Goal: Task Accomplishment & Management: Use online tool/utility

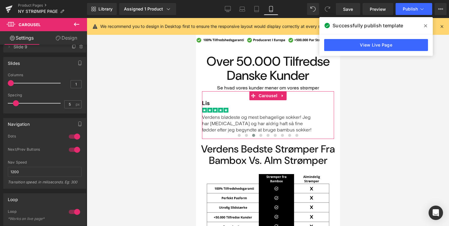
click at [72, 150] on div at bounding box center [74, 150] width 14 height 10
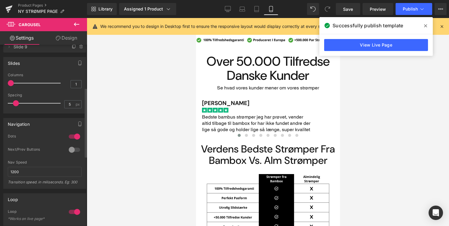
click at [72, 150] on div at bounding box center [74, 150] width 14 height 10
click at [400, 9] on button "Publish" at bounding box center [414, 9] width 37 height 12
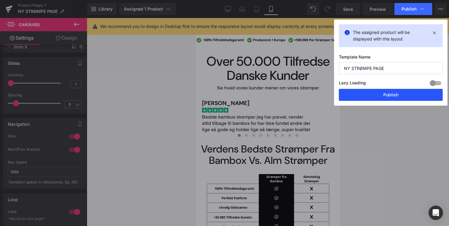
click at [362, 93] on button "Publish" at bounding box center [391, 95] width 104 height 12
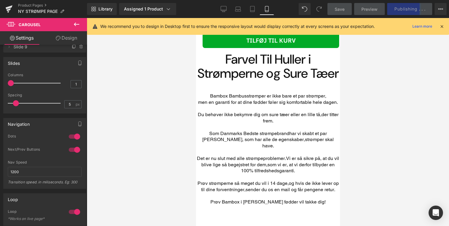
scroll to position [1118, 0]
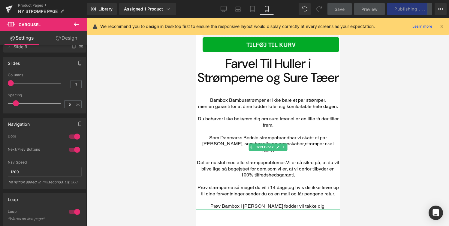
click at [234, 151] on p "Som Danmarks Bedste strømpebrand har vi skabt et par strømper, som har alle de …" at bounding box center [268, 144] width 144 height 19
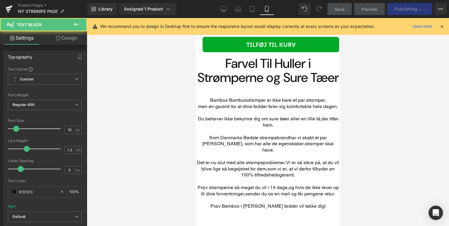
click at [71, 40] on link "Design" at bounding box center [67, 38] width 44 height 14
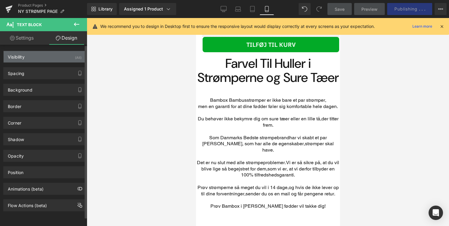
click at [55, 62] on div "Visibility (All)" at bounding box center [45, 56] width 82 height 11
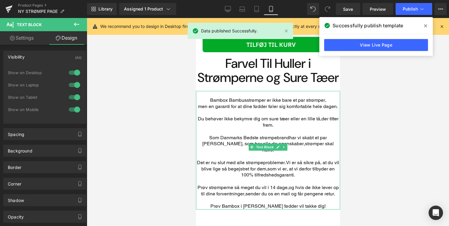
click at [238, 116] on p "Main content" at bounding box center [268, 113] width 144 height 6
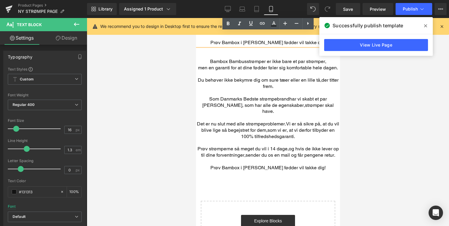
scroll to position [1281, 0]
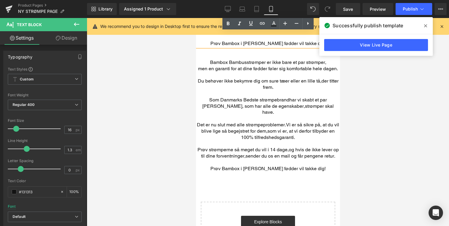
click at [261, 110] on p "Som Danmarks Bedste strømpebrand har vi skabt et par strømper, som har alle de …" at bounding box center [268, 106] width 144 height 19
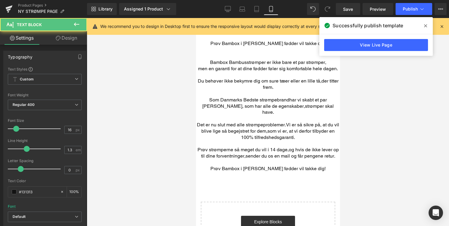
click at [67, 40] on link "Design" at bounding box center [67, 38] width 44 height 14
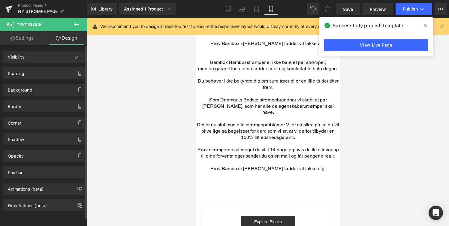
click at [59, 63] on div "Spacing Margin 21px 21 0px 0 0px 0 0px 0 Padding 0px 0 0px 0 0px 0 0px 0 Setup …" at bounding box center [45, 71] width 90 height 17
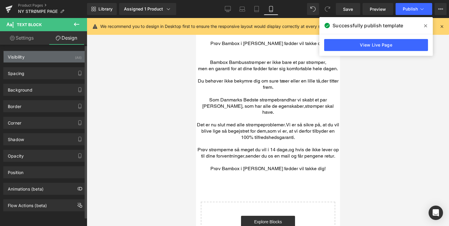
click at [59, 59] on div "Visibility (All)" at bounding box center [45, 56] width 82 height 11
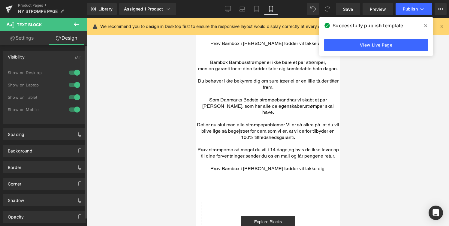
click at [70, 83] on div at bounding box center [74, 85] width 14 height 10
click at [74, 76] on div at bounding box center [74, 73] width 14 height 10
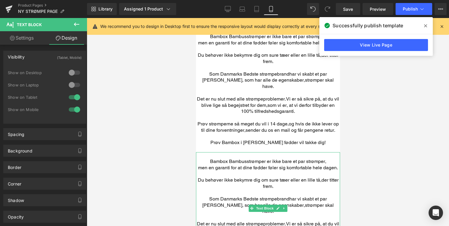
scroll to position [1166, 0]
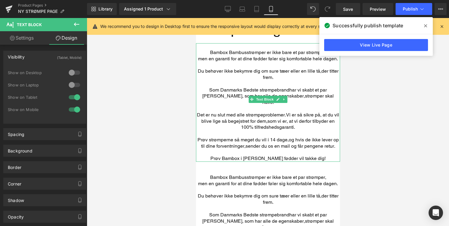
click at [233, 87] on p "Main content" at bounding box center [268, 84] width 144 height 6
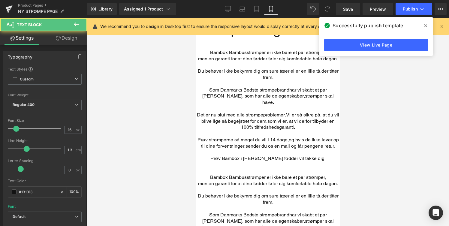
click at [74, 44] on link "Design" at bounding box center [67, 38] width 44 height 14
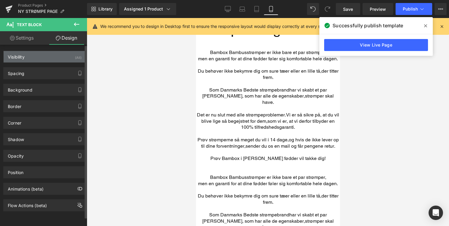
click at [57, 58] on div "Visibility (All)" at bounding box center [45, 56] width 82 height 11
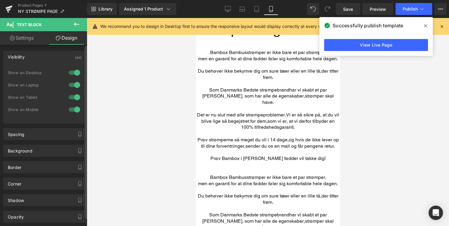
click at [73, 107] on div at bounding box center [74, 110] width 14 height 10
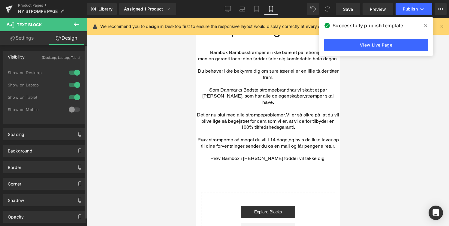
click at [74, 97] on div at bounding box center [74, 97] width 14 height 10
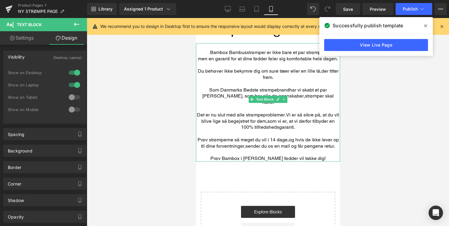
click at [251, 81] on p "Du behøver ikke bekymre dig om sure tæer eller en lille tå, der titter frem." at bounding box center [268, 74] width 144 height 13
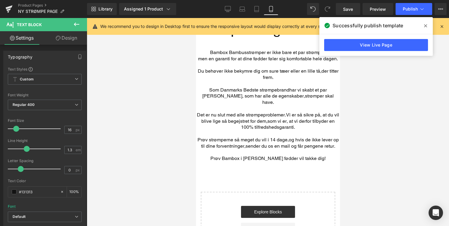
click at [70, 40] on link "Design" at bounding box center [67, 38] width 44 height 14
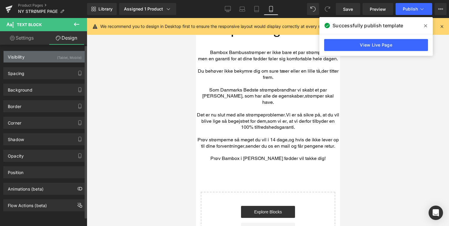
click at [57, 59] on div "(Tablet, Mobile)" at bounding box center [69, 56] width 25 height 10
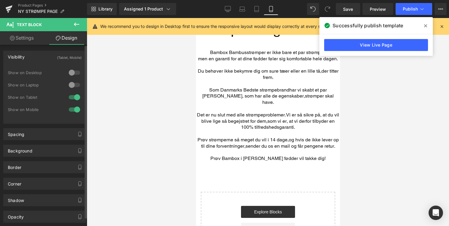
click at [56, 61] on div "Visibility (Tablet, Mobile)" at bounding box center [45, 56] width 82 height 11
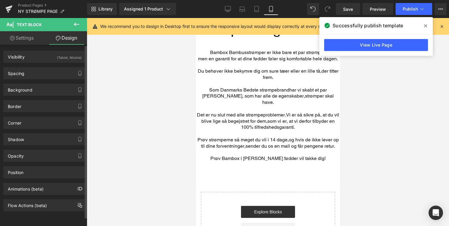
click at [56, 80] on div "Background Color & Image color transparent Color transparent 0 % Image Replace …" at bounding box center [45, 87] width 90 height 17
click at [57, 79] on div "Spacing" at bounding box center [45, 73] width 82 height 11
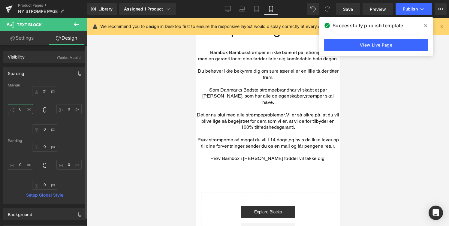
click at [22, 108] on input "0" at bounding box center [20, 109] width 25 height 10
type input "."
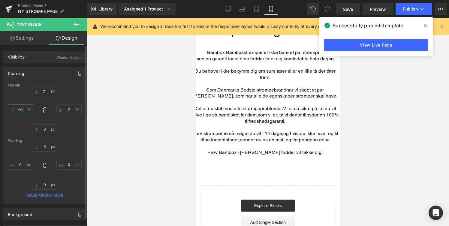
click at [17, 106] on input "-20" at bounding box center [20, 109] width 25 height 10
click at [21, 107] on input "-20" at bounding box center [20, 109] width 25 height 10
type input "2-20"
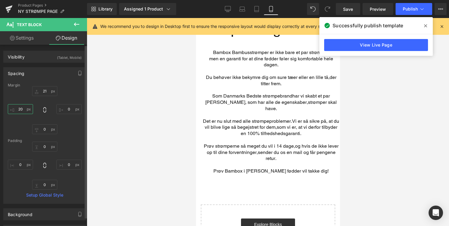
type input "20"
click at [68, 109] on input "0" at bounding box center [68, 109] width 25 height 10
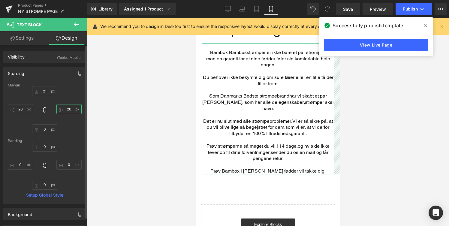
click at [67, 108] on input "20" at bounding box center [68, 109] width 25 height 10
type input "3"
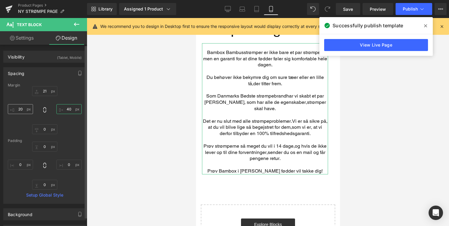
type input "40"
click at [18, 107] on input "20" at bounding box center [20, 109] width 25 height 10
click at [23, 107] on input "20" at bounding box center [20, 109] width 25 height 10
type input "40"
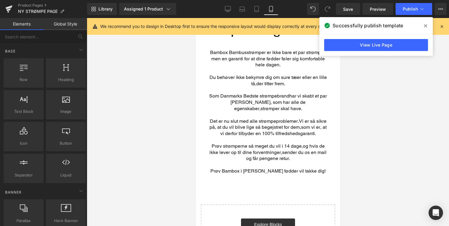
click at [120, 114] on div at bounding box center [268, 122] width 362 height 208
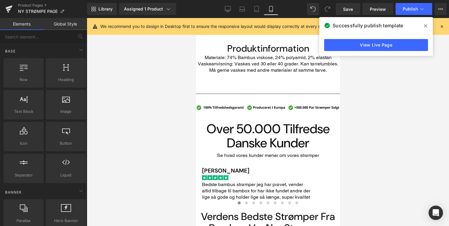
scroll to position [424, 0]
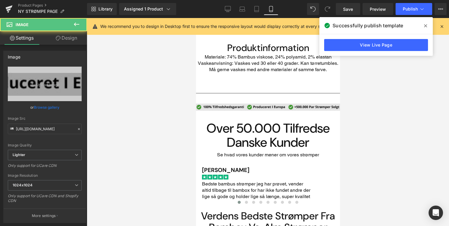
click at [223, 108] on img "Main content" at bounding box center [268, 113] width 144 height 18
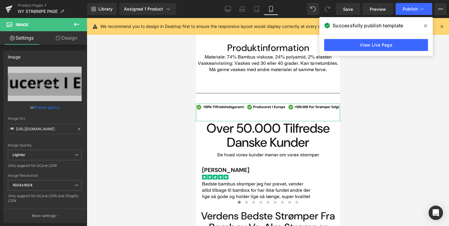
click at [70, 40] on link "Design" at bounding box center [67, 38] width 44 height 14
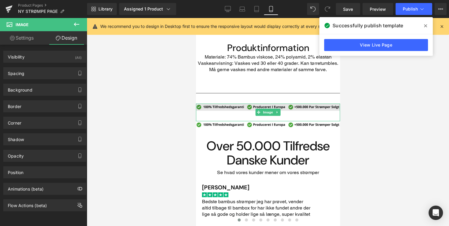
click at [232, 112] on img "Main content" at bounding box center [268, 113] width 144 height 18
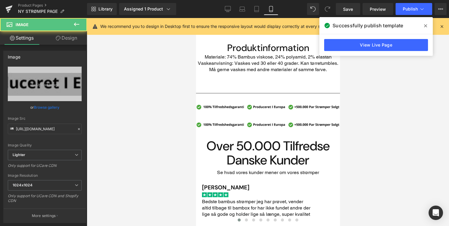
click at [57, 36] on icon at bounding box center [58, 38] width 5 height 5
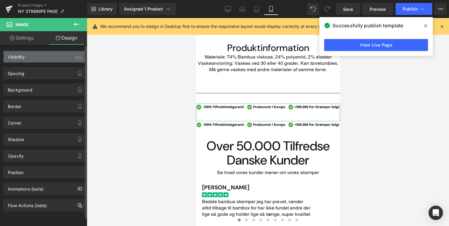
click at [56, 57] on div "Visibility (All)" at bounding box center [45, 56] width 82 height 11
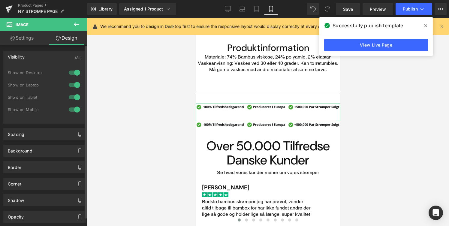
click at [74, 104] on div "Show on Tablet" at bounding box center [45, 100] width 74 height 12
click at [74, 98] on div at bounding box center [74, 97] width 14 height 10
click at [73, 111] on div at bounding box center [74, 110] width 14 height 10
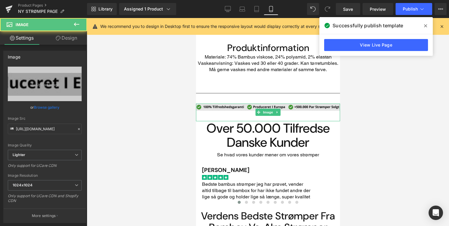
click at [234, 110] on img "Main content" at bounding box center [268, 113] width 144 height 18
click at [72, 41] on link "Design" at bounding box center [67, 38] width 44 height 14
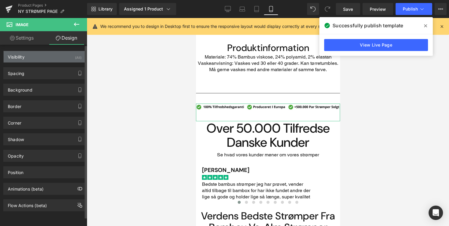
click at [71, 58] on div "Visibility (All)" at bounding box center [45, 56] width 82 height 11
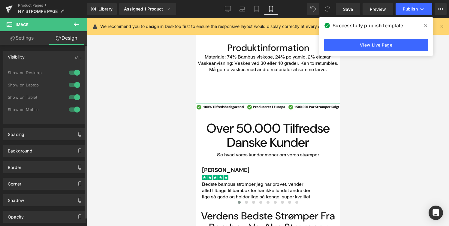
click at [77, 77] on div at bounding box center [74, 73] width 14 height 10
click at [77, 84] on div at bounding box center [74, 85] width 14 height 10
click at [28, 40] on link "Settings" at bounding box center [22, 38] width 44 height 14
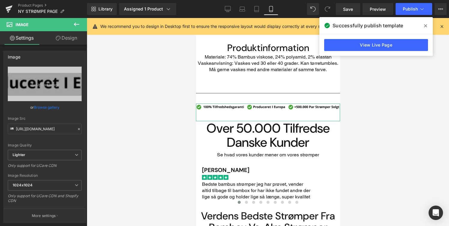
click at [70, 43] on link "Design" at bounding box center [67, 38] width 44 height 14
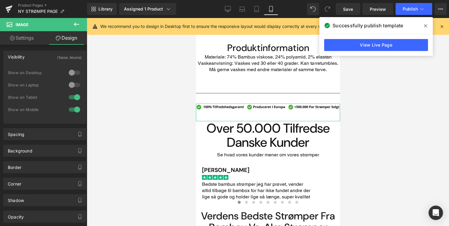
type input "0"
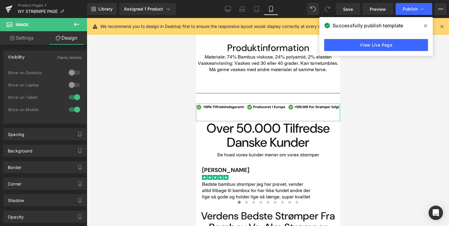
type input "0"
type input "35"
type input "0"
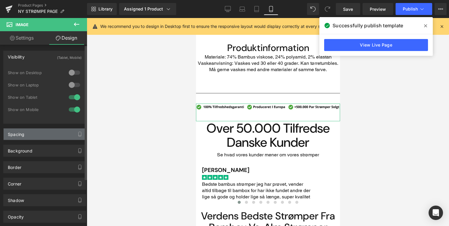
click at [56, 132] on div "Spacing" at bounding box center [45, 133] width 82 height 11
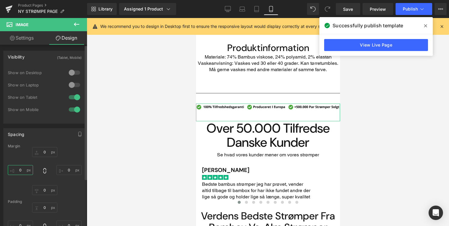
click at [21, 173] on input "0" at bounding box center [20, 170] width 25 height 10
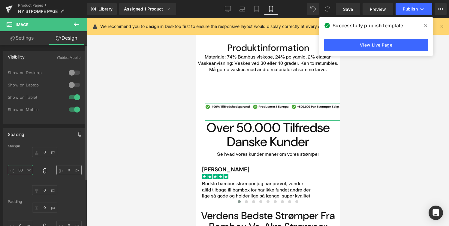
type input "30"
click at [62, 170] on input "0" at bounding box center [68, 170] width 25 height 10
type input "30"
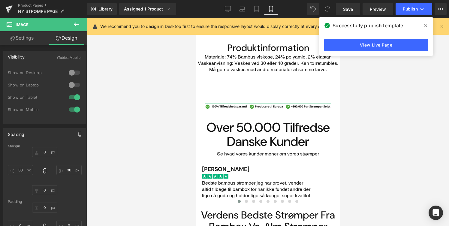
click at [89, 122] on div at bounding box center [268, 122] width 362 height 208
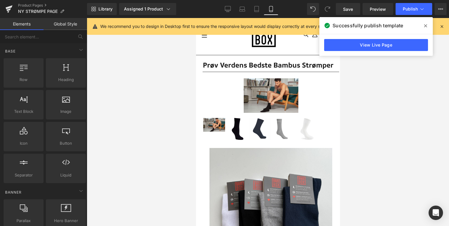
scroll to position [0, 0]
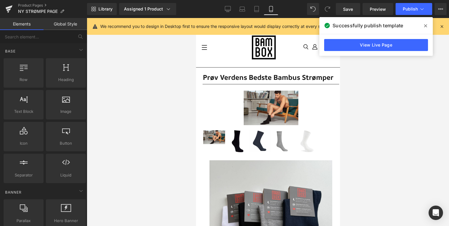
click at [425, 19] on div "Successfully publish template" at bounding box center [375, 25] width 113 height 17
click at [413, 8] on span "Publish" at bounding box center [410, 9] width 15 height 5
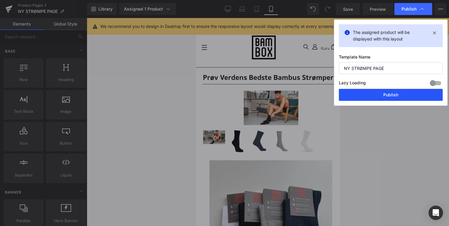
click at [396, 96] on button "Publish" at bounding box center [391, 95] width 104 height 12
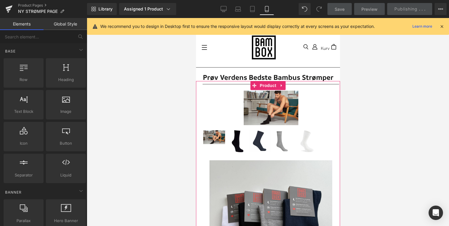
scroll to position [41, 0]
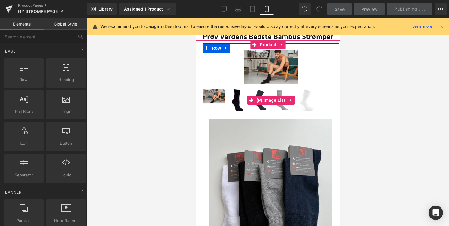
click at [216, 96] on img "Main content" at bounding box center [214, 96] width 22 height 14
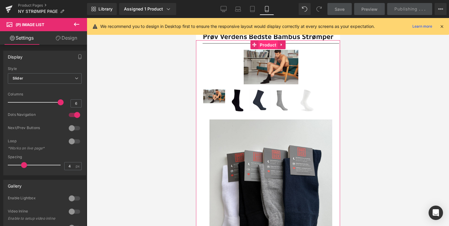
click at [266, 43] on span "Product" at bounding box center [268, 45] width 20 height 9
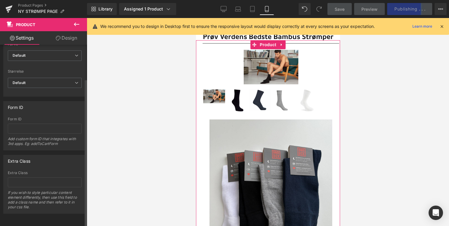
scroll to position [0, 0]
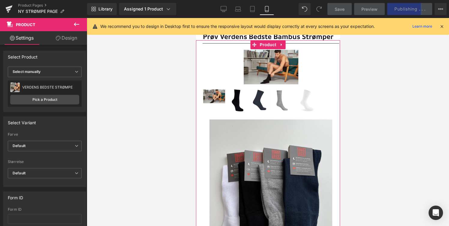
click at [60, 40] on link "Design" at bounding box center [67, 38] width 44 height 14
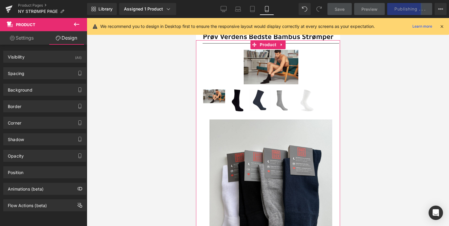
click at [23, 38] on link "Settings" at bounding box center [22, 38] width 44 height 14
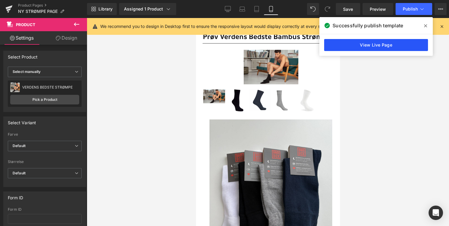
click at [403, 41] on link "View Live Page" at bounding box center [376, 45] width 104 height 12
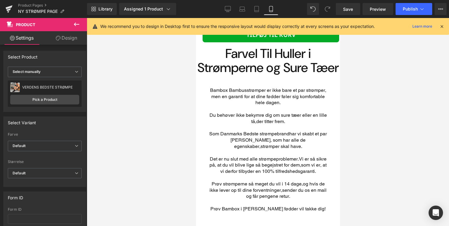
scroll to position [1121, 0]
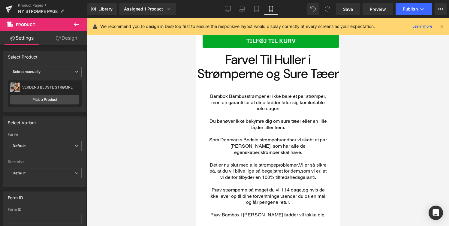
click at [247, 64] on h1 "Farvel Til Huller i Strømperne og Sure Tæer" at bounding box center [268, 67] width 144 height 28
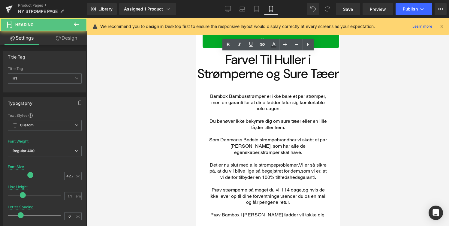
click at [79, 37] on link "Design" at bounding box center [67, 38] width 44 height 14
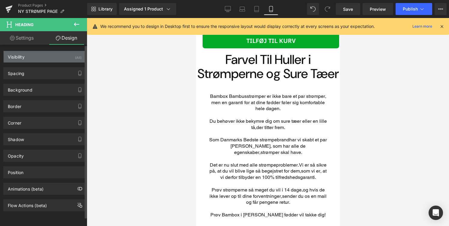
click at [59, 61] on div "Visibility (All)" at bounding box center [45, 56] width 82 height 11
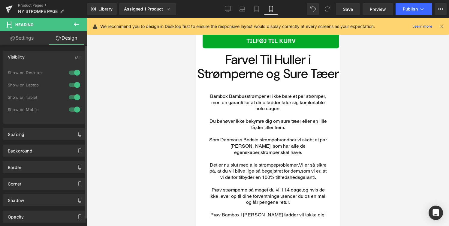
click at [51, 53] on div "Visibility (All)" at bounding box center [45, 56] width 82 height 11
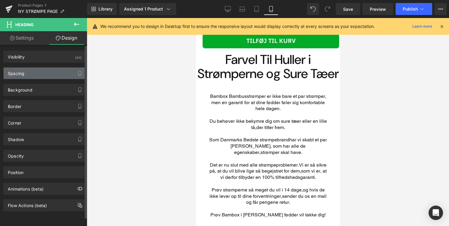
click at [50, 73] on div "Spacing" at bounding box center [45, 73] width 82 height 11
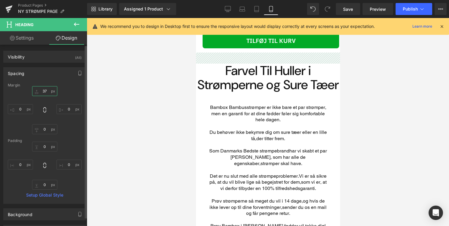
drag, startPoint x: 50, startPoint y: 90, endPoint x: 53, endPoint y: 79, distance: 11.3
click at [53, 79] on div "Spacing Margin 37px 37 0px 0 0px 0 0px 0 Padding 0px 0 0px 0 0px 0 0px 0 Setup …" at bounding box center [44, 135] width 83 height 137
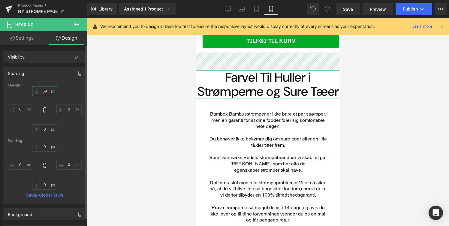
type input "58"
drag, startPoint x: 49, startPoint y: 92, endPoint x: 53, endPoint y: 91, distance: 4.3
click at [53, 91] on input "58" at bounding box center [44, 91] width 25 height 10
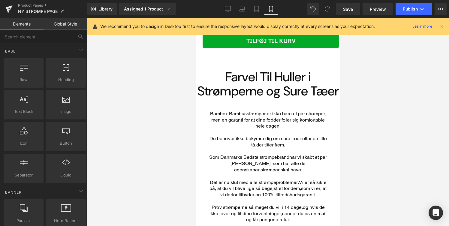
click at [170, 77] on div at bounding box center [268, 122] width 362 height 208
click at [406, 16] on div "Library Assigned 1 Product Product Preview VERDENS BEDSTE STRØMPE Manage assign…" at bounding box center [268, 9] width 362 height 18
click at [406, 13] on button "Publish" at bounding box center [414, 9] width 37 height 12
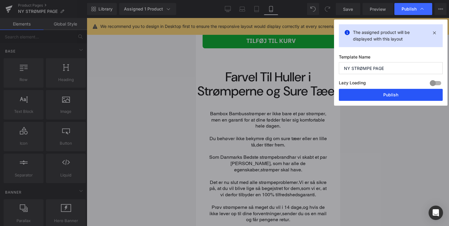
click at [358, 94] on button "Publish" at bounding box center [391, 95] width 104 height 12
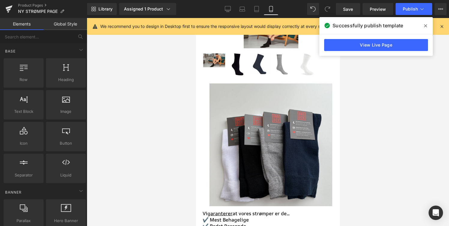
scroll to position [0, 0]
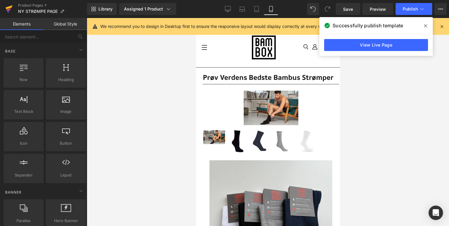
click at [8, 8] on icon at bounding box center [9, 7] width 7 height 4
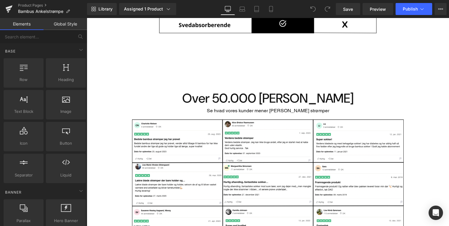
scroll to position [788, 0]
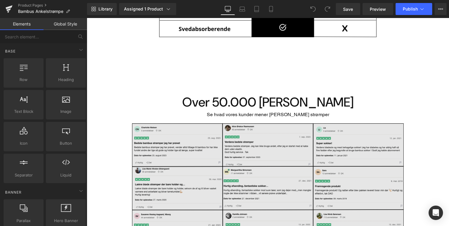
click at [246, 131] on img "Main content" at bounding box center [268, 187] width 272 height 139
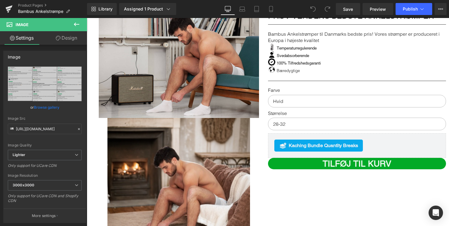
scroll to position [71, 0]
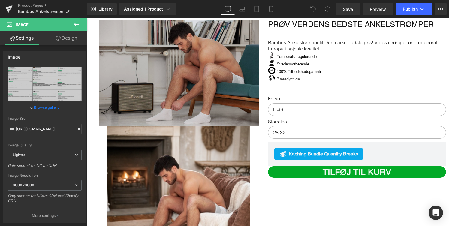
click at [205, 74] on img "Main content" at bounding box center [179, 73] width 160 height 107
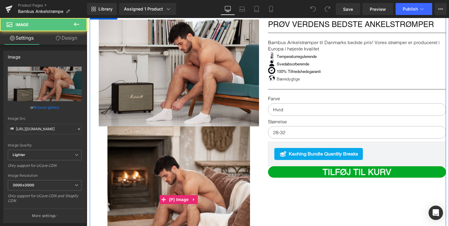
click at [192, 148] on img "Main content" at bounding box center [178, 199] width 143 height 147
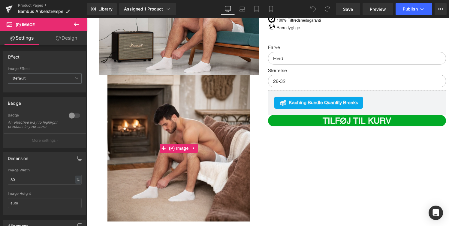
scroll to position [127, 0]
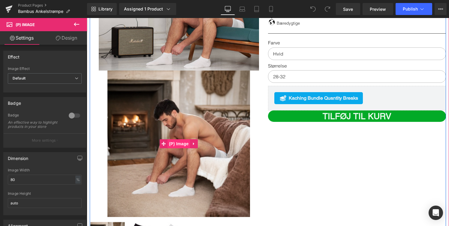
click at [177, 139] on span "(P) Image" at bounding box center [179, 143] width 23 height 9
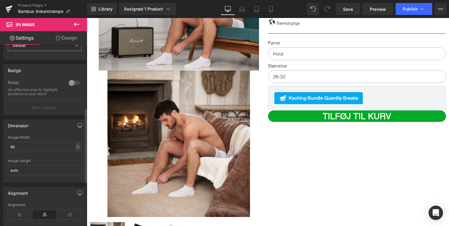
scroll to position [0, 0]
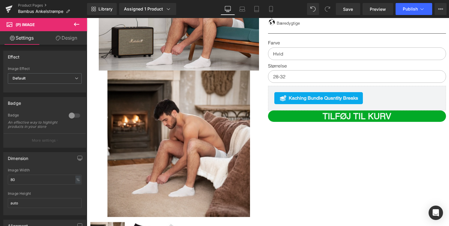
click at [68, 42] on link "Design" at bounding box center [67, 38] width 44 height 14
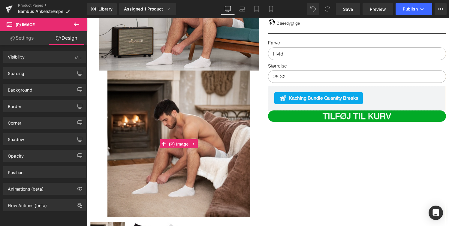
click at [168, 140] on span "(P) Image" at bounding box center [179, 144] width 23 height 9
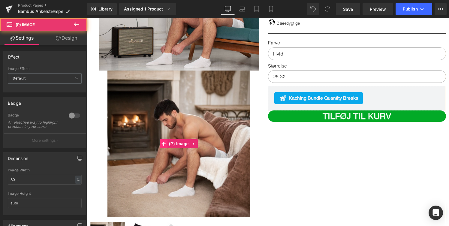
click at [163, 142] on icon "Main content" at bounding box center [164, 144] width 4 height 4
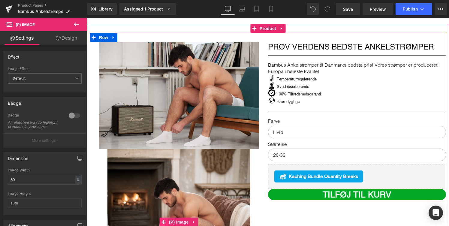
scroll to position [48, 0]
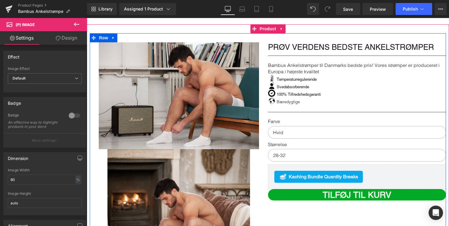
click at [177, 87] on div "Image" at bounding box center [179, 95] width 178 height 107
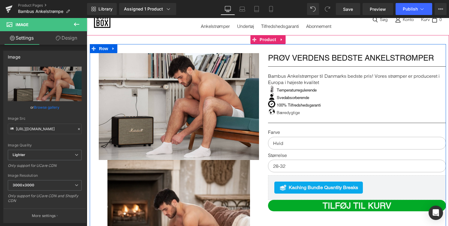
scroll to position [36, 0]
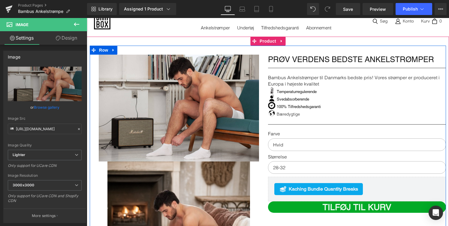
click at [185, 90] on img "Main content" at bounding box center [179, 108] width 160 height 107
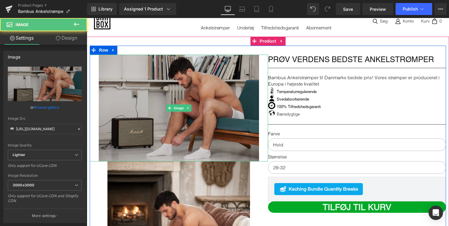
click at [152, 89] on img "Main content" at bounding box center [179, 108] width 160 height 107
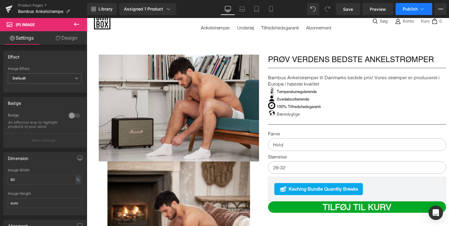
click at [407, 5] on button "Publish" at bounding box center [414, 9] width 37 height 12
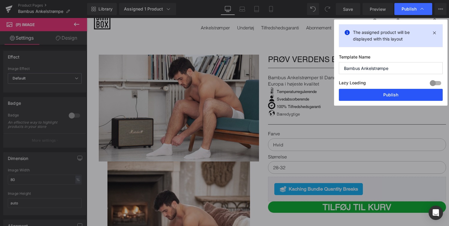
click at [389, 99] on button "Publish" at bounding box center [391, 95] width 104 height 12
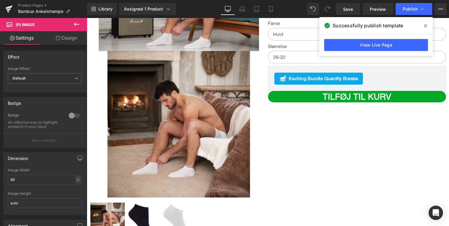
scroll to position [147, 0]
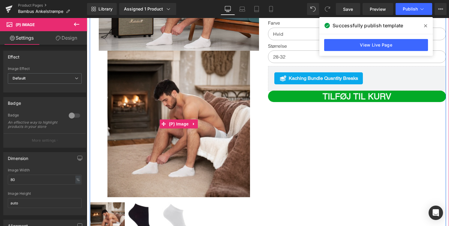
click at [212, 128] on img "Main content" at bounding box center [178, 124] width 143 height 147
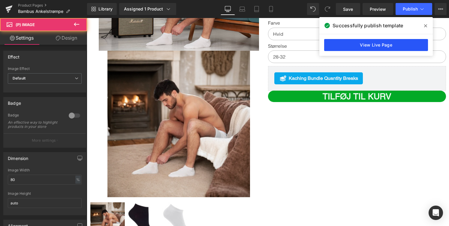
click at [380, 48] on link "View Live Page" at bounding box center [376, 45] width 104 height 12
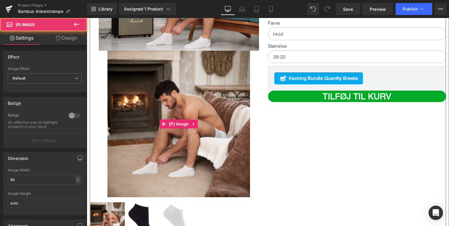
click at [140, 94] on img "Main content" at bounding box center [178, 124] width 143 height 147
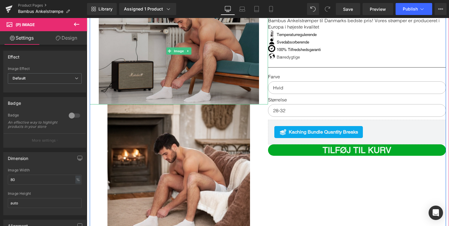
click at [203, 51] on img "Main content" at bounding box center [179, 51] width 160 height 107
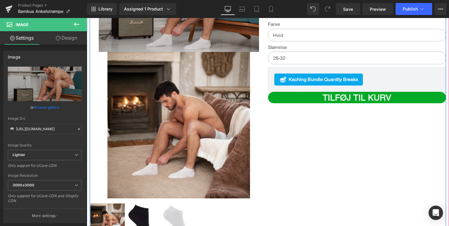
scroll to position [87, 0]
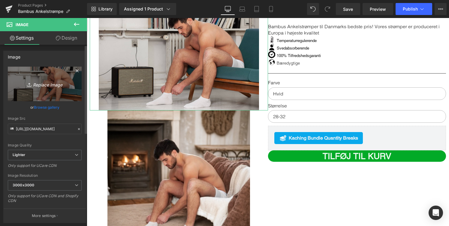
click at [48, 86] on icon "Replace Image" at bounding box center [45, 84] width 48 height 8
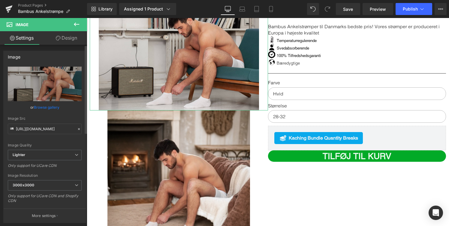
click at [45, 106] on link "Browse gallery" at bounding box center [47, 107] width 26 height 11
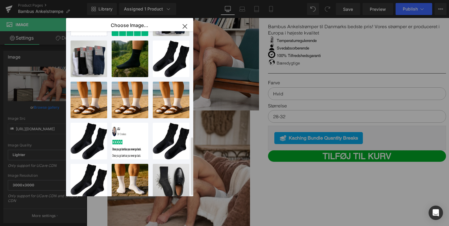
scroll to position [0, 0]
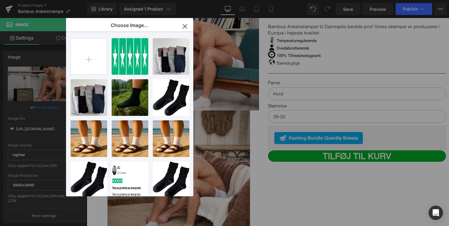
click at [186, 26] on icon "button" at bounding box center [185, 27] width 10 height 10
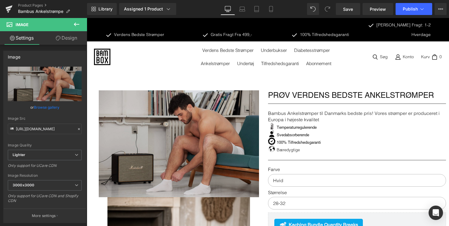
click at [242, 90] on img "Main content" at bounding box center [179, 143] width 160 height 107
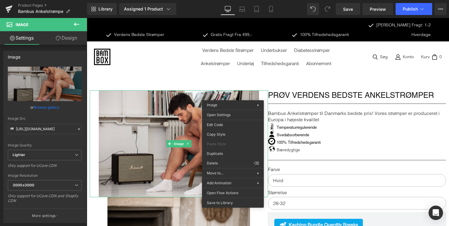
drag, startPoint x: 321, startPoint y: 178, endPoint x: 234, endPoint y: 160, distance: 88.6
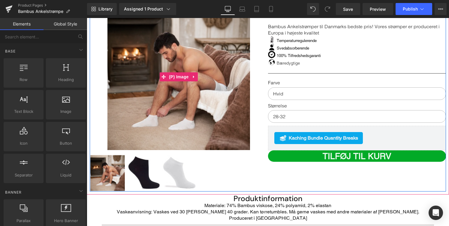
scroll to position [86, 0]
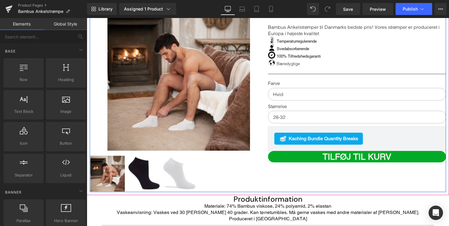
click at [151, 165] on img "Main content" at bounding box center [143, 173] width 35 height 35
select select "Sort"
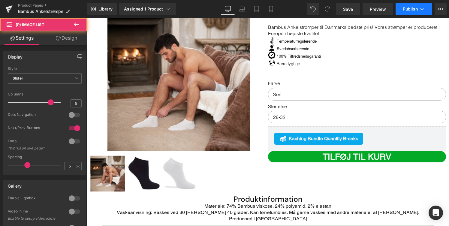
click at [407, 14] on button "Publish" at bounding box center [414, 9] width 37 height 12
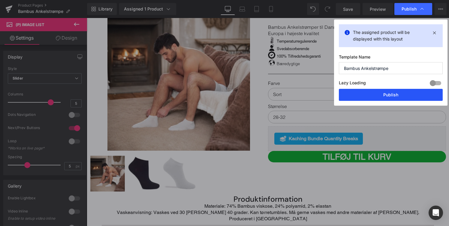
click at [376, 92] on button "Publish" at bounding box center [391, 95] width 104 height 12
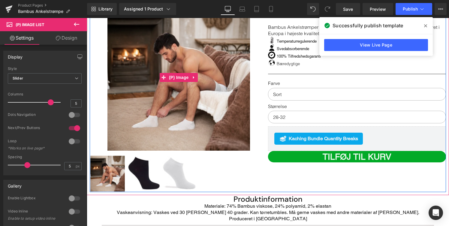
scroll to position [50, 0]
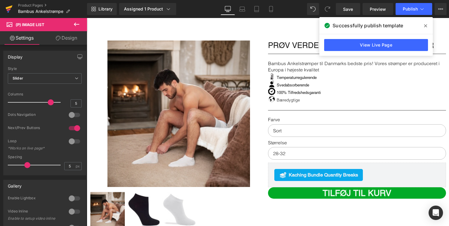
click at [11, 8] on icon at bounding box center [8, 9] width 7 height 15
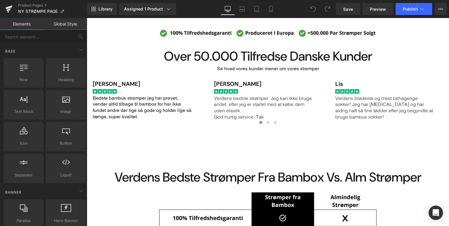
scroll to position [400, 0]
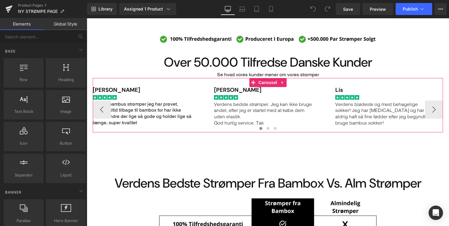
click at [147, 86] on div "[PERSON_NAME] Heading Image Bedste bambus strømper jeg har prøvet, vender altid…" at bounding box center [268, 105] width 350 height 54
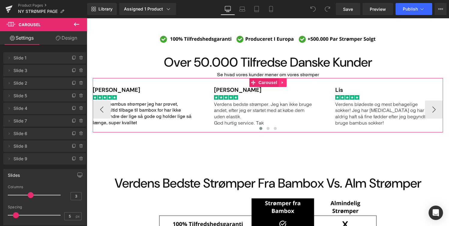
click at [282, 82] on icon "Main content" at bounding box center [283, 82] width 4 height 5
click at [271, 83] on icon "Main content" at bounding box center [271, 82] width 4 height 4
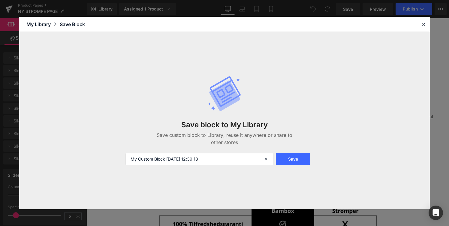
click at [241, 166] on div "Save block to My Library Save custom block to Library, reuse it anywhere or sha…" at bounding box center [224, 120] width 205 height 113
click at [241, 161] on input "My Custom Block 2025-08-18 12:39:18" at bounding box center [199, 159] width 148 height 12
type input "review block / strømper"
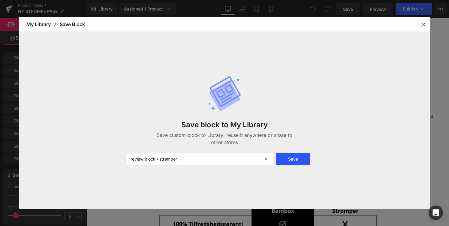
click at [307, 164] on button "Save" at bounding box center [293, 159] width 34 height 12
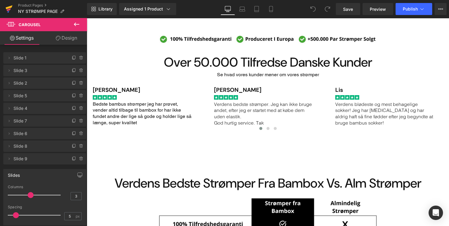
click at [8, 10] on icon at bounding box center [9, 9] width 4 height 3
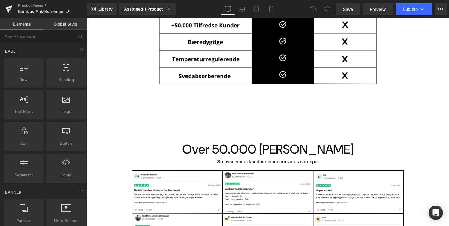
scroll to position [625, 0]
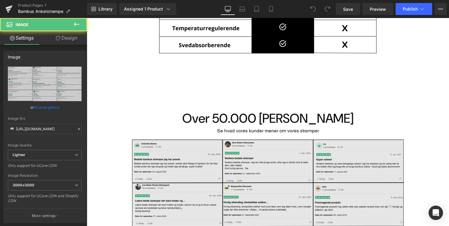
click at [267, 139] on img "Main content" at bounding box center [268, 203] width 272 height 139
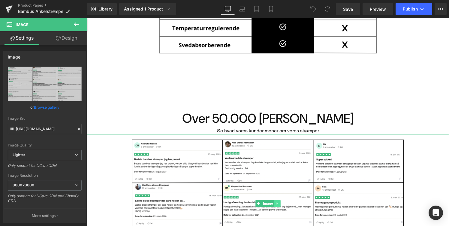
click at [280, 182] on div "Image" at bounding box center [268, 203] width 362 height 139
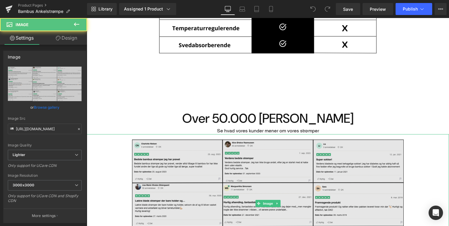
click at [276, 187] on img "Main content" at bounding box center [268, 203] width 272 height 139
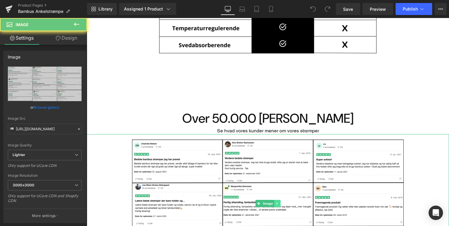
click at [278, 202] on icon "Main content" at bounding box center [277, 204] width 3 height 4
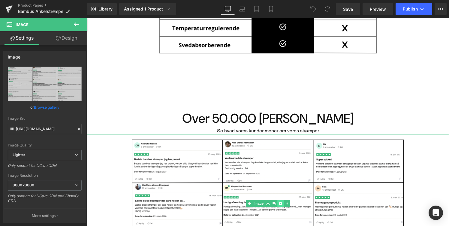
click at [281, 202] on icon "Main content" at bounding box center [280, 203] width 3 height 3
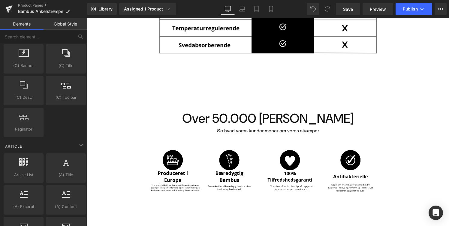
scroll to position [1110, 0]
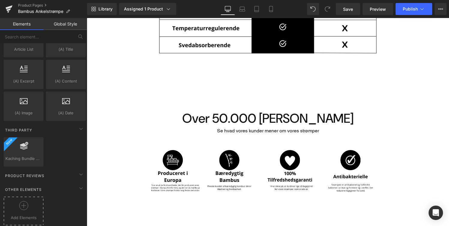
click at [20, 203] on icon at bounding box center [23, 205] width 9 height 9
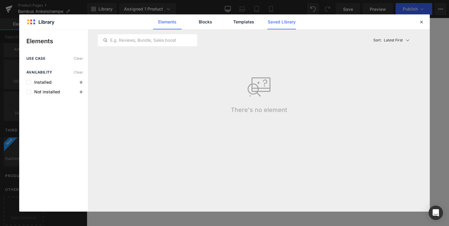
click at [281, 27] on link "Saved Library" at bounding box center [281, 21] width 29 height 15
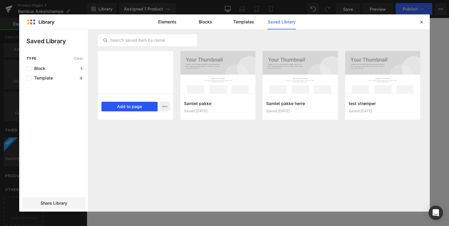
click at [136, 105] on button "Add to page" at bounding box center [129, 107] width 56 height 10
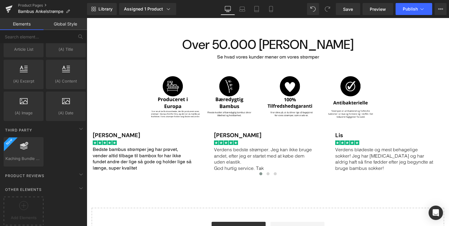
scroll to position [702, 0]
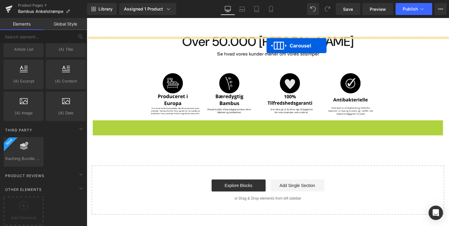
drag, startPoint x: 253, startPoint y: 107, endPoint x: 267, endPoint y: 45, distance: 63.5
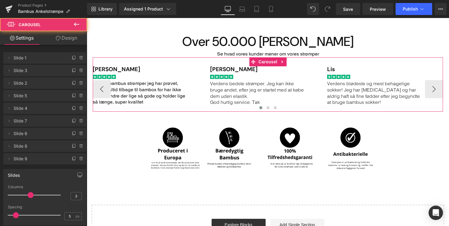
click at [257, 80] on p "Verdens bedste strømper. Jeg kan ikke bruge andet, efter jeg er startet med at …" at bounding box center [257, 89] width 95 height 19
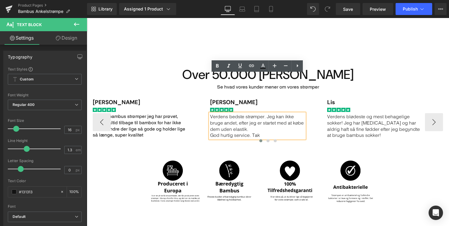
scroll to position [667, 0]
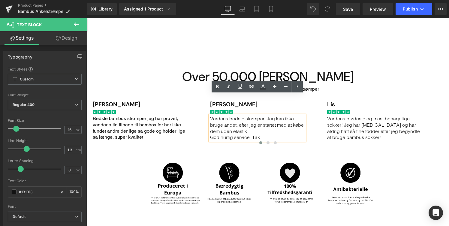
click at [204, 156] on img "Main content" at bounding box center [268, 178] width 236 height 63
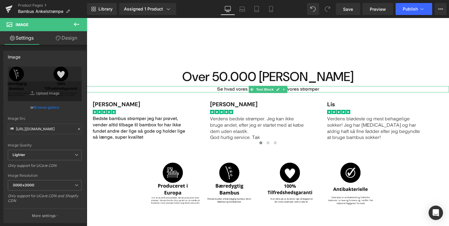
click at [238, 86] on p "Se hvad vores kunder mener om vores strømper" at bounding box center [268, 89] width 362 height 6
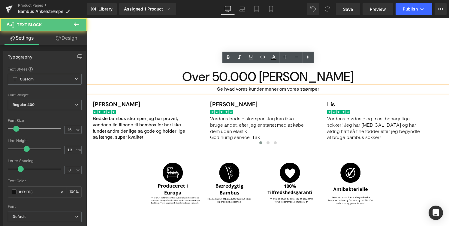
click at [224, 86] on p "Se hvad vores kunder mener om vores strømper" at bounding box center [268, 89] width 362 height 6
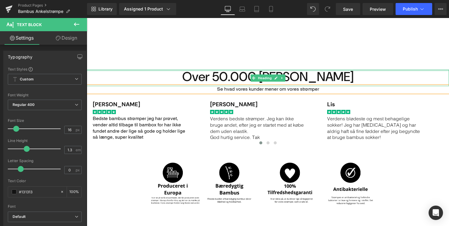
click at [167, 70] on h1 "Over 50.000 [PERSON_NAME]" at bounding box center [268, 77] width 362 height 14
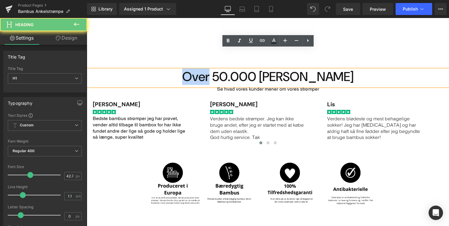
click at [167, 70] on h1 "Over 50.000 [PERSON_NAME]" at bounding box center [268, 77] width 362 height 14
click at [169, 70] on h1 "Over 50.000 [PERSON_NAME]" at bounding box center [268, 77] width 362 height 14
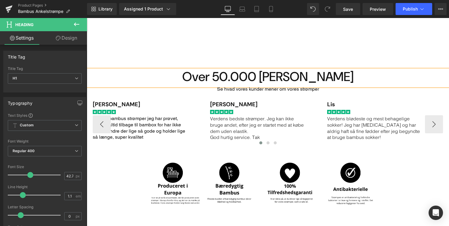
click at [171, 92] on div "[PERSON_NAME] Heading Image Bedste bambus strømper jeg har prøvet, vender altid…" at bounding box center [268, 119] width 350 height 54
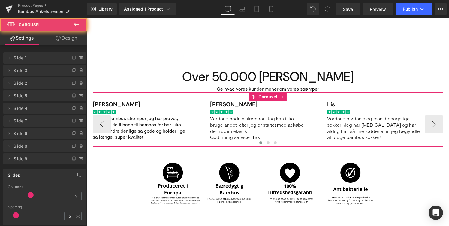
click at [177, 140] on div "Main content" at bounding box center [268, 144] width 350 height 8
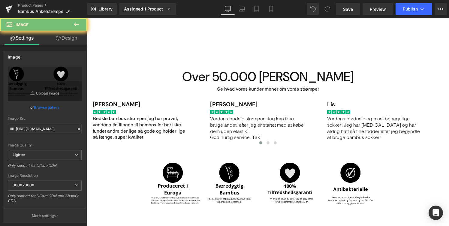
click at [177, 147] on img "Main content" at bounding box center [268, 178] width 236 height 63
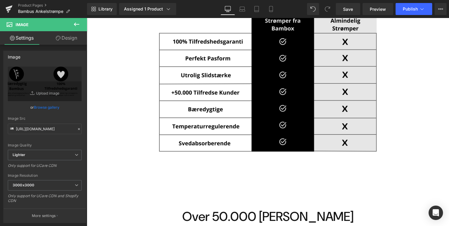
scroll to position [539, 0]
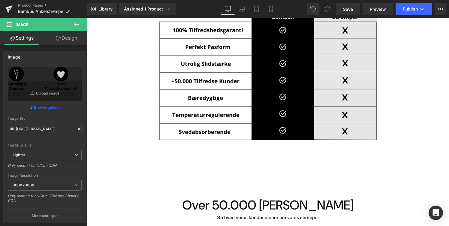
click at [238, 137] on img "Main content" at bounding box center [267, 97] width 217 height 202
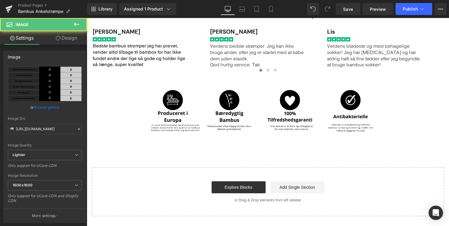
scroll to position [737, 0]
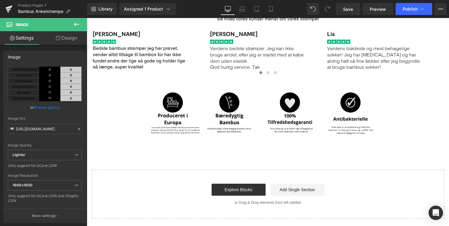
click at [253, 89] on img "Main content" at bounding box center [268, 108] width 236 height 63
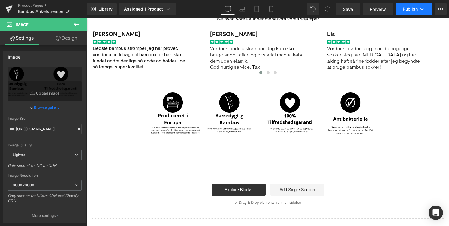
click at [407, 9] on span "Publish" at bounding box center [410, 9] width 15 height 5
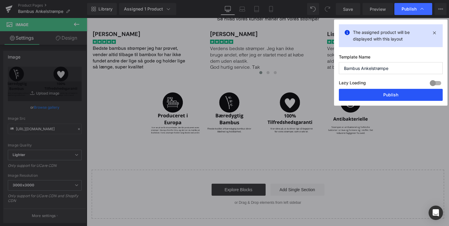
click at [394, 94] on button "Publish" at bounding box center [391, 95] width 104 height 12
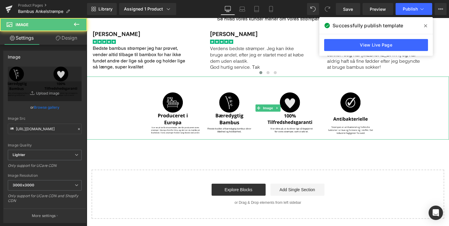
click at [181, 102] on img "Main content" at bounding box center [268, 108] width 236 height 63
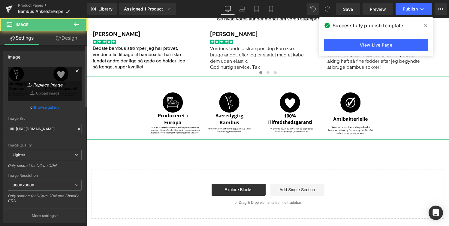
click at [47, 91] on link "Replace Image" at bounding box center [45, 84] width 74 height 35
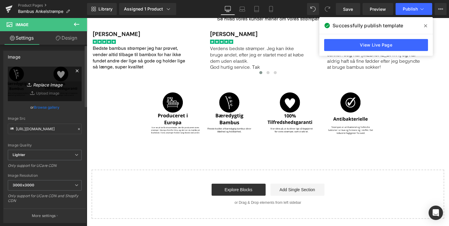
type input "C:\fakepath\Hurtig og nemt. De bedste strømper jeg nogensinde har købt Mine bed…"
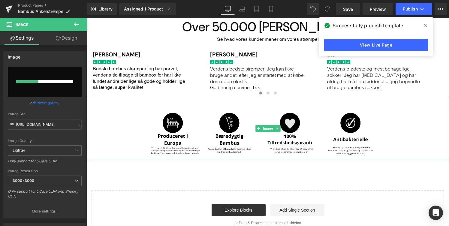
scroll to position [716, 0]
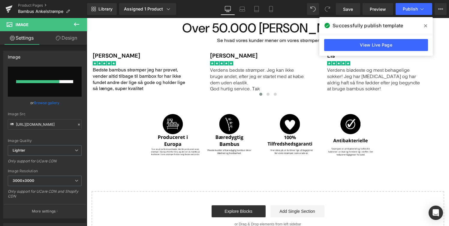
click at [425, 26] on icon at bounding box center [425, 25] width 3 height 3
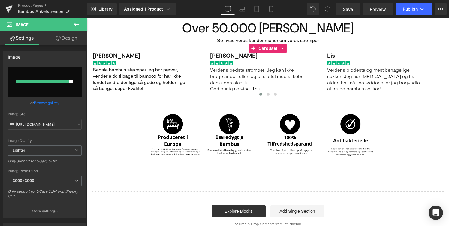
type input "https://ucarecdn.com/1e238c44-ca92-4775-ad4b-5e2fd1306ffd/-/format/auto/-/previ…"
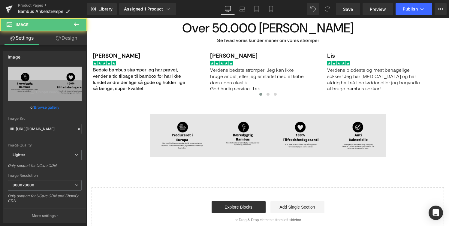
click at [335, 121] on img "Main content" at bounding box center [268, 127] width 236 height 59
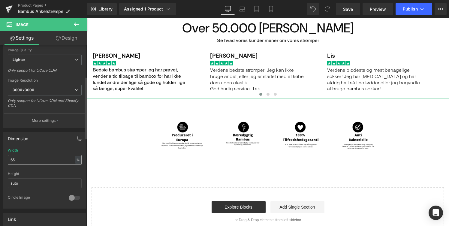
scroll to position [95, 0]
click at [55, 158] on input "65" at bounding box center [45, 160] width 74 height 10
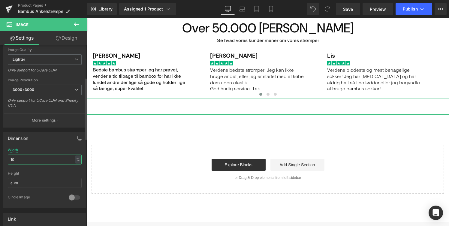
type input "100"
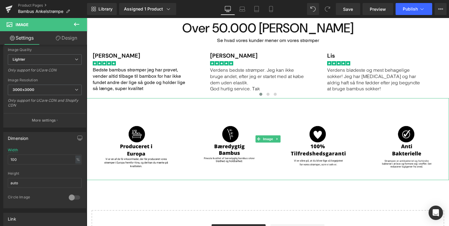
click at [204, 158] on div "Image" at bounding box center [268, 139] width 362 height 82
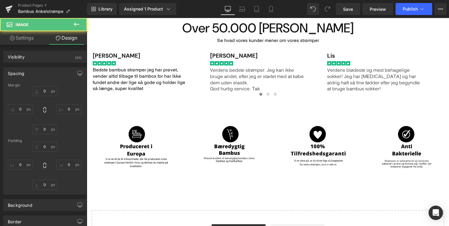
type input "0"
type input "53"
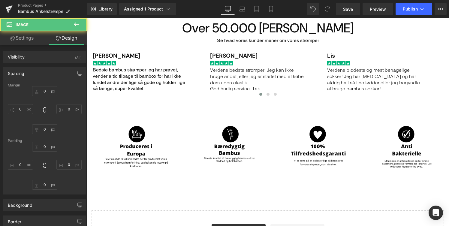
type input "0"
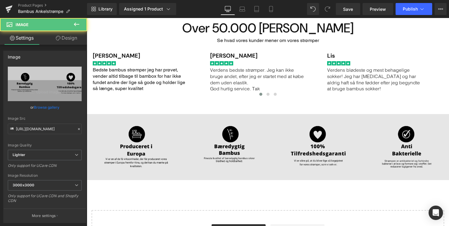
click at [237, 155] on img "Main content" at bounding box center [268, 139] width 362 height 82
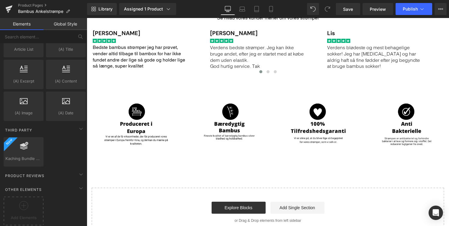
scroll to position [740, 0]
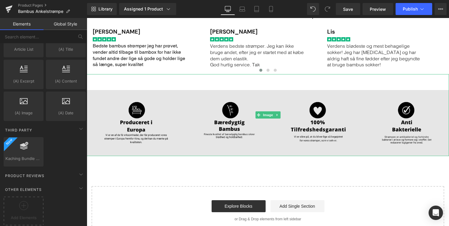
click at [198, 89] on img "Main content" at bounding box center [268, 115] width 362 height 82
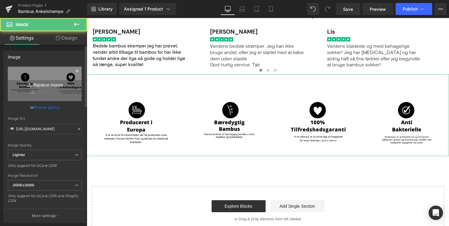
click at [53, 76] on link "Replace Image" at bounding box center [45, 84] width 74 height 35
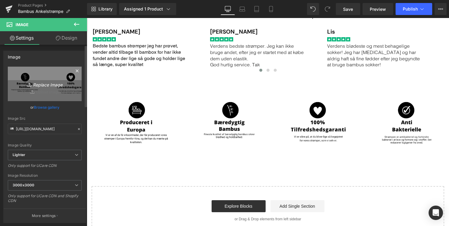
type input "C:\fakepath\Hurtig og nemt. De bedste strømper jeg nogensinde har købt Mine bed…"
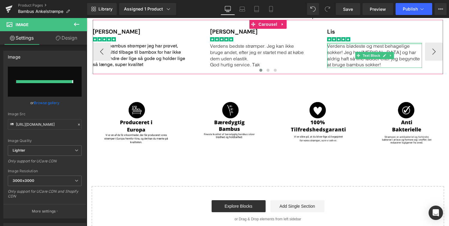
type input "https://ucarecdn.com/09242e2e-f358-412a-ba91-ae3539766414/-/format/auto/-/previ…"
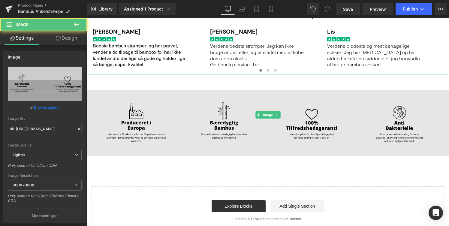
click at [288, 115] on img "Main content" at bounding box center [268, 115] width 362 height 82
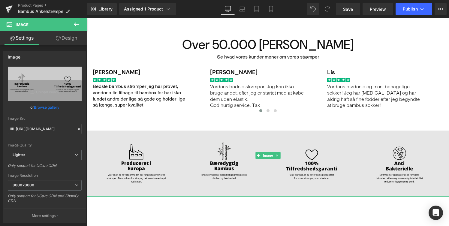
scroll to position [698, 0]
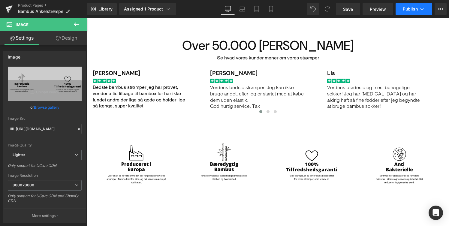
click at [418, 6] on button "Publish" at bounding box center [414, 9] width 37 height 12
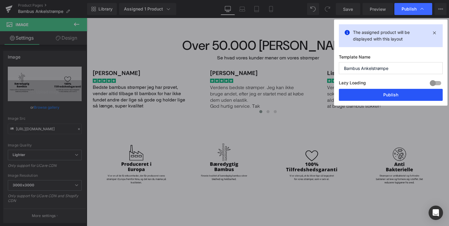
click at [384, 98] on button "Publish" at bounding box center [391, 95] width 104 height 12
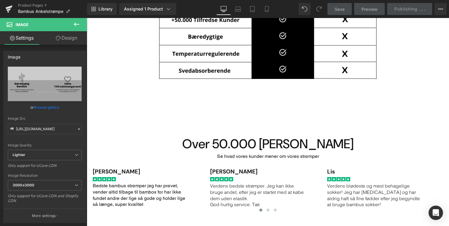
scroll to position [711, 0]
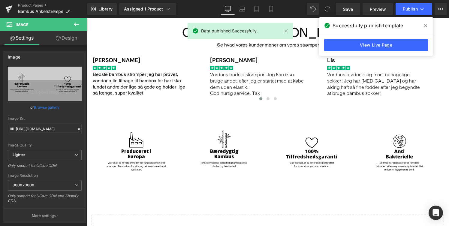
click at [77, 24] on icon at bounding box center [76, 24] width 7 height 7
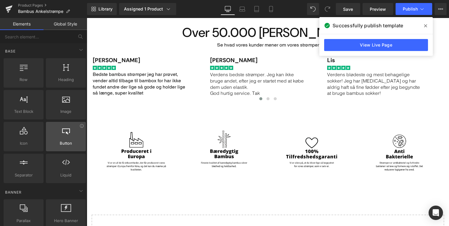
scroll to position [2, 0]
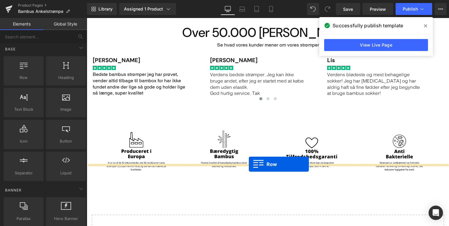
drag, startPoint x: 122, startPoint y: 93, endPoint x: 249, endPoint y: 164, distance: 145.2
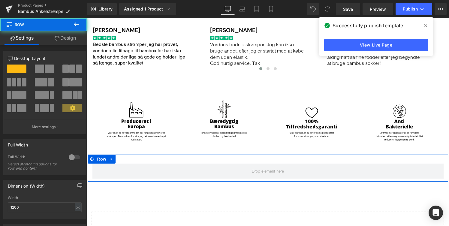
scroll to position [742, 0]
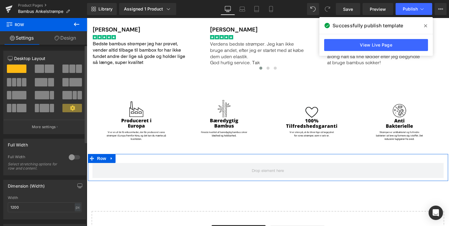
click at [20, 82] on span at bounding box center [19, 82] width 5 height 8
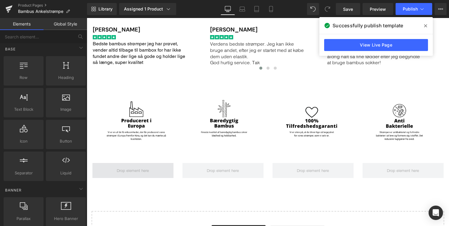
click at [140, 166] on span "Main content" at bounding box center [133, 170] width 36 height 8
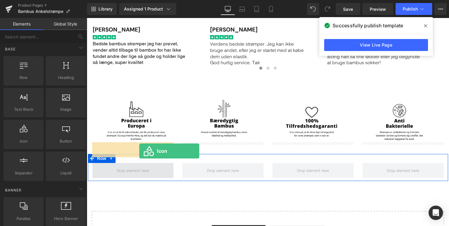
drag, startPoint x: 117, startPoint y: 151, endPoint x: 139, endPoint y: 151, distance: 21.9
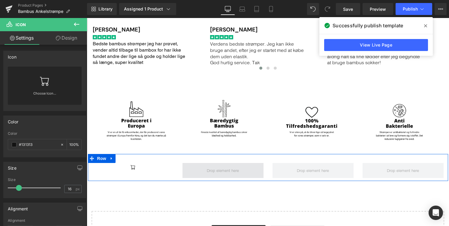
click at [221, 166] on span "Main content" at bounding box center [223, 170] width 36 height 8
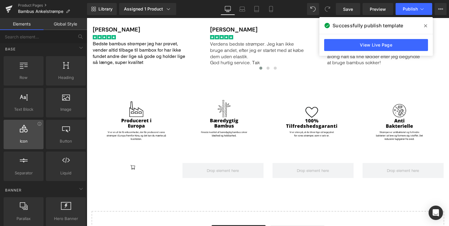
click at [28, 135] on div at bounding box center [23, 132] width 36 height 14
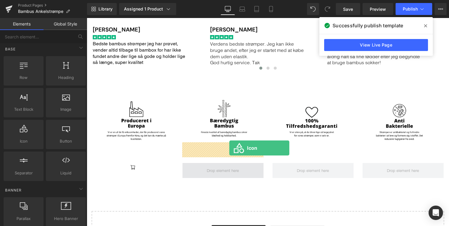
drag, startPoint x: 117, startPoint y: 151, endPoint x: 229, endPoint y: 148, distance: 112.0
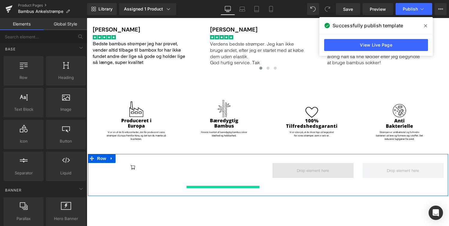
click at [286, 163] on span "Main content" at bounding box center [313, 170] width 81 height 15
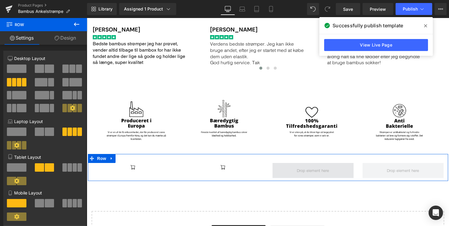
click at [314, 163] on span "Main content" at bounding box center [313, 170] width 81 height 15
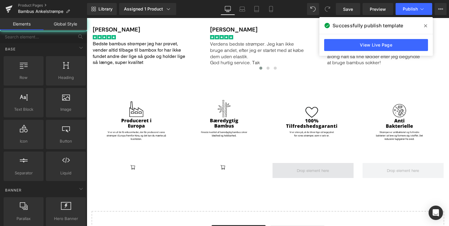
click at [304, 166] on span "Main content" at bounding box center [313, 170] width 36 height 8
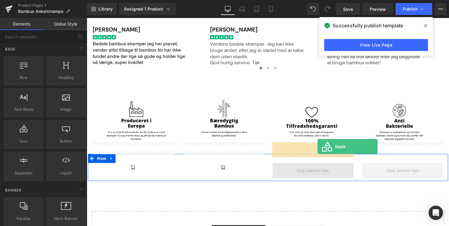
drag, startPoint x: 112, startPoint y: 151, endPoint x: 317, endPoint y: 146, distance: 204.8
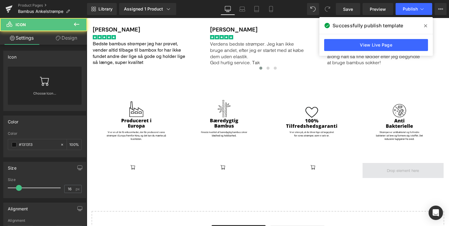
click at [391, 163] on span "Main content" at bounding box center [403, 170] width 81 height 15
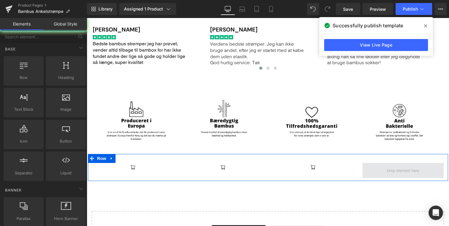
click at [395, 166] on span "Main content" at bounding box center [403, 170] width 36 height 8
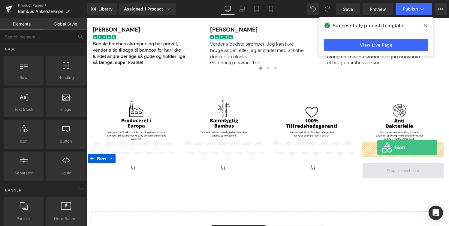
drag, startPoint x: 111, startPoint y: 155, endPoint x: 377, endPoint y: 147, distance: 266.7
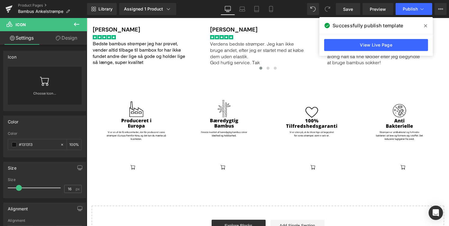
click at [161, 163] on div "Main content" at bounding box center [132, 168] width 81 height 10
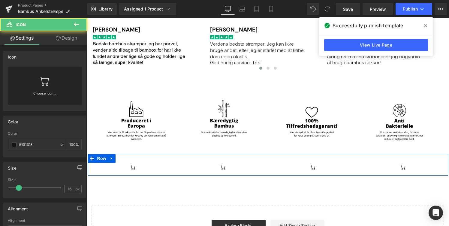
click at [187, 163] on div "Main content" at bounding box center [223, 168] width 81 height 10
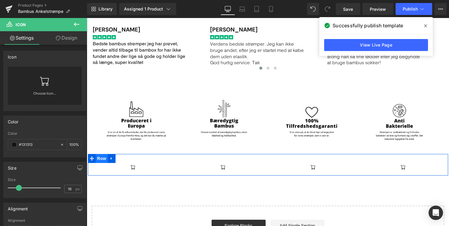
click at [100, 154] on span "Row" at bounding box center [102, 158] width 12 height 9
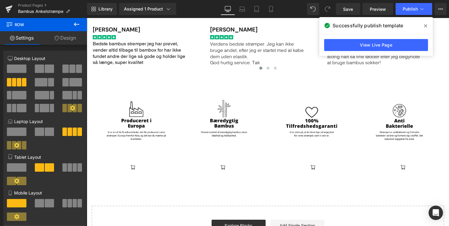
click at [81, 26] on button at bounding box center [76, 24] width 21 height 13
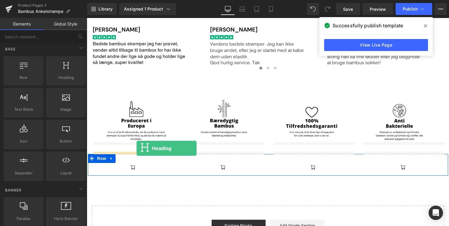
drag, startPoint x: 152, startPoint y: 92, endPoint x: 137, endPoint y: 148, distance: 58.4
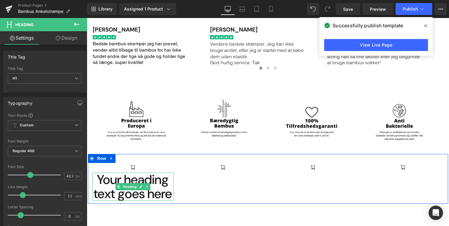
click at [154, 173] on h1 "Your heading text goes here" at bounding box center [132, 187] width 81 height 28
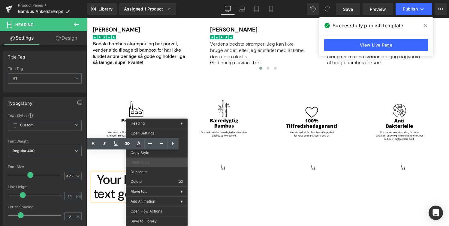
click at [161, 167] on div "Paste Style" at bounding box center [157, 163] width 62 height 10
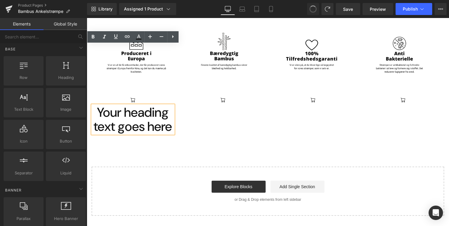
scroll to position [806, 0]
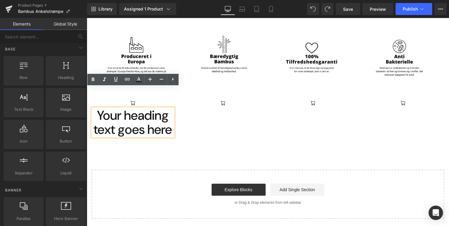
click at [234, 99] on div "Main content" at bounding box center [223, 104] width 81 height 10
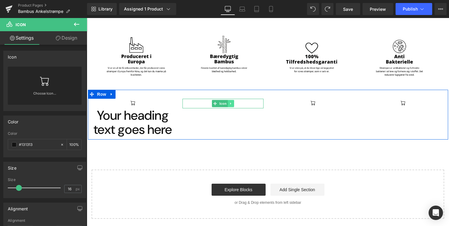
click at [233, 100] on link "Main content" at bounding box center [231, 103] width 6 height 7
click at [236, 100] on link "Main content" at bounding box center [234, 103] width 6 height 7
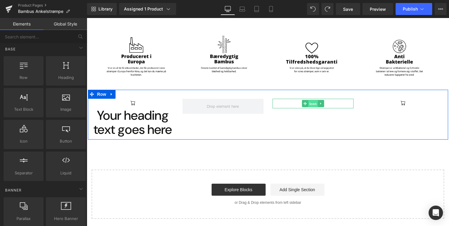
click at [312, 100] on span "Icon" at bounding box center [313, 103] width 10 height 7
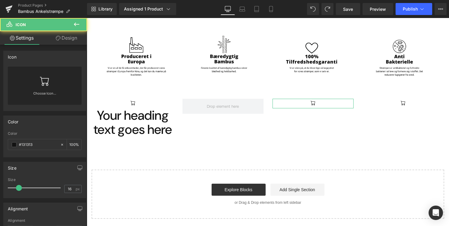
click at [64, 92] on link "Choose Icon..." at bounding box center [45, 98] width 74 height 14
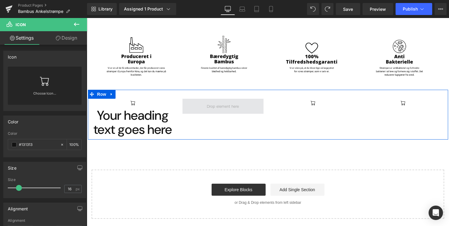
click at [234, 102] on span "Main content" at bounding box center [223, 106] width 36 height 8
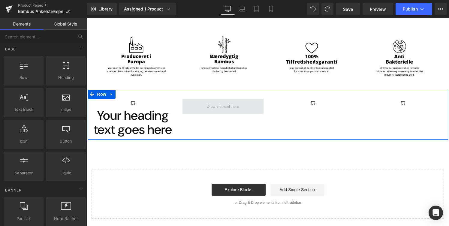
click at [225, 102] on span "Main content" at bounding box center [223, 106] width 36 height 8
click at [214, 102] on icon "Main content" at bounding box center [214, 103] width 3 height 3
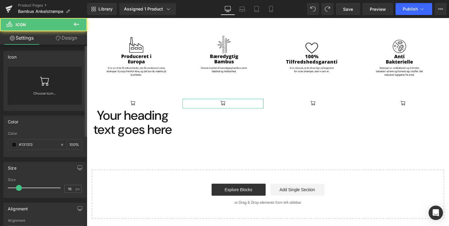
click at [25, 83] on div "Choose Icon..." at bounding box center [45, 86] width 74 height 38
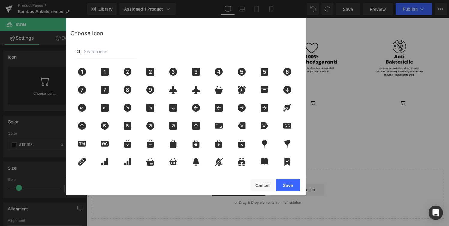
click at [107, 52] on input "text" at bounding box center [107, 51] width 60 height 13
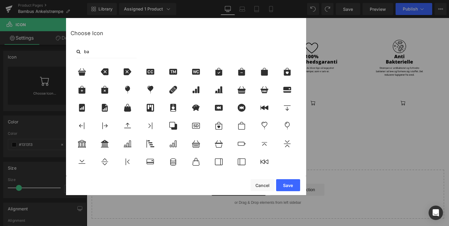
type input "b"
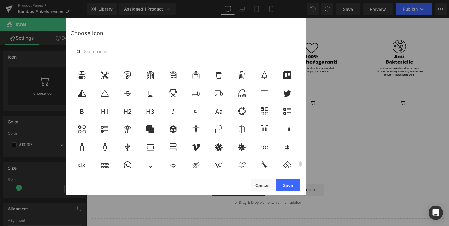
scroll to position [2093, 0]
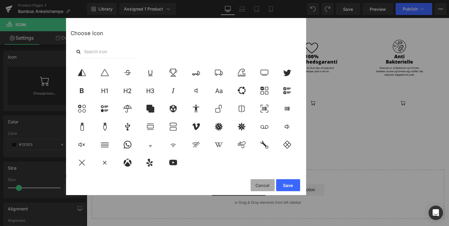
click at [271, 184] on button "Cancel" at bounding box center [263, 185] width 24 height 12
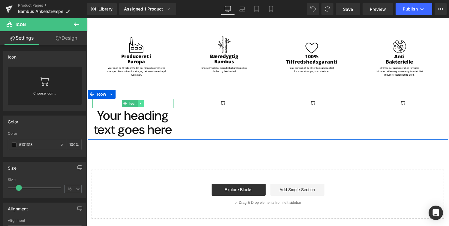
click at [140, 102] on icon "Main content" at bounding box center [140, 103] width 1 height 2
click at [143, 102] on icon "Main content" at bounding box center [143, 103] width 3 height 3
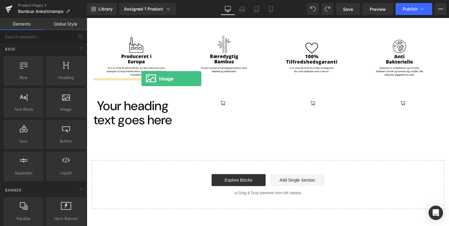
drag, startPoint x: 155, startPoint y: 127, endPoint x: 141, endPoint y: 79, distance: 50.4
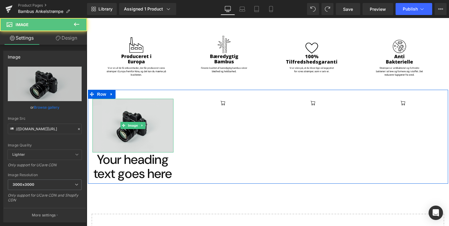
click at [134, 101] on img "Main content" at bounding box center [132, 126] width 81 height 54
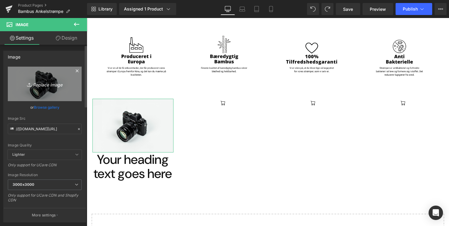
click at [48, 89] on link "Replace Image" at bounding box center [45, 84] width 74 height 35
click at [34, 83] on icon "Replace Image" at bounding box center [45, 84] width 48 height 8
click at [52, 87] on icon "Replace Image" at bounding box center [45, 84] width 48 height 8
type input "C:\fakepath\8.png"
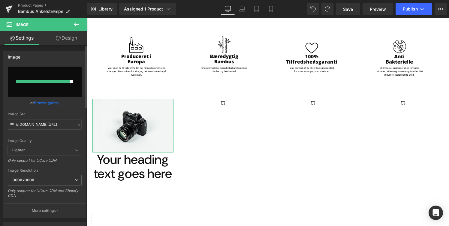
type input "https://ucarecdn.com/097da8c6-7249-4d5b-940a-795d903d3484/-/format/auto/-/previ…"
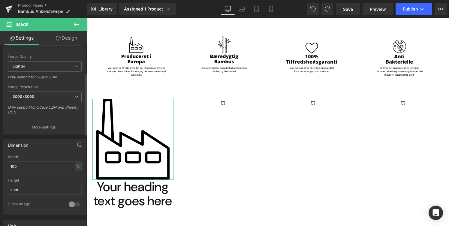
scroll to position [108, 0]
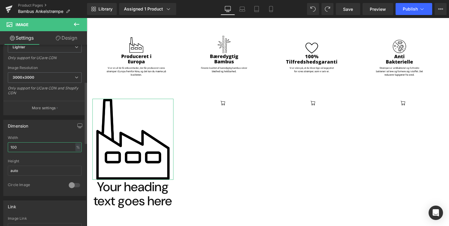
click at [41, 147] on input "100" at bounding box center [45, 147] width 74 height 10
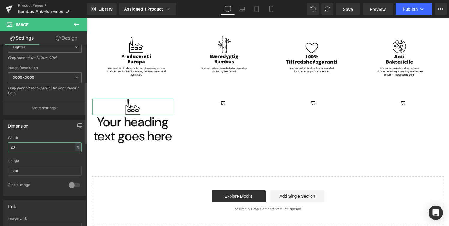
click at [44, 144] on input "20" at bounding box center [45, 147] width 74 height 10
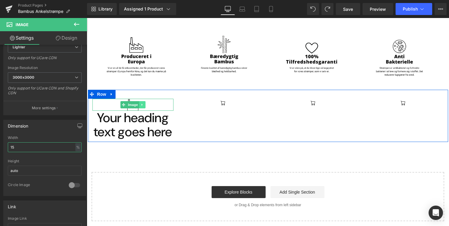
type input "15"
click at [142, 104] on icon "Main content" at bounding box center [141, 105] width 1 height 2
click at [131, 103] on icon "Main content" at bounding box center [132, 105] width 3 height 4
click at [141, 101] on link "Main content" at bounding box center [139, 104] width 6 height 7
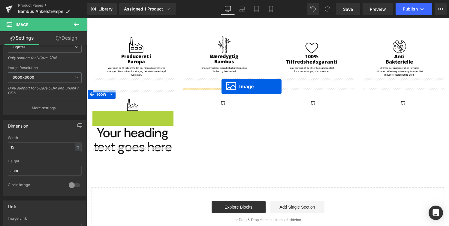
drag, startPoint x: 124, startPoint y: 96, endPoint x: 222, endPoint y: 86, distance: 98.4
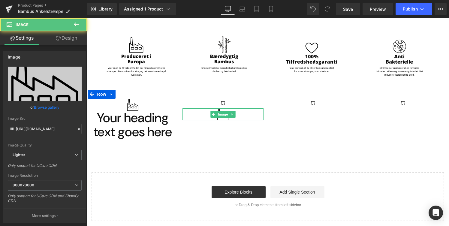
click at [228, 99] on div "Icon" at bounding box center [223, 104] width 81 height 10
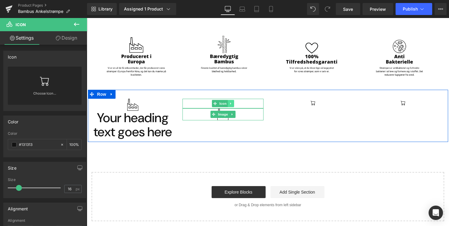
click at [232, 100] on link "Main content" at bounding box center [231, 103] width 6 height 7
click at [234, 102] on icon "Main content" at bounding box center [233, 103] width 3 height 3
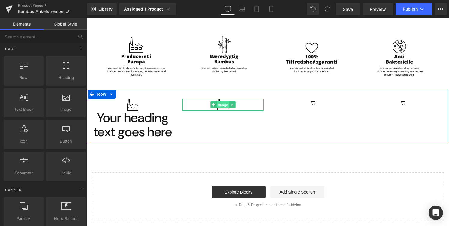
click at [223, 101] on span "Image" at bounding box center [223, 104] width 13 height 7
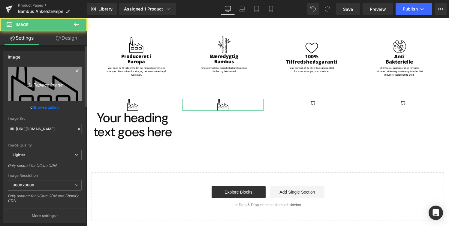
click at [49, 86] on icon "Replace Image" at bounding box center [45, 84] width 48 height 8
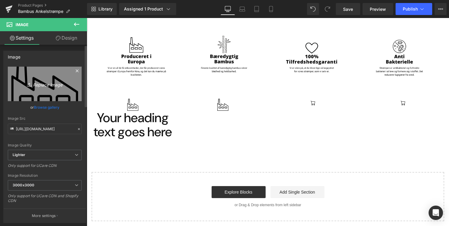
type input "C:\fakepath\6.png"
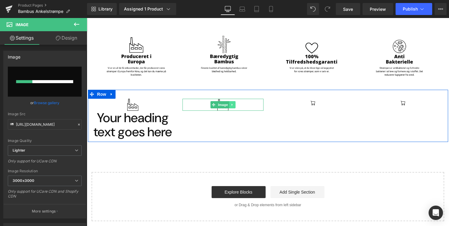
click at [235, 101] on link "Main content" at bounding box center [232, 104] width 6 height 7
click at [229, 101] on link "Main content" at bounding box center [229, 104] width 6 height 7
type input "https://ucarecdn.com/fe4a543b-251f-4203-8187-fefbee2288ee/-/format/auto/-/previ…"
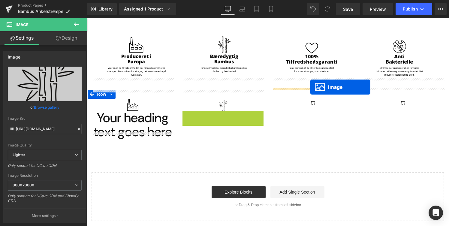
drag, startPoint x: 215, startPoint y: 95, endPoint x: 310, endPoint y: 87, distance: 96.2
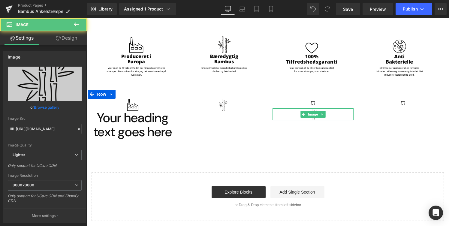
click at [319, 99] on div "Icon" at bounding box center [313, 104] width 81 height 10
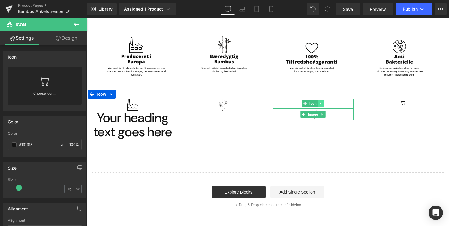
click at [322, 102] on icon "Main content" at bounding box center [320, 104] width 3 height 4
click at [321, 100] on link "Main content" at bounding box center [324, 103] width 6 height 7
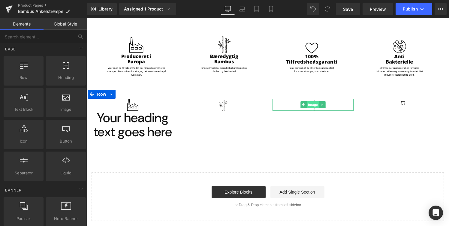
click at [316, 101] on span "Image" at bounding box center [313, 104] width 13 height 7
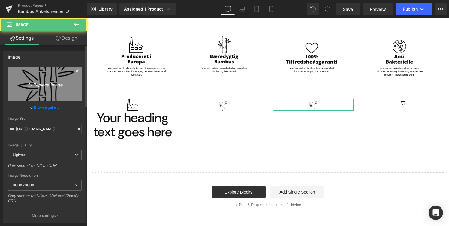
click at [53, 68] on link "Replace Image" at bounding box center [45, 84] width 74 height 35
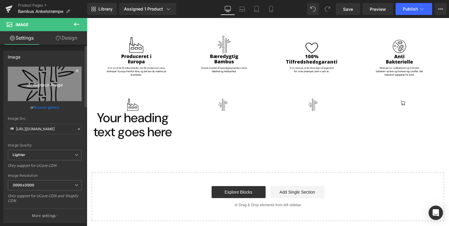
type input "C:\fakepath\7.png"
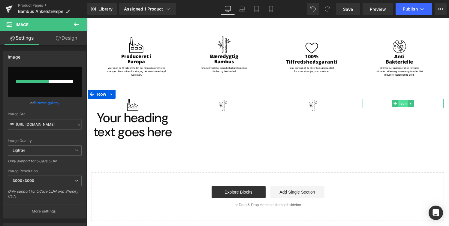
click at [405, 100] on span "Icon" at bounding box center [403, 103] width 10 height 7
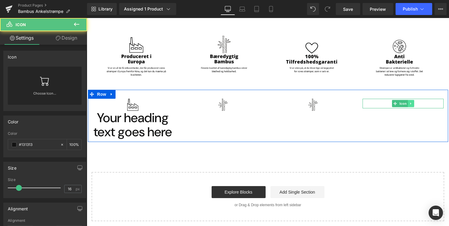
click at [411, 102] on icon "Main content" at bounding box center [410, 103] width 1 height 2
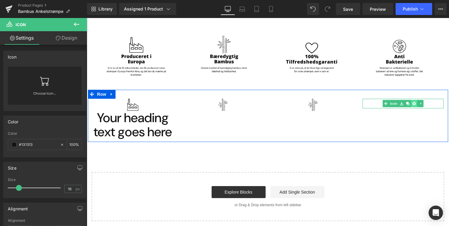
click at [413, 102] on icon "Main content" at bounding box center [413, 104] width 3 height 4
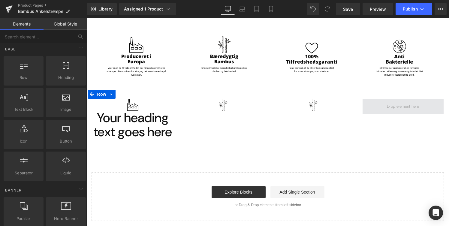
click at [388, 102] on span "Main content" at bounding box center [403, 106] width 36 height 8
click at [310, 90] on div "Image Your heading text goes here Heading Image Image Row" at bounding box center [268, 116] width 360 height 53
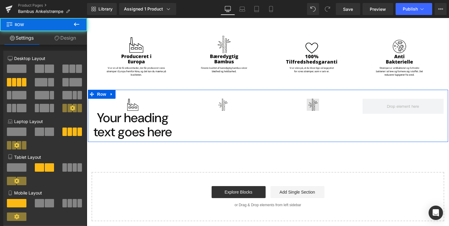
click at [312, 99] on img "Main content" at bounding box center [313, 105] width 12 height 12
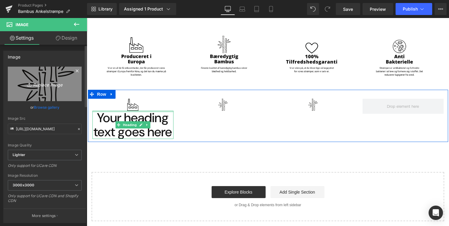
click at [62, 87] on icon "Replace Image" at bounding box center [45, 84] width 48 height 8
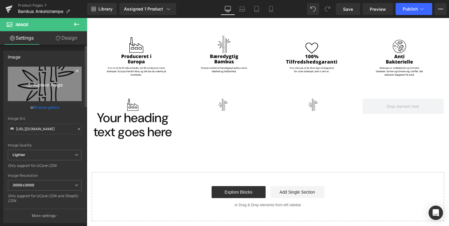
type input "C:\fakepath\5.png"
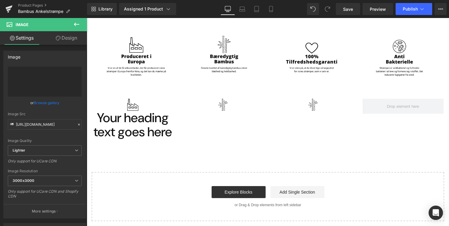
type input "https://ucarecdn.com/889883fe-a0d6-4e51-baa1-b2fe787f6d70/-/format/auto/-/previ…"
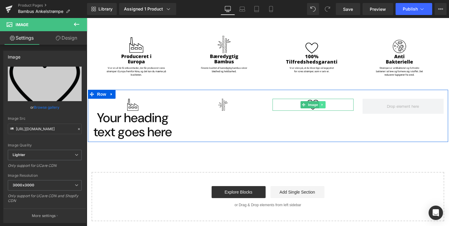
click at [321, 103] on icon "Main content" at bounding box center [322, 105] width 3 height 4
click at [318, 103] on icon "Main content" at bounding box center [319, 104] width 3 height 3
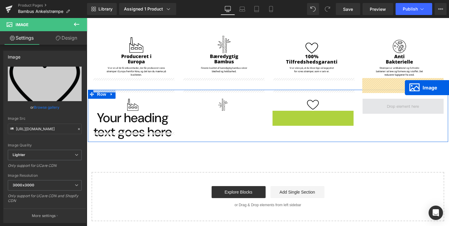
drag, startPoint x: 304, startPoint y: 95, endPoint x: 405, endPoint y: 87, distance: 100.9
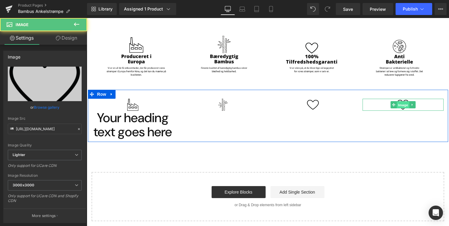
click at [404, 101] on span "Image" at bounding box center [403, 104] width 13 height 7
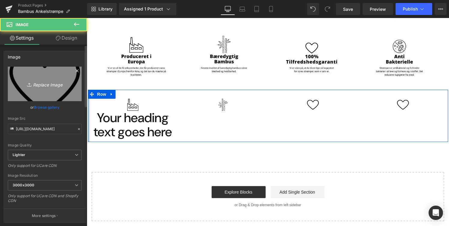
drag, startPoint x: 1, startPoint y: 75, endPoint x: 61, endPoint y: 89, distance: 62.2
click at [61, 89] on link "Replace Image" at bounding box center [45, 84] width 74 height 35
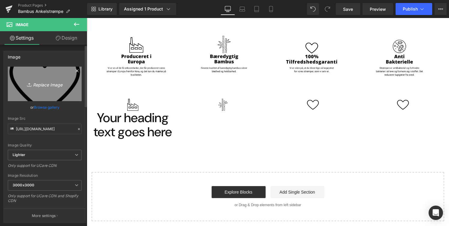
type input "C:\fakepath\7.png"
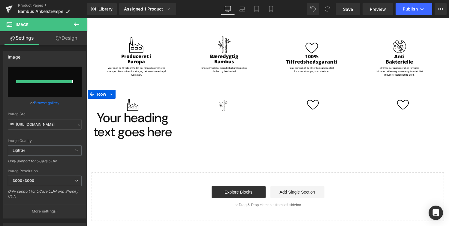
type input "https://ucarecdn.com/25f65d67-1222-494e-b871-44c459909a9f/-/format/auto/-/previ…"
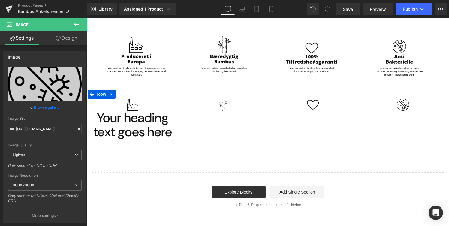
click at [189, 104] on div "Image Your heading text goes here Heading Image Image Image Row" at bounding box center [268, 116] width 360 height 53
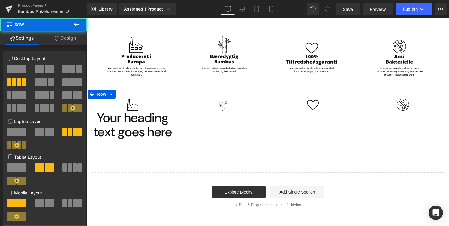
scroll to position [812, 0]
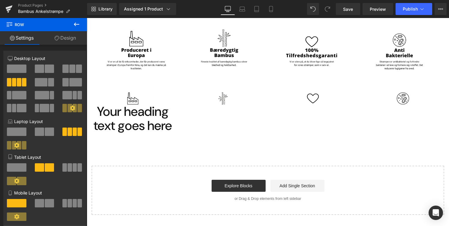
click at [151, 104] on h1 "Your heading text goes here" at bounding box center [132, 118] width 81 height 28
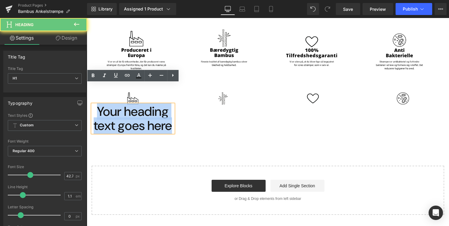
click at [151, 104] on h1 "Your heading text goes here" at bounding box center [132, 118] width 81 height 28
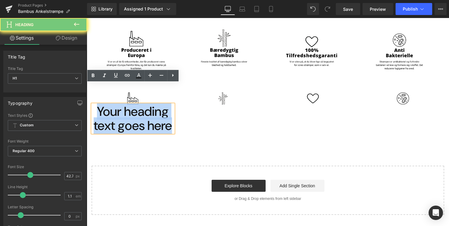
paste div "Main content"
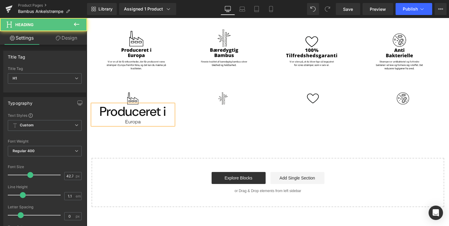
click at [129, 119] on div "Europa" at bounding box center [132, 122] width 81 height 6
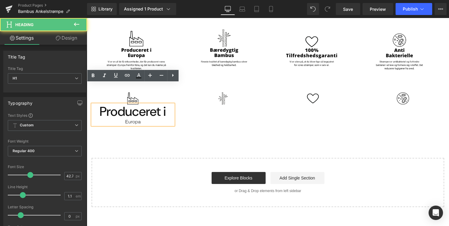
click at [121, 119] on div "Europa" at bounding box center [132, 122] width 81 height 6
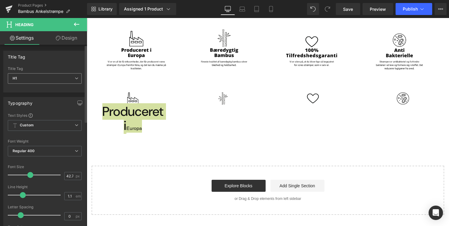
click at [59, 83] on span "H1" at bounding box center [45, 78] width 74 height 11
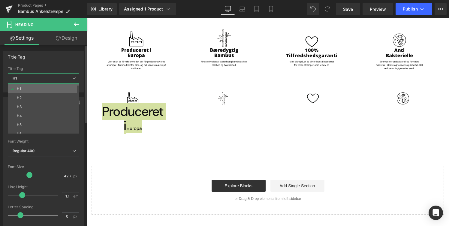
click at [48, 89] on li "H1" at bounding box center [45, 88] width 74 height 9
type input "100"
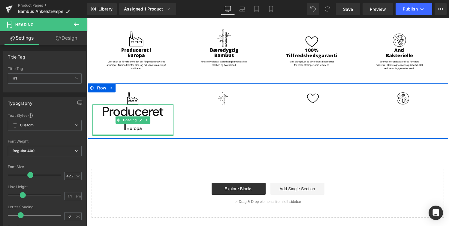
click at [143, 114] on div "Produceret i Europa Heading" at bounding box center [132, 119] width 81 height 31
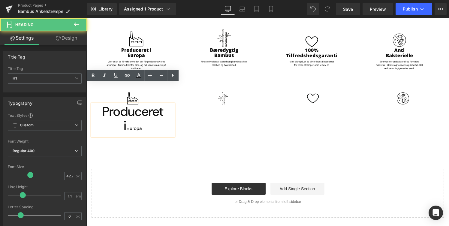
click at [141, 104] on h1 "Produceret i Europa" at bounding box center [132, 119] width 81 height 31
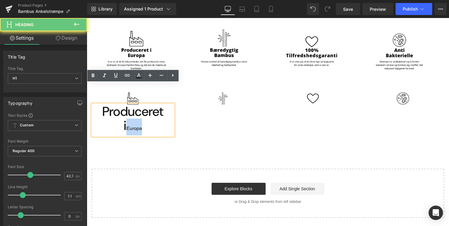
click at [141, 104] on h1 "Produceret i Europa" at bounding box center [132, 119] width 81 height 31
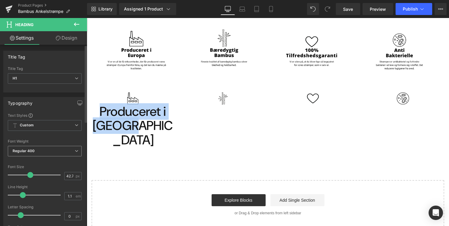
scroll to position [15, 0]
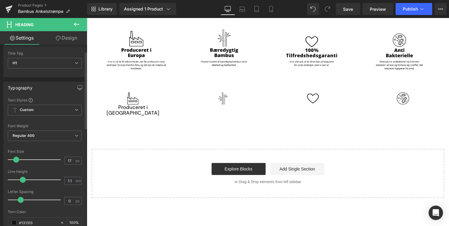
type input "18"
drag, startPoint x: 29, startPoint y: 160, endPoint x: 16, endPoint y: 160, distance: 12.3
click at [16, 160] on span at bounding box center [17, 160] width 6 height 6
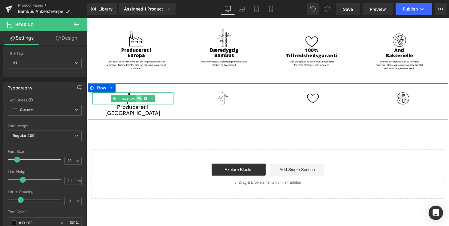
click at [137, 97] on icon "Main content" at bounding box center [138, 98] width 3 height 3
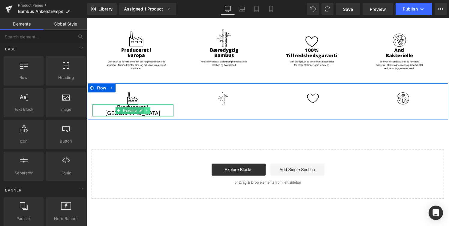
click at [150, 107] on link "Main content" at bounding box center [147, 110] width 6 height 7
click at [114, 104] on div "Produceret i Europa Heading" at bounding box center [132, 110] width 81 height 12
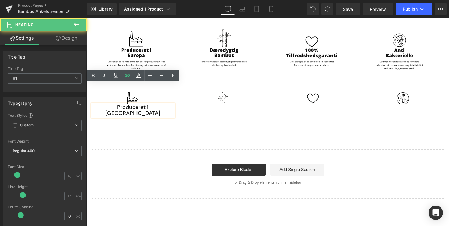
click at [111, 104] on div "Produceret i Europa Heading" at bounding box center [132, 110] width 81 height 12
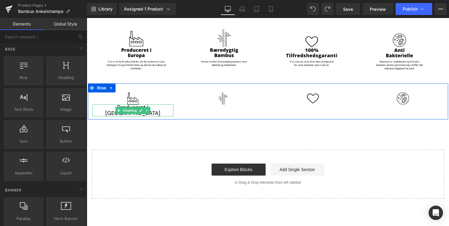
click at [105, 104] on h1 "Produceret i [GEOGRAPHIC_DATA]" at bounding box center [132, 110] width 81 height 12
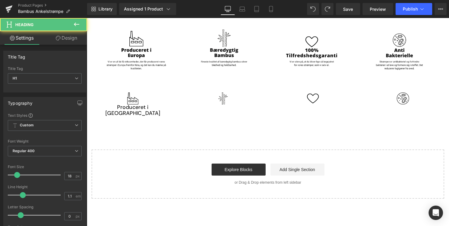
click at [70, 42] on link "Design" at bounding box center [67, 38] width 44 height 14
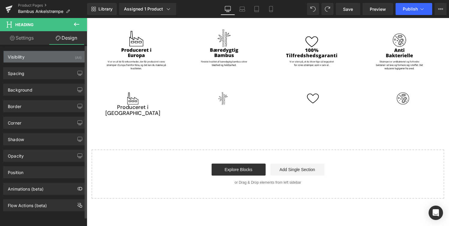
click at [63, 56] on div "Visibility (All)" at bounding box center [45, 56] width 82 height 11
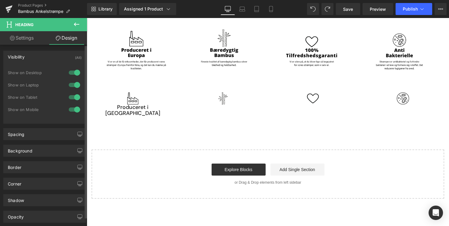
click at [60, 60] on div "Visibility (All)" at bounding box center [45, 56] width 82 height 11
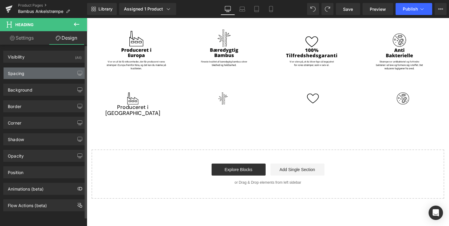
click at [59, 70] on div "Spacing" at bounding box center [45, 73] width 82 height 11
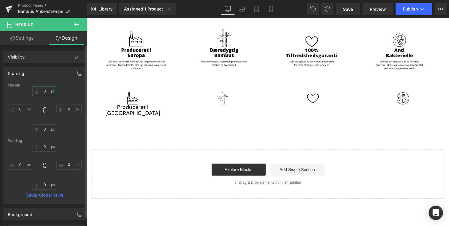
click at [47, 90] on input "0" at bounding box center [44, 91] width 25 height 10
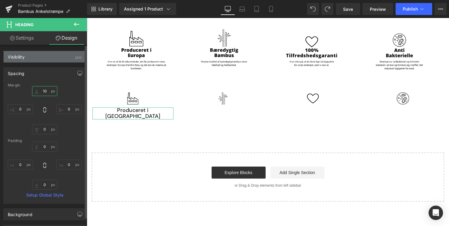
type input "10"
click at [38, 55] on div "Visibility (All)" at bounding box center [45, 56] width 82 height 11
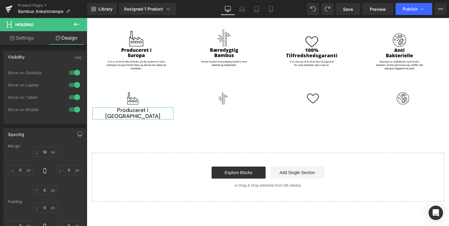
click at [20, 39] on link "Settings" at bounding box center [22, 38] width 44 height 14
type input "100"
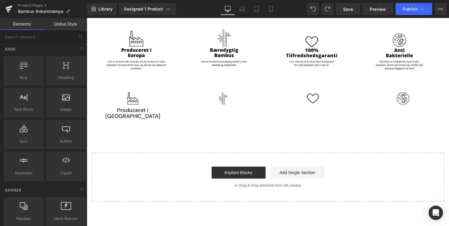
drag, startPoint x: 116, startPoint y: 123, endPoint x: 124, endPoint y: 94, distance: 31.0
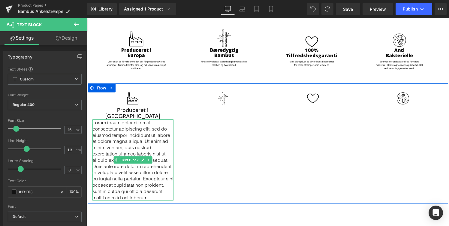
click at [158, 130] on p "Lorem ipsum dolor sit amet, consectetur adipiscing elit, sed do eiusmod tempor …" at bounding box center [132, 159] width 81 height 81
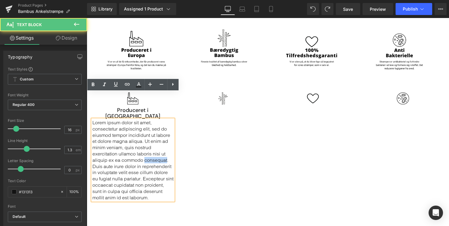
click at [158, 130] on p "Lorem ipsum dolor sit amet, consectetur adipiscing elit, sed do eiusmod tempor …" at bounding box center [132, 159] width 81 height 81
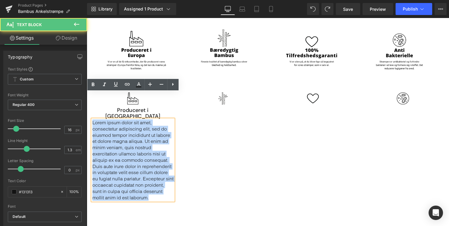
click at [158, 130] on p "Lorem ipsum dolor sit amet, consectetur adipiscing elit, sed do eiusmod tempor …" at bounding box center [132, 159] width 81 height 81
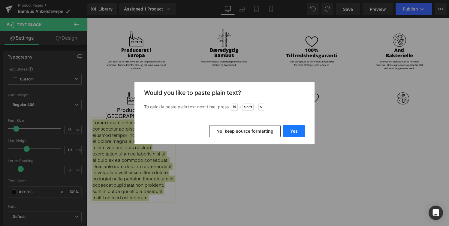
click at [292, 126] on button "Yes" at bounding box center [294, 131] width 22 height 12
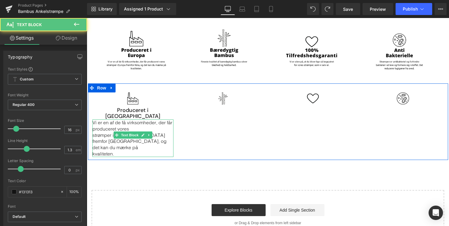
click at [111, 132] on p "strømper i [GEOGRAPHIC_DATA] fremfor [GEOGRAPHIC_DATA], og det kan du mærke på" at bounding box center [132, 141] width 81 height 19
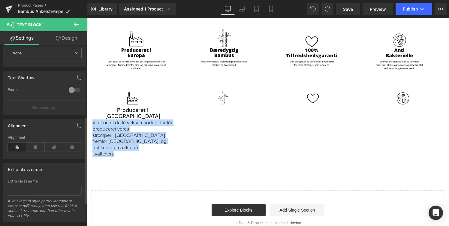
scroll to position [187, 0]
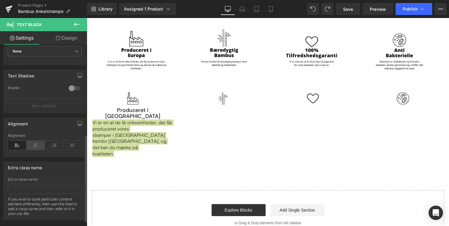
click at [35, 145] on icon at bounding box center [35, 145] width 19 height 9
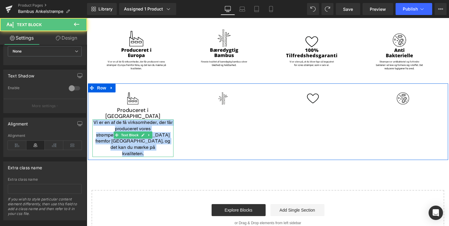
click at [119, 132] on p "strømper i [GEOGRAPHIC_DATA] fremfor [GEOGRAPHIC_DATA], og det kan du mærke på" at bounding box center [132, 141] width 81 height 19
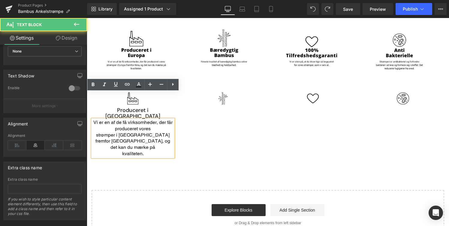
click at [112, 132] on p "strømper i [GEOGRAPHIC_DATA] fremfor [GEOGRAPHIC_DATA], og det kan du mærke på" at bounding box center [132, 141] width 81 height 19
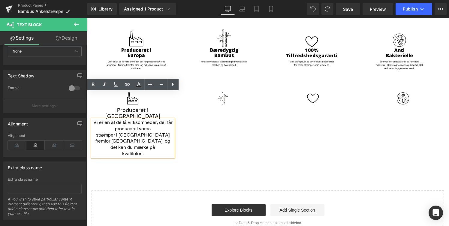
click at [96, 132] on p "strømper i [GEOGRAPHIC_DATA] fremfor [GEOGRAPHIC_DATA], og det kan du mærke på" at bounding box center [132, 141] width 81 height 19
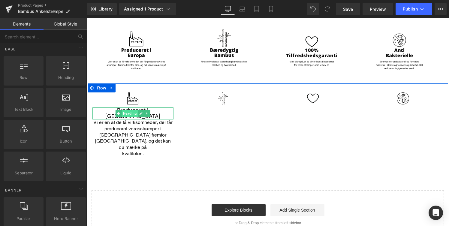
click at [137, 110] on span "Heading" at bounding box center [130, 113] width 16 height 7
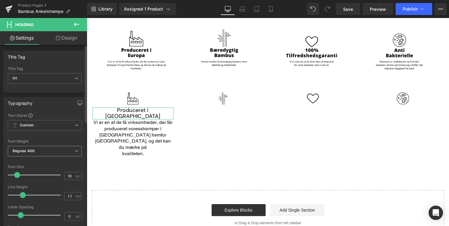
click at [56, 146] on span "Regular 400" at bounding box center [45, 151] width 74 height 11
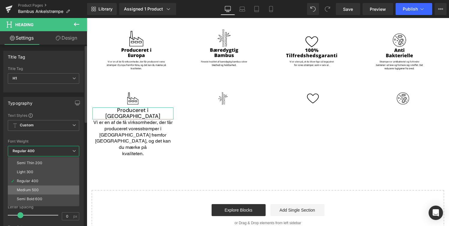
scroll to position [8, 0]
click at [45, 198] on li "Semi Bold 600" at bounding box center [45, 198] width 74 height 9
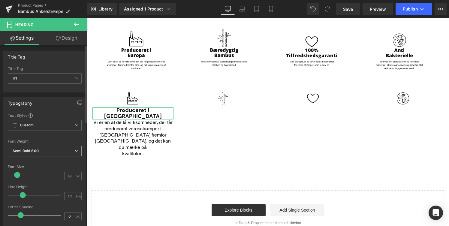
click at [66, 151] on span "Semi Bold 600" at bounding box center [45, 151] width 74 height 11
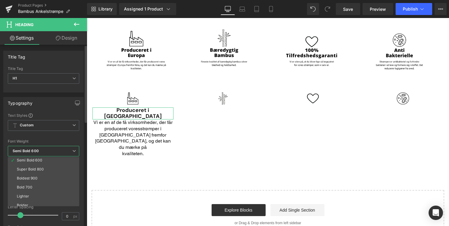
scroll to position [47, 0]
click at [62, 168] on li "Super Bold 800" at bounding box center [45, 168] width 74 height 9
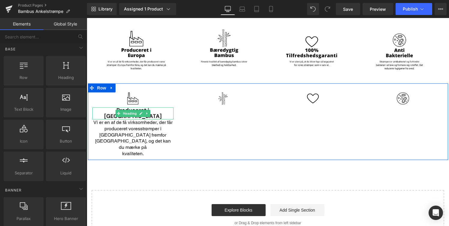
click at [156, 107] on h1 "Produceret i [GEOGRAPHIC_DATA]" at bounding box center [132, 113] width 81 height 12
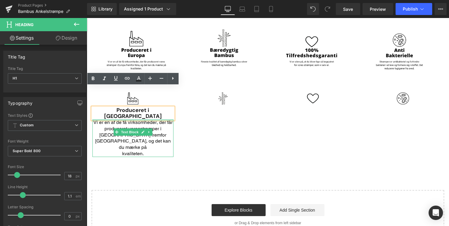
click at [155, 119] on div "Main content" at bounding box center [132, 120] width 81 height 2
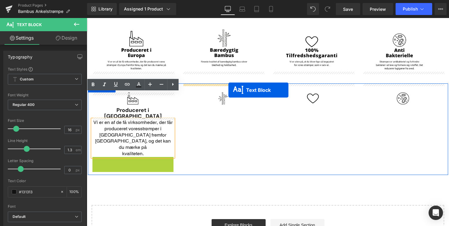
drag, startPoint x: 131, startPoint y: 129, endPoint x: 228, endPoint y: 90, distance: 104.5
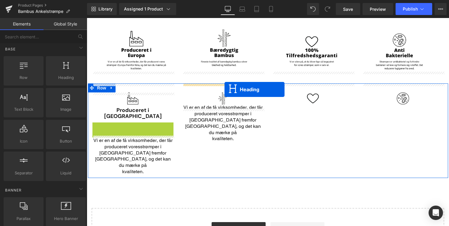
drag, startPoint x: 120, startPoint y: 101, endPoint x: 225, endPoint y: 89, distance: 104.8
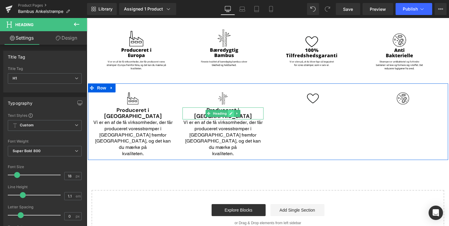
click at [230, 112] on icon "Main content" at bounding box center [230, 114] width 3 height 4
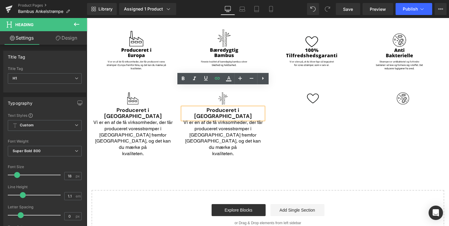
click at [209, 107] on h1 "Produceret i [GEOGRAPHIC_DATA]" at bounding box center [223, 113] width 81 height 12
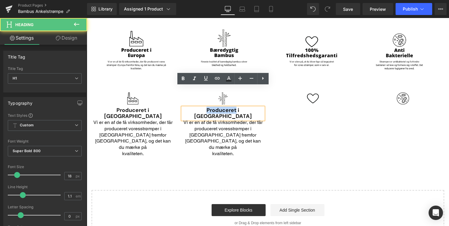
click at [209, 107] on h1 "Produceret i [GEOGRAPHIC_DATA]" at bounding box center [223, 113] width 81 height 12
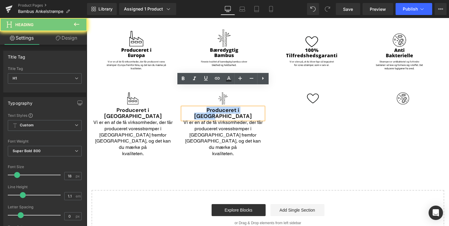
click at [209, 107] on h1 "Produceret i [GEOGRAPHIC_DATA]" at bounding box center [223, 113] width 81 height 12
paste div "Main content"
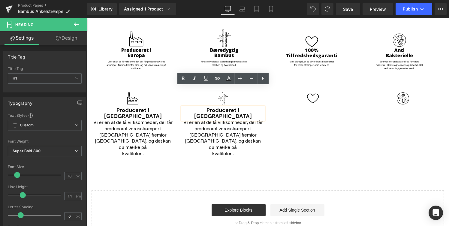
click at [231, 107] on h1 "Produceret i [GEOGRAPHIC_DATA]" at bounding box center [223, 113] width 81 height 12
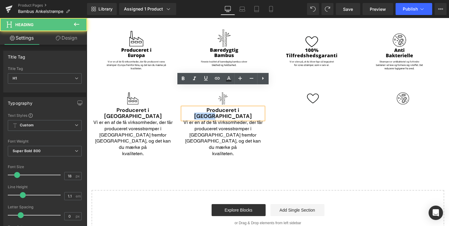
click at [231, 107] on h1 "Produceret i [GEOGRAPHIC_DATA]" at bounding box center [223, 113] width 81 height 12
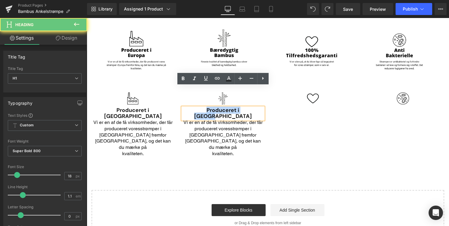
click at [231, 107] on h1 "Produceret i [GEOGRAPHIC_DATA]" at bounding box center [223, 113] width 81 height 12
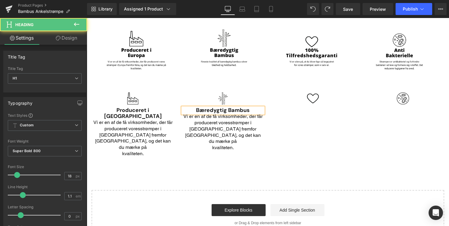
click at [228, 107] on h1 "Bæredygtig Bambus" at bounding box center [223, 110] width 81 height 6
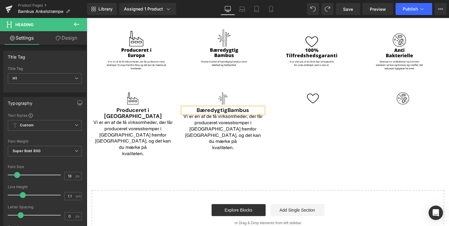
click at [224, 113] on div "Vi er en af de få virksomheder, der får produceret vores strømper i Europa frem…" at bounding box center [223, 132] width 81 height 38
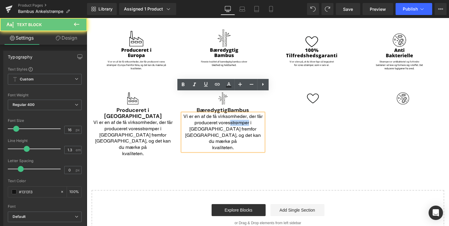
click at [224, 120] on span "strømper i [GEOGRAPHIC_DATA] fremfor [GEOGRAPHIC_DATA], og det kan du mærke på" at bounding box center [223, 132] width 76 height 24
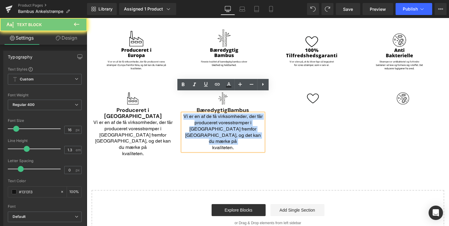
click at [224, 120] on span "strømper i [GEOGRAPHIC_DATA] fremfor [GEOGRAPHIC_DATA], og det kan du mærke på" at bounding box center [223, 132] width 76 height 24
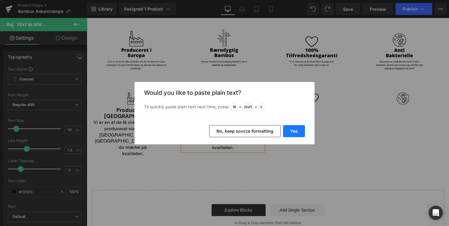
click at [288, 131] on button "Yes" at bounding box center [294, 131] width 22 height 12
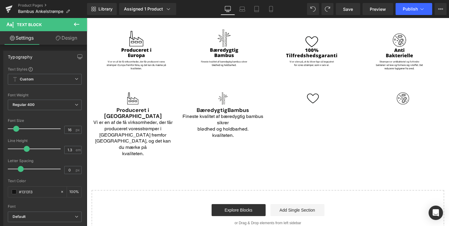
click at [208, 132] on p "kvaliteten." at bounding box center [223, 135] width 81 height 6
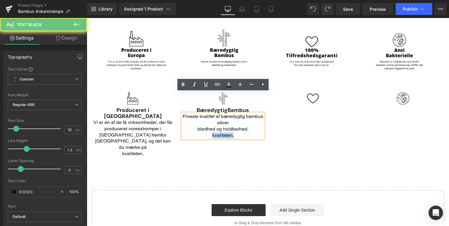
click at [208, 132] on p "kvaliteten." at bounding box center [223, 135] width 81 height 6
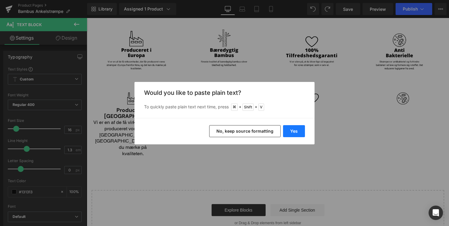
click at [293, 130] on button "Yes" at bounding box center [294, 131] width 22 height 12
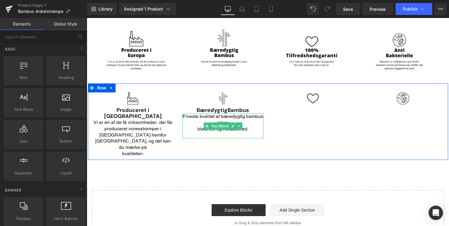
click at [192, 126] on p "blødhed og holdbarhed." at bounding box center [223, 129] width 81 height 6
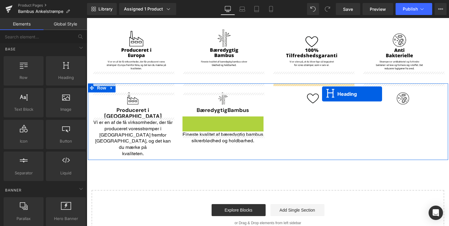
drag, startPoint x: 223, startPoint y: 99, endPoint x: 322, endPoint y: 93, distance: 99.5
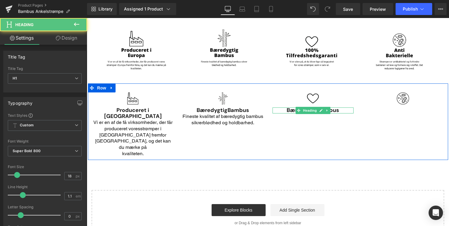
click at [294, 107] on h1 "Bæredygtig Bambus" at bounding box center [313, 110] width 81 height 6
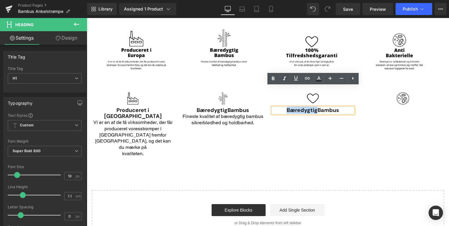
click at [294, 107] on h1 "Bæredygtig Bambus" at bounding box center [313, 110] width 81 height 6
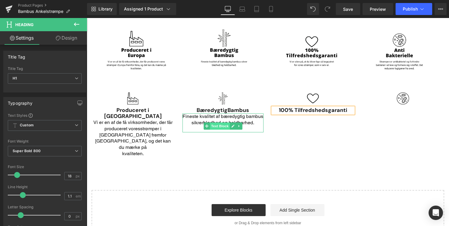
click at [222, 122] on span "Text Block" at bounding box center [220, 125] width 20 height 7
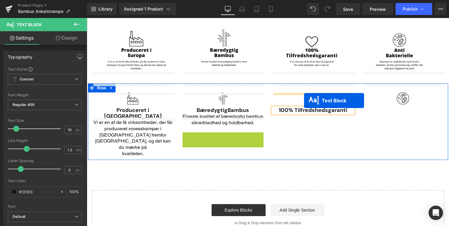
drag, startPoint x: 207, startPoint y: 131, endPoint x: 304, endPoint y: 101, distance: 101.7
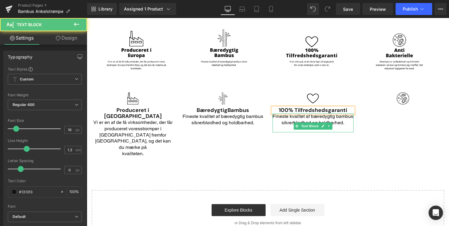
click at [295, 113] on p "Fineste kvalitet af bæredygtig bambus sikrer blødhed og holdbarhed." at bounding box center [313, 119] width 81 height 13
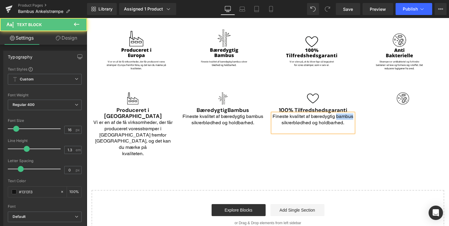
click at [295, 113] on p "Fineste kvalitet af bæredygtig bambus sikrer blødhed og holdbarhed." at bounding box center [313, 119] width 81 height 13
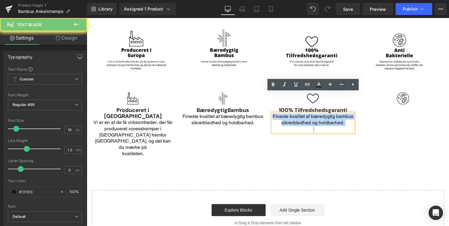
click at [295, 113] on p "Fineste kvalitet af bæredygtig bambus sikrer blødhed og holdbarhed." at bounding box center [313, 119] width 81 height 13
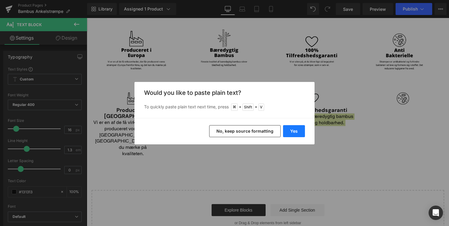
click at [302, 131] on button "Yes" at bounding box center [294, 131] width 22 height 12
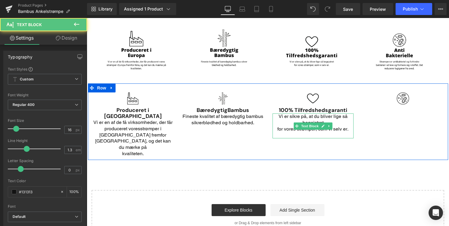
click at [276, 126] on p "for vores strømper, som vi selv er." at bounding box center [313, 129] width 81 height 6
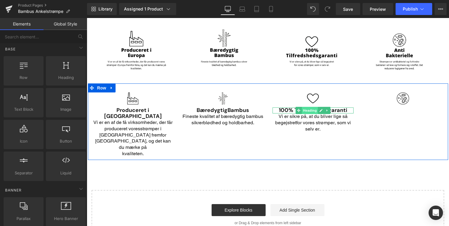
click at [305, 107] on span "Heading" at bounding box center [310, 110] width 16 height 7
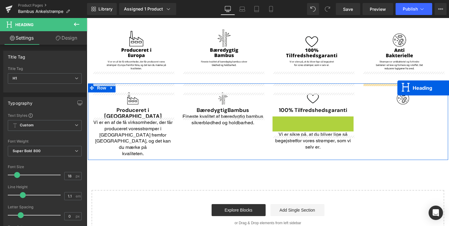
drag, startPoint x: 306, startPoint y: 100, endPoint x: 397, endPoint y: 88, distance: 92.7
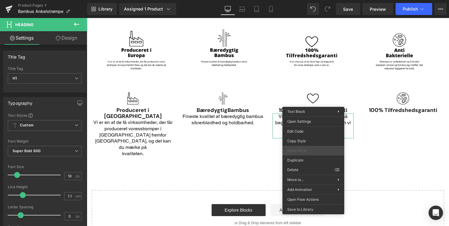
click at [315, 155] on div "Paste Style" at bounding box center [313, 151] width 62 height 10
drag, startPoint x: 397, startPoint y: 174, endPoint x: 310, endPoint y: 156, distance: 88.6
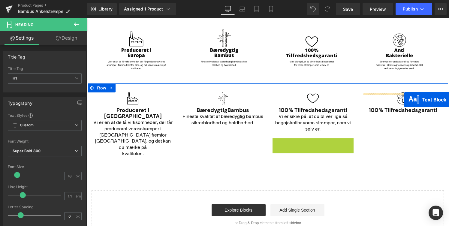
drag, startPoint x: 297, startPoint y: 131, endPoint x: 404, endPoint y: 99, distance: 111.6
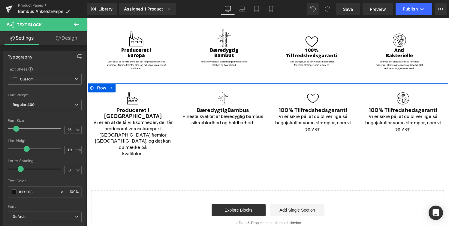
click at [378, 107] on h1 "100% Tilfredshedsgaranti" at bounding box center [403, 110] width 81 height 6
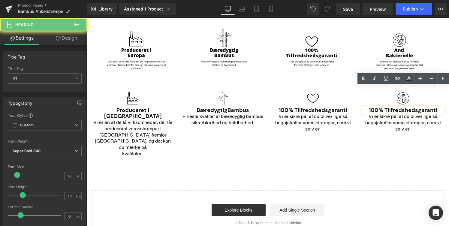
click at [378, 107] on h1 "100% Tilfredshedsgaranti" at bounding box center [403, 110] width 81 height 6
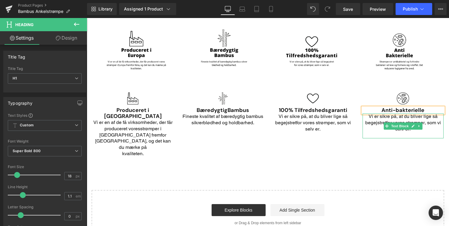
click at [379, 113] on p "Vi er sikre på, at du bliver lige så begejstret for vores strømper, som vi selv…" at bounding box center [403, 122] width 81 height 19
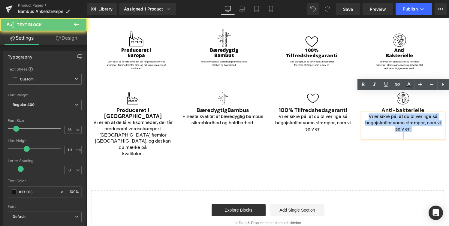
click at [379, 113] on p "Vi er sikre på, at du bliver lige så begejstret for vores strømper, som vi selv…" at bounding box center [403, 122] width 81 height 19
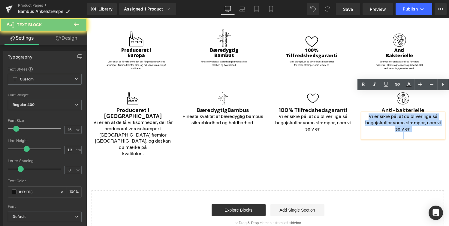
click at [379, 113] on p "Vi er sikre på, at du bliver lige så begejstret for vores strømper, som vi selv…" at bounding box center [403, 122] width 81 height 19
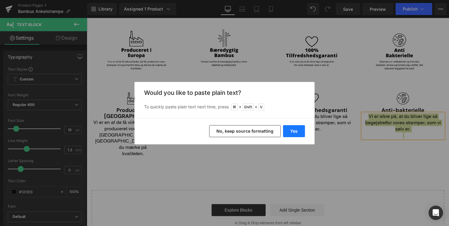
click at [285, 131] on button "Yes" at bounding box center [294, 131] width 22 height 12
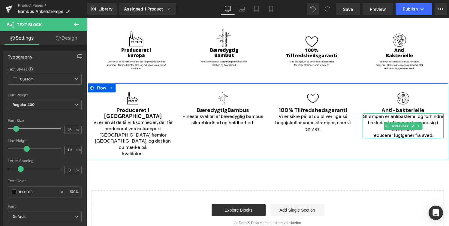
click at [371, 132] on p "reducerer lugtgener fra sved." at bounding box center [403, 135] width 81 height 6
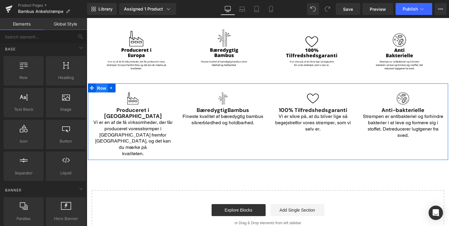
click at [102, 84] on span "Row" at bounding box center [102, 88] width 12 height 9
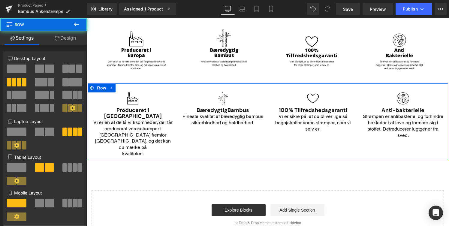
click at [65, 43] on link "Design" at bounding box center [66, 38] width 44 height 14
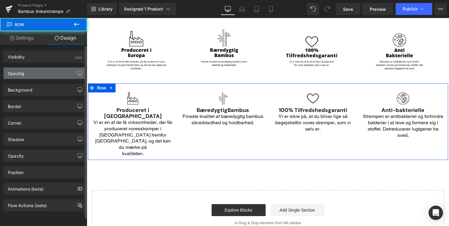
type input "0"
type input "30"
type input "0"
type input "10"
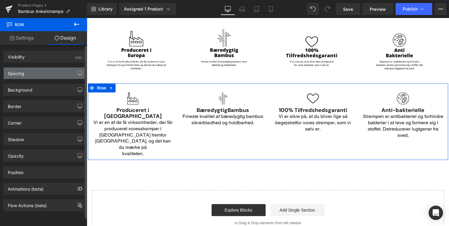
click at [41, 73] on div "Spacing" at bounding box center [45, 73] width 82 height 11
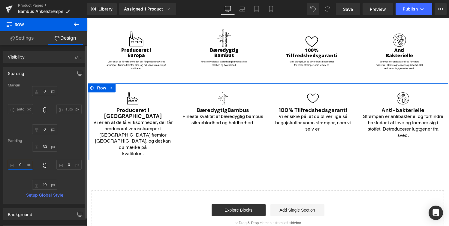
click at [24, 166] on input "0" at bounding box center [20, 165] width 25 height 10
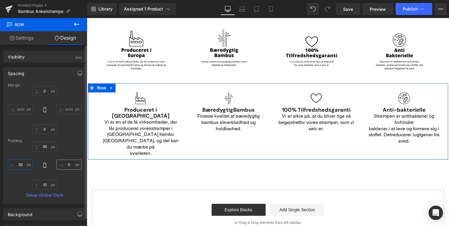
type input "30"
click at [67, 162] on input "0" at bounding box center [68, 165] width 25 height 10
type input "30"
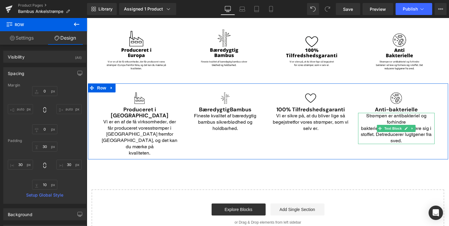
click at [362, 125] on p "bakterier i at leve og formere sig i stoffet. Det reducerer lugtgener fra sved." at bounding box center [396, 134] width 77 height 19
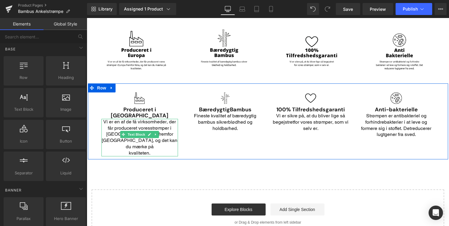
click at [125, 122] on div "Vi er en af de få virksomheder, der får produceret vores strømper i Europa frem…" at bounding box center [139, 138] width 77 height 38
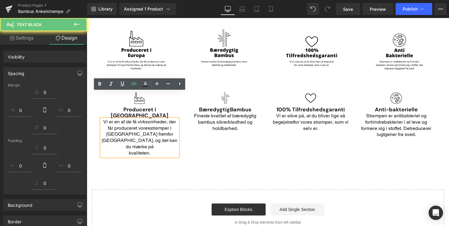
click at [127, 150] on p "kvaliteten." at bounding box center [139, 153] width 77 height 6
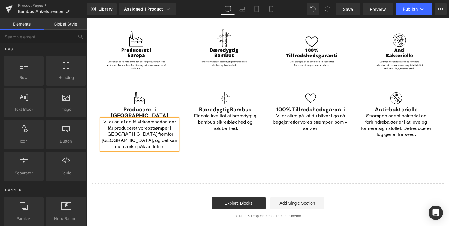
click at [139, 125] on span "strømper i [GEOGRAPHIC_DATA] fremfor [GEOGRAPHIC_DATA], og det kan du mærke på" at bounding box center [140, 137] width 76 height 24
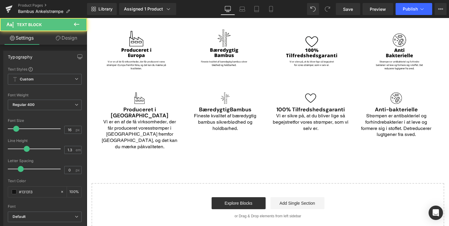
click at [50, 39] on link "Design" at bounding box center [67, 38] width 44 height 14
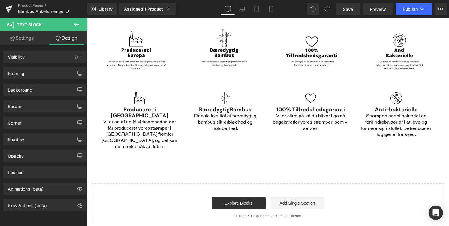
click at [29, 40] on link "Settings" at bounding box center [22, 38] width 44 height 14
type input "100"
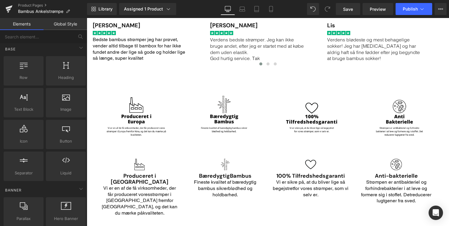
scroll to position [744, 0]
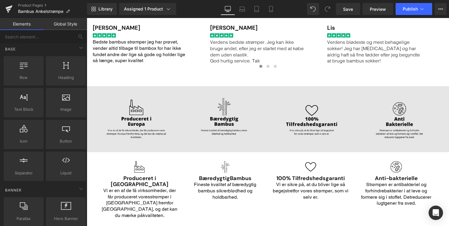
click at [326, 103] on img "Main content" at bounding box center [268, 111] width 362 height 82
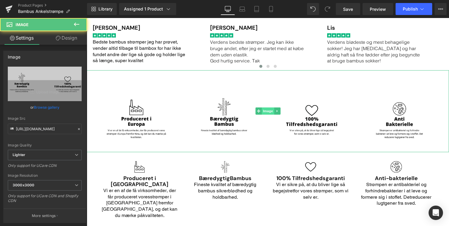
click at [273, 107] on span "Image" at bounding box center [268, 110] width 13 height 7
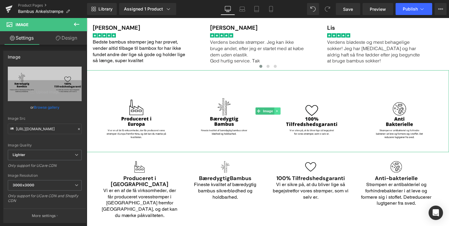
click at [277, 107] on link "Main content" at bounding box center [277, 110] width 6 height 7
click at [280, 107] on link "Main content" at bounding box center [280, 110] width 6 height 7
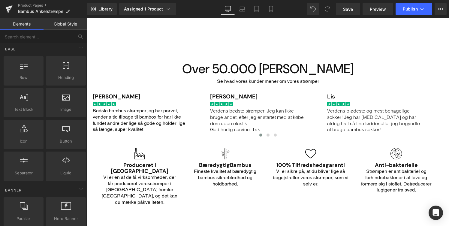
scroll to position [667, 0]
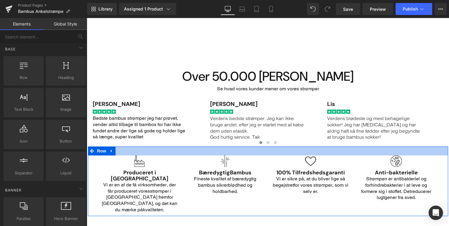
click at [251, 147] on div "Main content" at bounding box center [268, 151] width 360 height 9
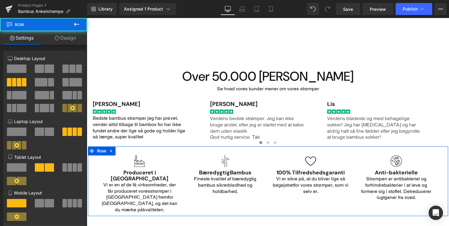
click at [259, 147] on div "Main content" at bounding box center [268, 151] width 360 height 9
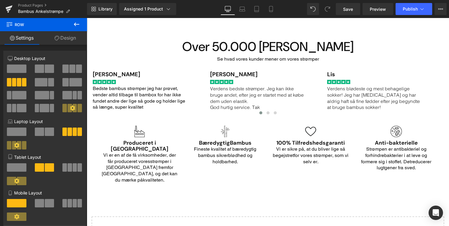
scroll to position [692, 0]
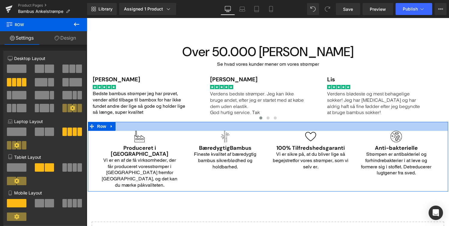
click at [176, 122] on div "Main content" at bounding box center [268, 126] width 360 height 9
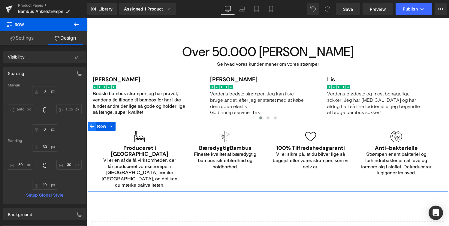
click at [94, 122] on span "Main content" at bounding box center [92, 126] width 8 height 9
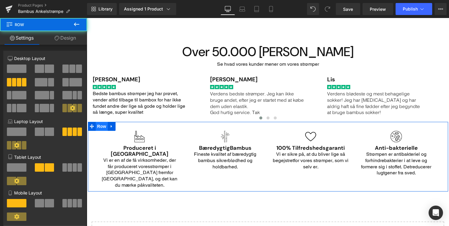
click at [101, 122] on span "Row" at bounding box center [102, 126] width 12 height 9
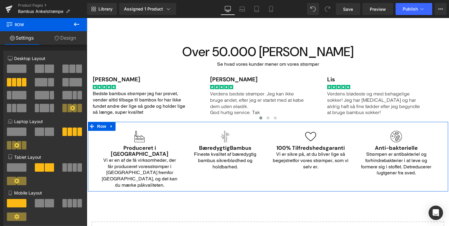
click at [66, 40] on link "Design" at bounding box center [66, 38] width 44 height 14
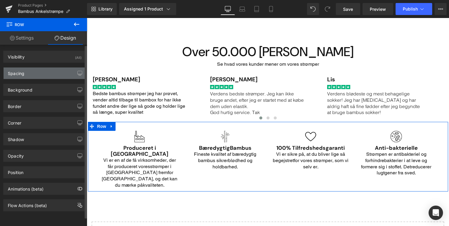
click at [41, 68] on div "Spacing" at bounding box center [45, 73] width 82 height 11
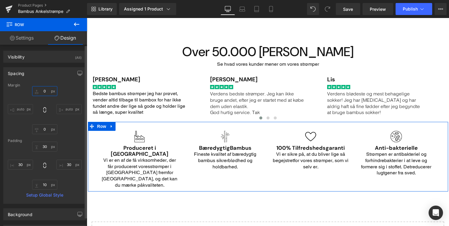
click at [45, 88] on input "0" at bounding box center [44, 91] width 25 height 10
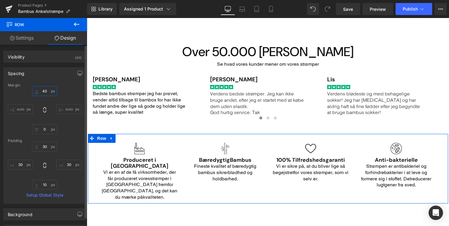
click at [45, 88] on input "40" at bounding box center [44, 91] width 25 height 10
type input "50"
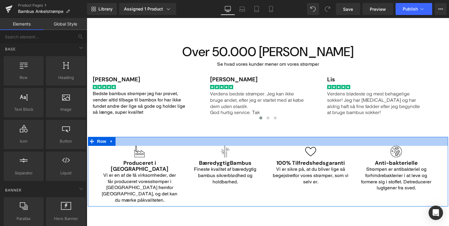
click at [158, 137] on div "Main content" at bounding box center [268, 141] width 360 height 9
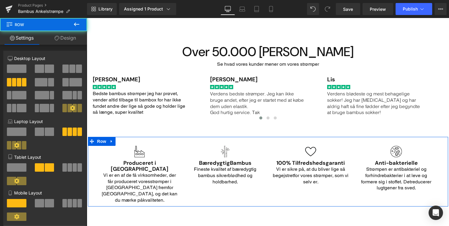
click at [65, 35] on link "Design" at bounding box center [66, 38] width 44 height 14
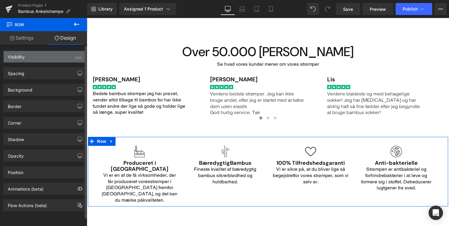
click at [47, 58] on div "Visibility (All)" at bounding box center [45, 56] width 82 height 11
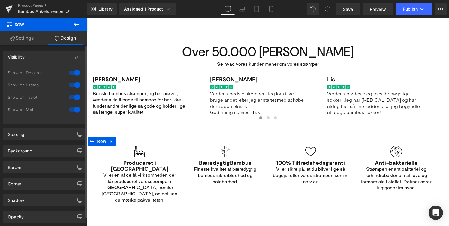
click at [48, 58] on div "Visibility (All)" at bounding box center [45, 56] width 82 height 11
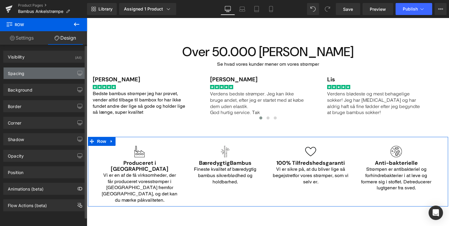
click at [48, 72] on div "Spacing" at bounding box center [45, 73] width 82 height 11
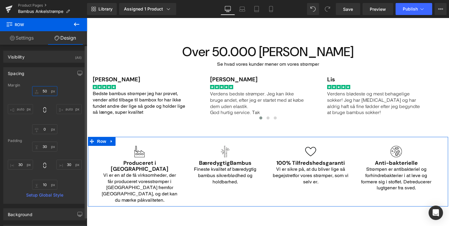
click at [48, 94] on input "50" at bounding box center [44, 91] width 25 height 10
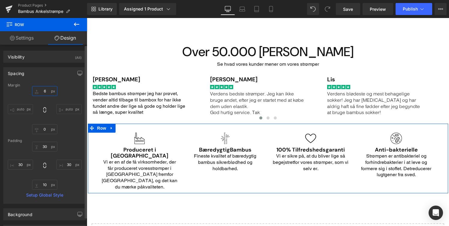
type input "60"
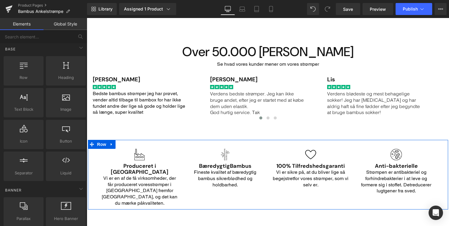
click at [184, 149] on div "Image Bæredygtig Bambus Heading Fineste kvalitet af bæredygtig bambus sikrer bl…" at bounding box center [226, 171] width 86 height 45
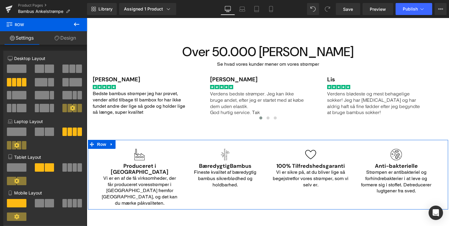
click at [54, 42] on link "Design" at bounding box center [66, 38] width 44 height 14
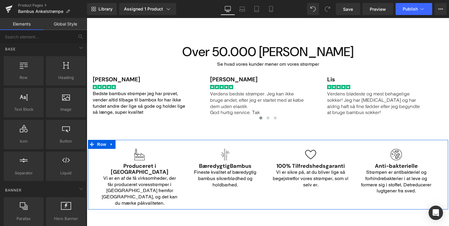
click at [183, 149] on div "Image Bæredygtig Bambus Heading Fineste kvalitet af bæredygtig bambus sikrer bl…" at bounding box center [226, 171] width 86 height 45
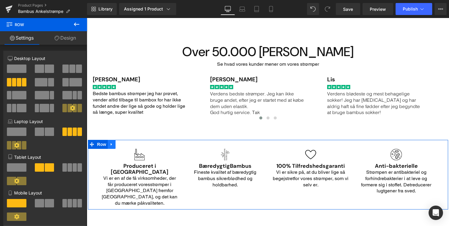
click at [112, 142] on icon "Main content" at bounding box center [112, 144] width 4 height 5
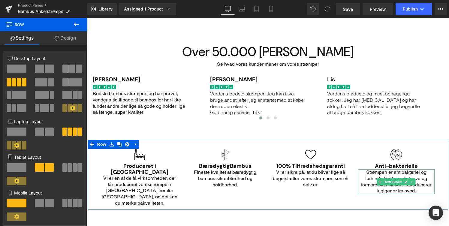
click at [384, 169] on p "Strømpen er antibakteriel og forhindre bakterier i at leve og formere sig i sto…" at bounding box center [396, 181] width 77 height 25
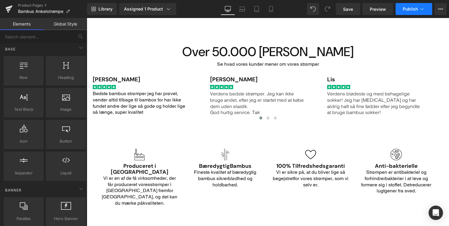
click at [409, 5] on button "Publish" at bounding box center [414, 9] width 37 height 12
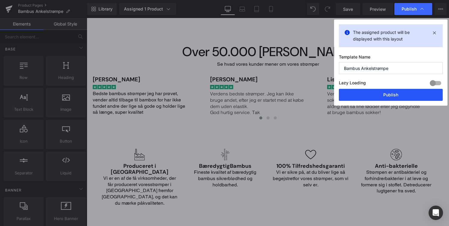
click at [379, 93] on button "Publish" at bounding box center [391, 95] width 104 height 12
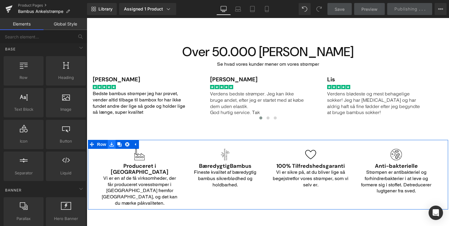
click at [113, 140] on link "Main content" at bounding box center [112, 144] width 8 height 9
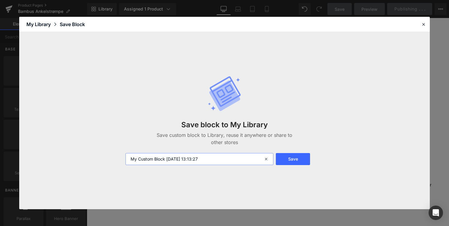
click at [191, 161] on input "My Custom Block 2025-08-18 13:13:27" at bounding box center [199, 159] width 148 height 12
type input "USP BLOCK - COMPUTER"
click at [307, 162] on button "Save" at bounding box center [293, 159] width 34 height 12
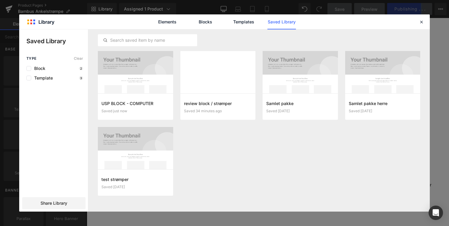
click at [419, 17] on div "Elements Blocks Templates Saved Library" at bounding box center [224, 21] width 411 height 15
click at [423, 22] on icon at bounding box center [421, 21] width 5 height 5
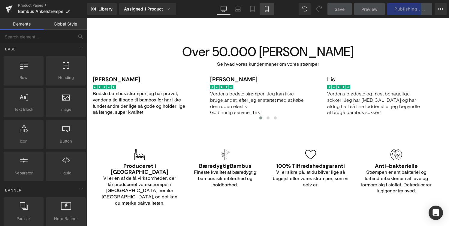
click at [269, 8] on icon at bounding box center [267, 9] width 6 height 6
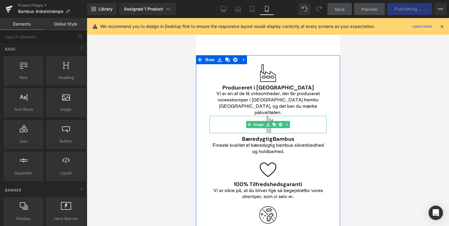
scroll to position [794, 0]
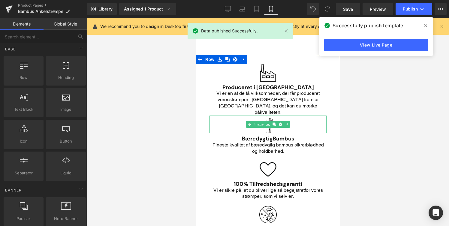
click at [247, 116] on div "Main content" at bounding box center [267, 125] width 117 height 18
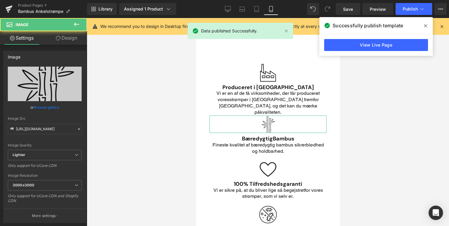
click at [60, 36] on link "Design" at bounding box center [67, 38] width 44 height 14
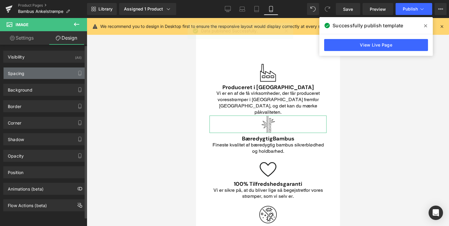
click at [43, 72] on div "Spacing" at bounding box center [45, 73] width 82 height 11
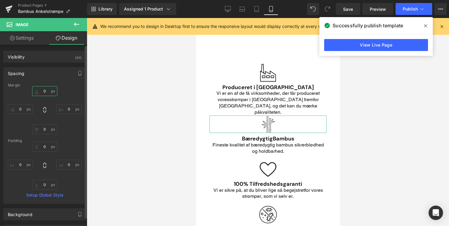
click at [47, 90] on input "0" at bounding box center [44, 91] width 25 height 10
type input "10"
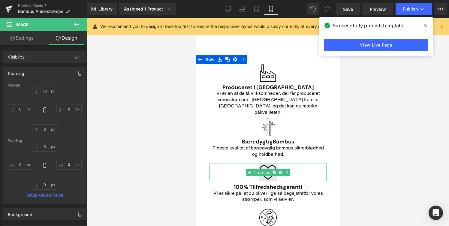
click at [269, 164] on img "Main content" at bounding box center [268, 173] width 18 height 18
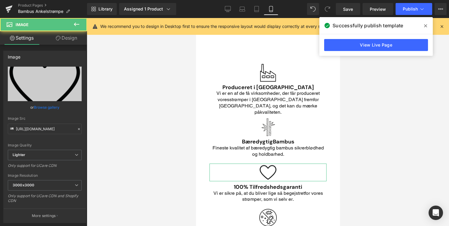
click at [74, 35] on link "Design" at bounding box center [67, 38] width 44 height 14
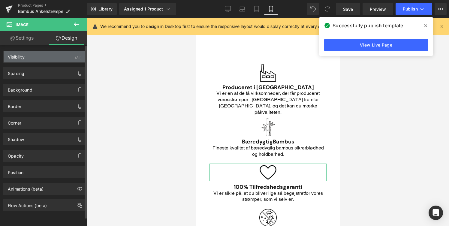
click at [60, 61] on div "Visibility (All)" at bounding box center [45, 56] width 82 height 11
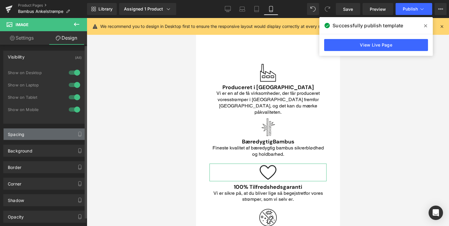
click at [51, 132] on div "Spacing" at bounding box center [45, 133] width 82 height 11
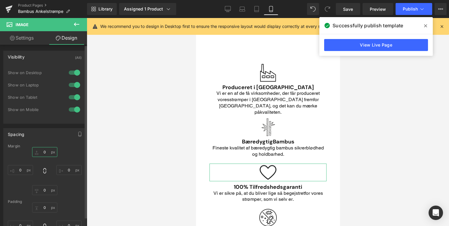
click at [45, 153] on input "0" at bounding box center [44, 152] width 25 height 10
type input "20"
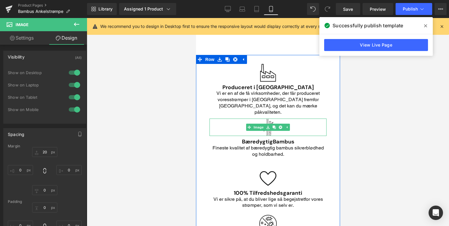
click at [232, 119] on div "Main content" at bounding box center [267, 128] width 117 height 18
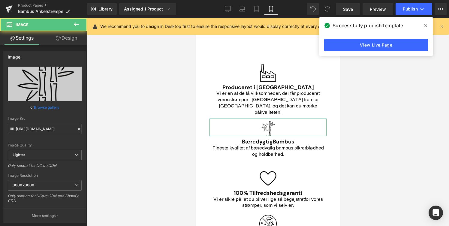
click at [63, 41] on link "Design" at bounding box center [67, 38] width 44 height 14
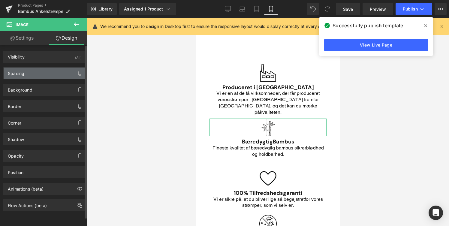
type input "10"
type input "0"
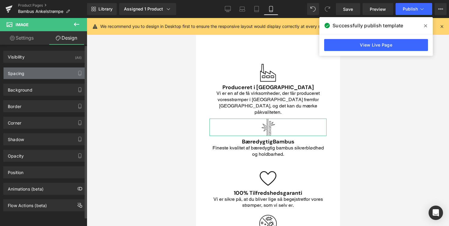
type input "0"
click at [52, 70] on div "Spacing" at bounding box center [45, 73] width 82 height 11
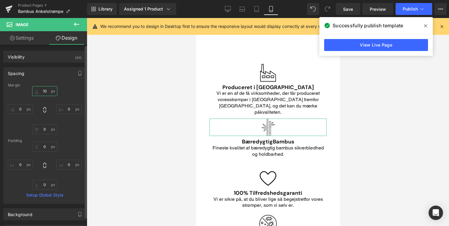
click at [45, 92] on input "10" at bounding box center [44, 91] width 25 height 10
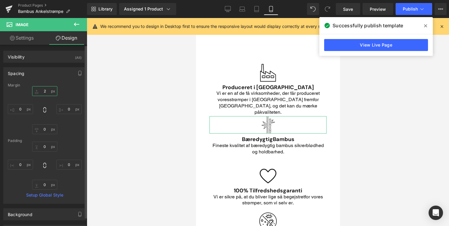
type input "20"
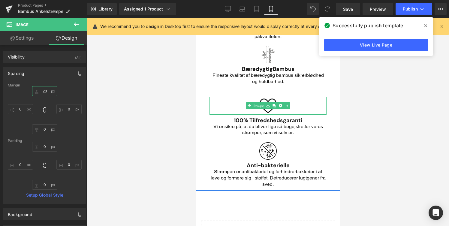
scroll to position [877, 0]
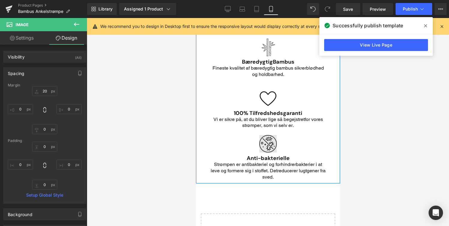
click at [261, 135] on div "Image" at bounding box center [267, 144] width 117 height 18
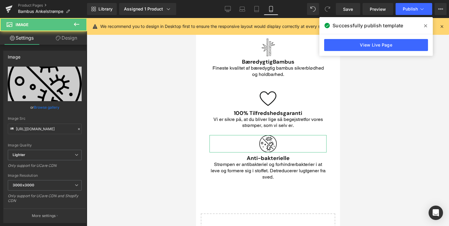
click at [65, 36] on link "Design" at bounding box center [67, 38] width 44 height 14
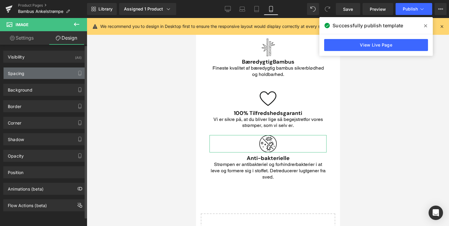
click at [50, 74] on div "Spacing" at bounding box center [45, 73] width 82 height 11
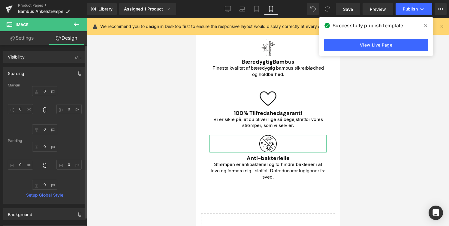
click at [49, 86] on div "Margin" at bounding box center [45, 85] width 74 height 4
click at [48, 89] on input "0" at bounding box center [44, 91] width 25 height 10
type input "20"
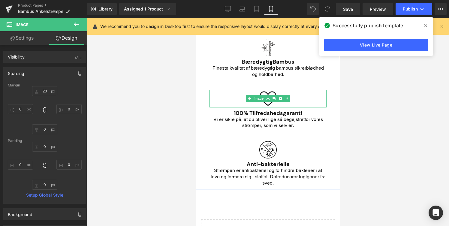
click at [234, 90] on div "Main content" at bounding box center [267, 99] width 117 height 18
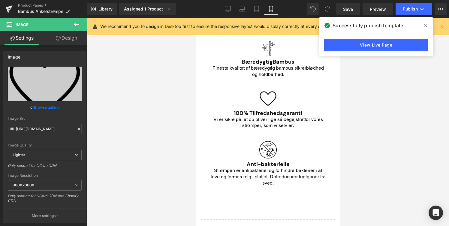
click at [70, 39] on link "Design" at bounding box center [67, 38] width 44 height 14
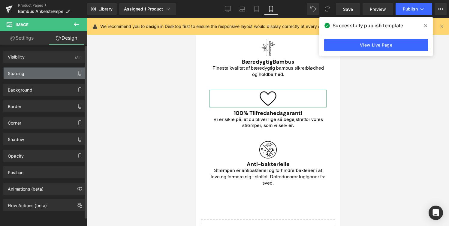
click at [71, 71] on div "Spacing" at bounding box center [45, 73] width 82 height 11
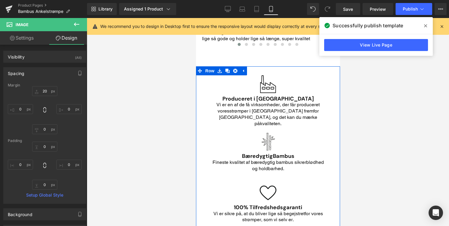
scroll to position [777, 0]
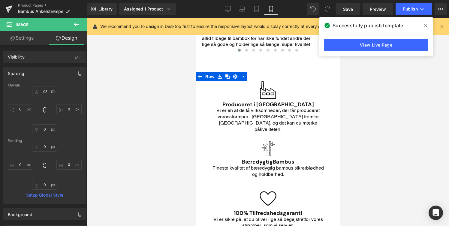
click at [244, 81] on div "Main content" at bounding box center [267, 90] width 117 height 18
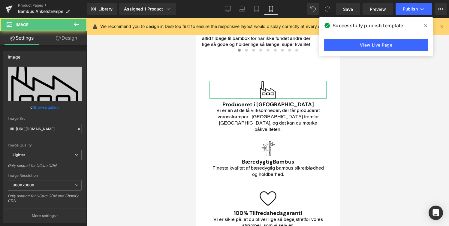
click at [56, 42] on link "Design" at bounding box center [67, 38] width 44 height 14
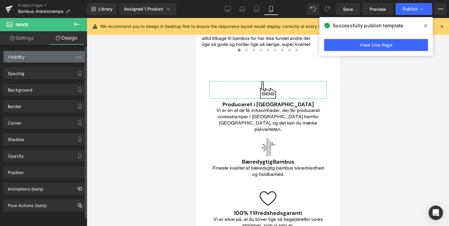
click at [75, 57] on div "(All)" at bounding box center [78, 56] width 7 height 10
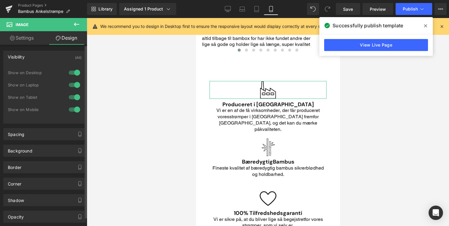
click at [71, 128] on div "Spacing Margin 0px 0 0px 0 0px 0 0px 0 Padding 0px 0 0px 0 0px 0 0px 0 Setup Gl…" at bounding box center [45, 132] width 90 height 17
click at [69, 130] on div "Spacing" at bounding box center [45, 133] width 82 height 11
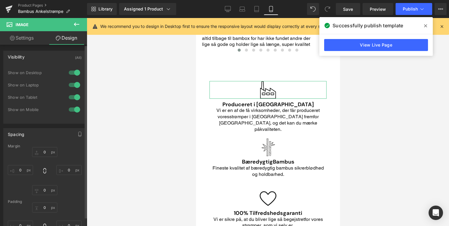
click at [47, 144] on div "Margin" at bounding box center [45, 146] width 74 height 4
click at [47, 151] on input "0" at bounding box center [44, 152] width 25 height 10
type input "20"
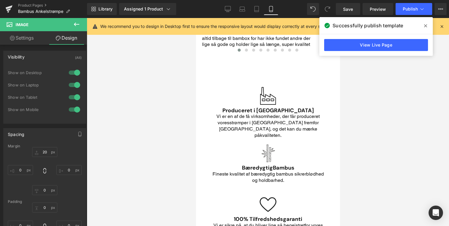
click at [382, 122] on div at bounding box center [268, 122] width 362 height 208
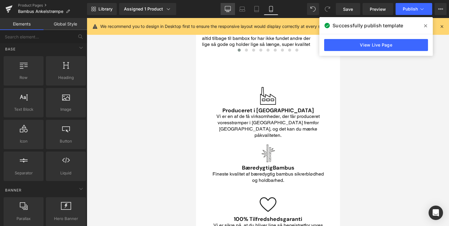
click at [230, 10] on icon at bounding box center [228, 10] width 6 height 0
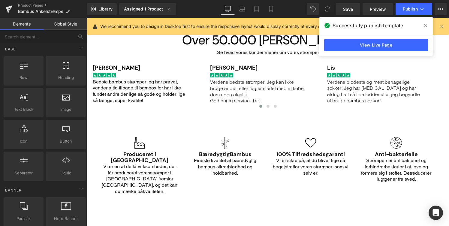
scroll to position [702, 0]
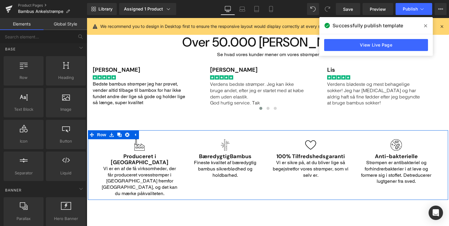
click at [167, 130] on div "Main content" at bounding box center [268, 134] width 360 height 9
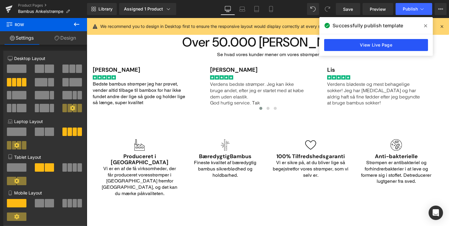
click at [398, 41] on link "View Live Page" at bounding box center [376, 45] width 104 height 12
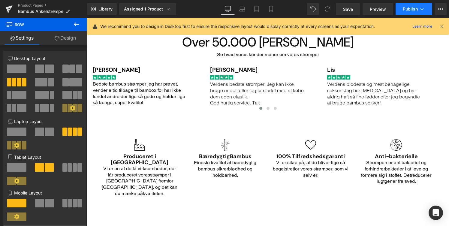
click at [412, 8] on span "Publish" at bounding box center [410, 9] width 15 height 5
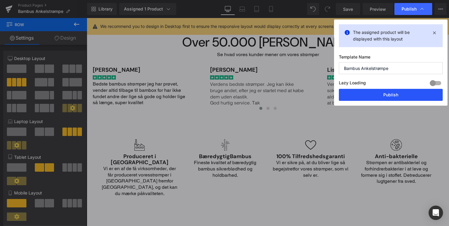
drag, startPoint x: 382, startPoint y: 97, endPoint x: 296, endPoint y: 79, distance: 88.6
click at [382, 97] on button "Publish" at bounding box center [391, 95] width 104 height 12
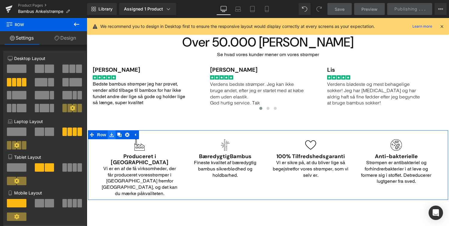
click at [112, 133] on icon "Main content" at bounding box center [112, 135] width 4 height 4
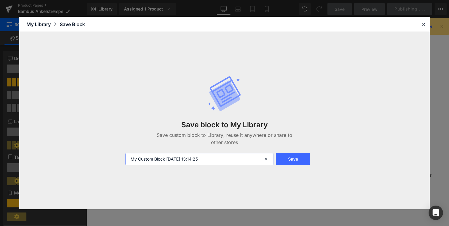
click at [196, 159] on input "My Custom Block 2025-08-18 13:14:25" at bounding box center [199, 159] width 148 height 12
type input "USP BLOCK - UNIVERSAL"
click at [301, 156] on button "Save" at bounding box center [293, 159] width 34 height 12
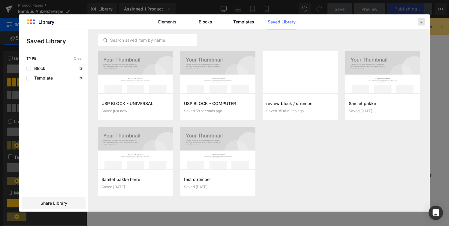
click at [421, 19] on icon at bounding box center [421, 21] width 5 height 5
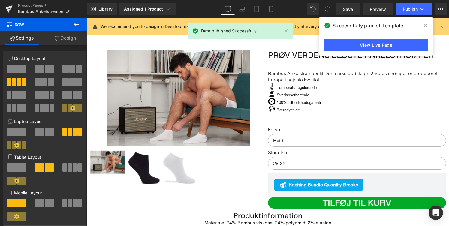
scroll to position [0, 0]
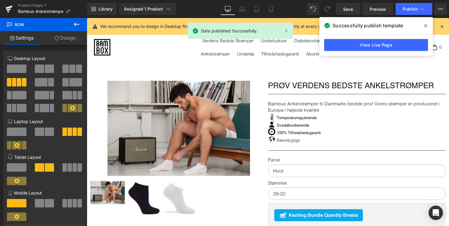
click at [426, 21] on span at bounding box center [426, 26] width 10 height 10
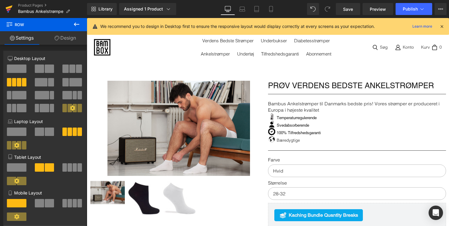
click at [10, 9] on icon at bounding box center [9, 9] width 4 height 3
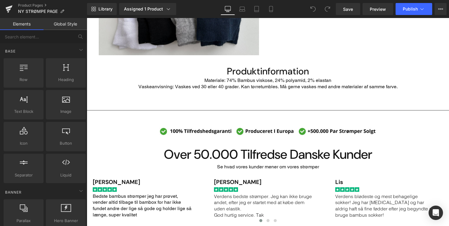
scroll to position [312, 0]
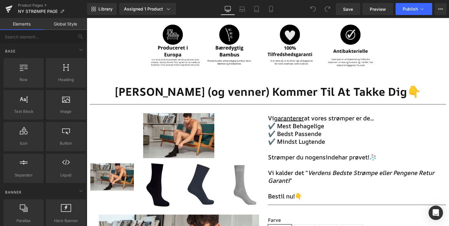
click at [222, 55] on img "Main content" at bounding box center [268, 48] width 236 height 47
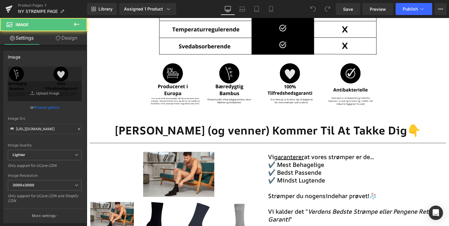
scroll to position [674, 0]
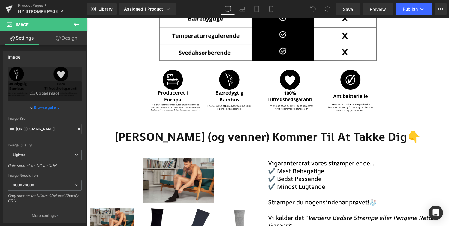
click at [253, 124] on div "Dine Fødder (og venner) Kommer Til At Takke Dig👇 Heading" at bounding box center [268, 133] width 362 height 19
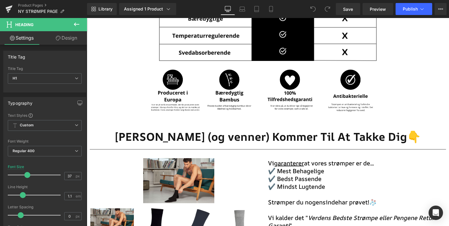
click at [79, 26] on icon at bounding box center [76, 24] width 7 height 7
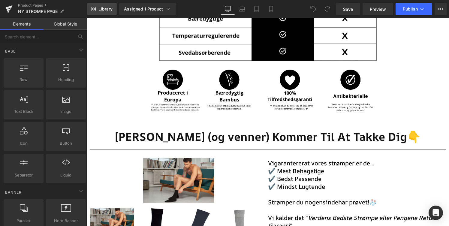
click at [102, 9] on span "Library" at bounding box center [105, 8] width 14 height 5
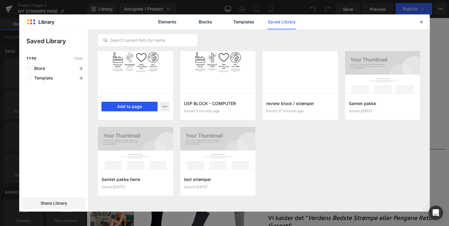
click at [147, 107] on button "Add to page" at bounding box center [129, 107] width 56 height 10
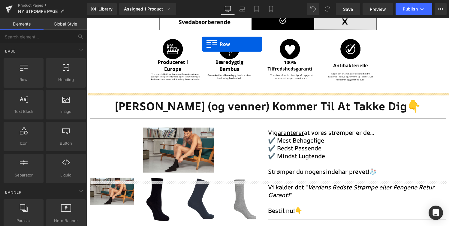
scroll to position [650, 0]
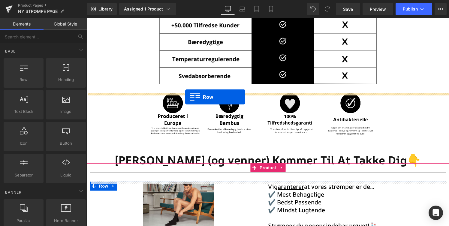
drag, startPoint x: 94, startPoint y: 121, endPoint x: 185, endPoint y: 97, distance: 94.3
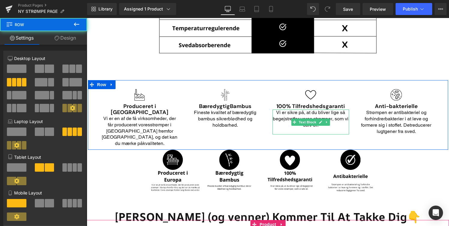
scroll to position [682, 0]
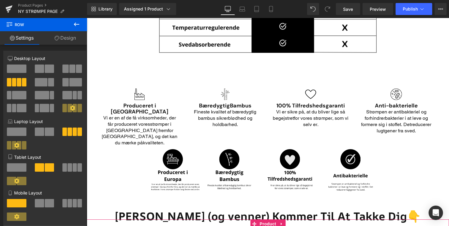
click at [370, 154] on img "Main content" at bounding box center [268, 172] width 236 height 47
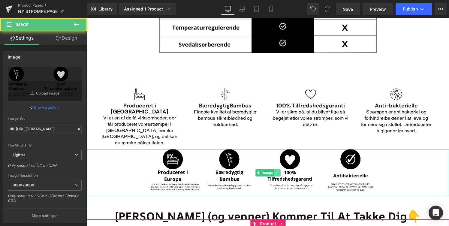
click at [276, 171] on icon "Main content" at bounding box center [277, 173] width 3 height 4
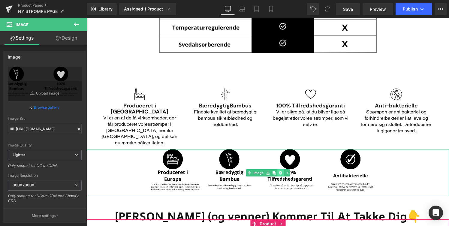
click at [280, 171] on icon "Main content" at bounding box center [280, 172] width 3 height 3
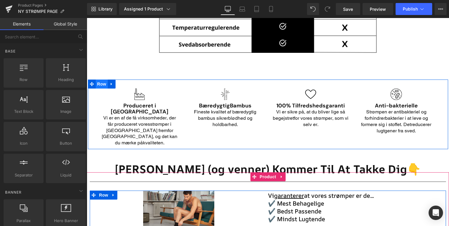
click at [98, 85] on span "Row" at bounding box center [102, 84] width 12 height 9
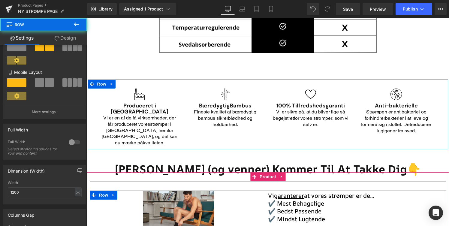
scroll to position [214, 0]
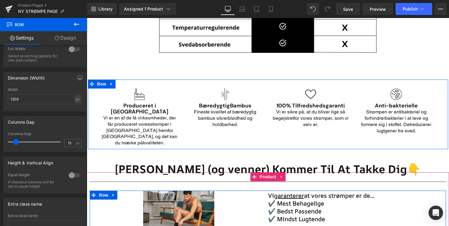
click at [65, 38] on link "Design" at bounding box center [66, 38] width 44 height 14
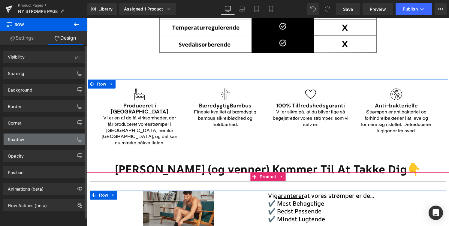
scroll to position [2, 0]
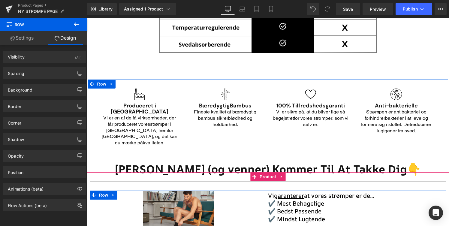
click at [29, 35] on link "Settings" at bounding box center [22, 38] width 44 height 14
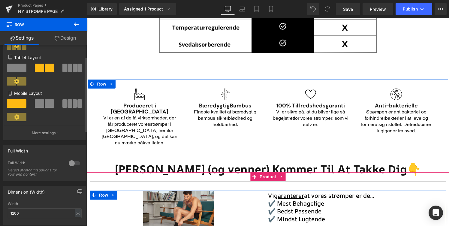
scroll to position [0, 0]
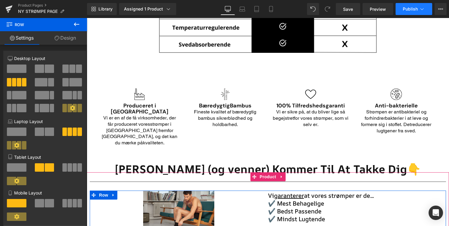
click at [404, 8] on span "Publish" at bounding box center [410, 9] width 15 height 5
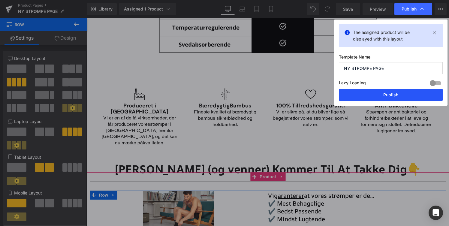
click at [396, 92] on button "Publish" at bounding box center [391, 95] width 104 height 12
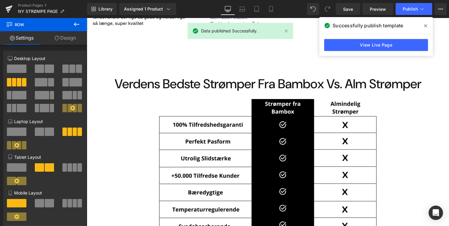
scroll to position [565, 0]
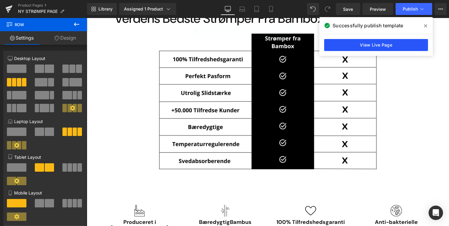
click at [407, 44] on link "View Live Page" at bounding box center [376, 45] width 104 height 12
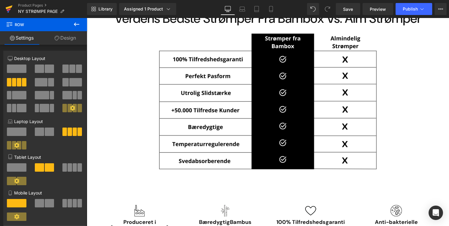
click at [12, 10] on icon at bounding box center [8, 9] width 7 height 15
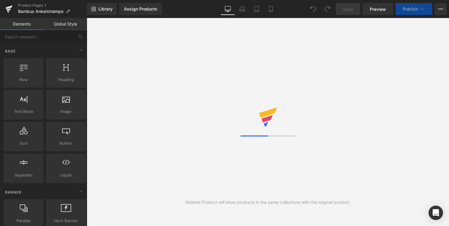
click at [119, 136] on div "Related Product will show products in the same collections with the original pr…" at bounding box center [268, 122] width 362 height 208
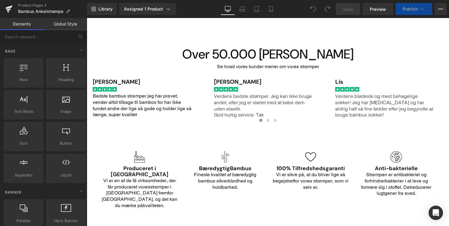
scroll to position [674, 0]
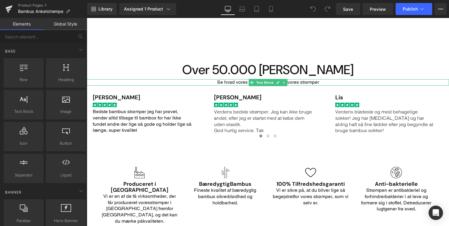
click at [216, 79] on p "Se hvad vores kunder mener om vores strømper" at bounding box center [268, 82] width 362 height 6
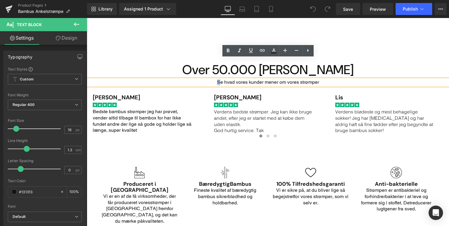
drag, startPoint x: 214, startPoint y: 63, endPoint x: 161, endPoint y: 62, distance: 53.1
click at [161, 79] on p "Se hvad vores kunder mener om vores strømper" at bounding box center [268, 82] width 362 height 6
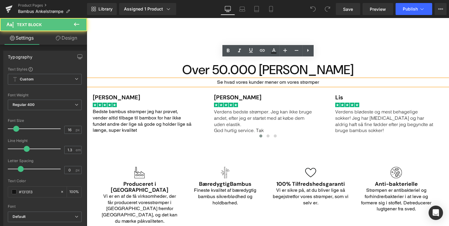
click at [217, 79] on p "Se hvad vores kunder mener om vores strømper" at bounding box center [268, 82] width 362 height 6
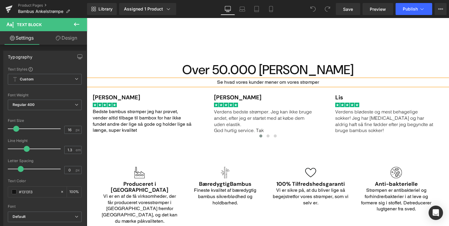
click at [421, 63] on h1 "Over 50.000 Tilfredse Kunder" at bounding box center [268, 70] width 362 height 14
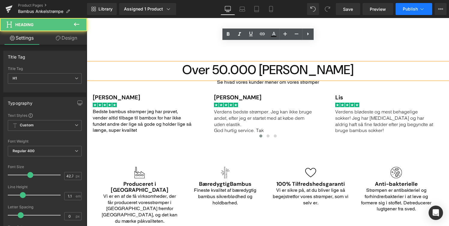
click at [410, 10] on span "Publish" at bounding box center [410, 9] width 15 height 5
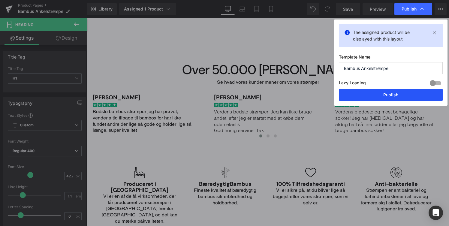
click at [391, 92] on button "Publish" at bounding box center [391, 95] width 104 height 12
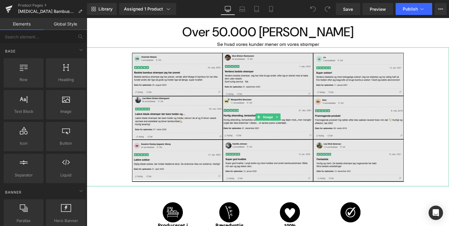
scroll to position [820, 0]
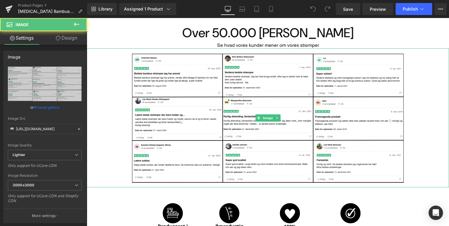
click at [429, 72] on div "Main content" at bounding box center [268, 117] width 362 height 139
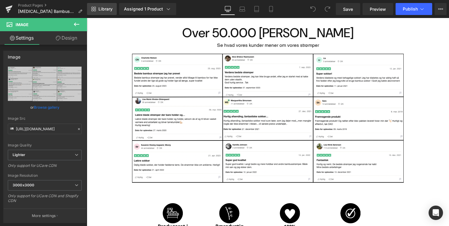
click at [108, 9] on span "Library" at bounding box center [105, 8] width 14 height 5
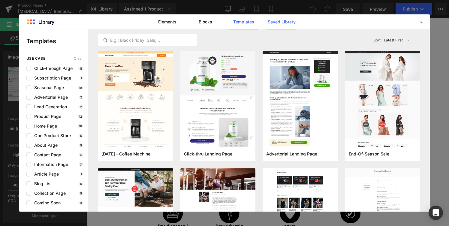
click at [286, 22] on link "Saved Library" at bounding box center [281, 21] width 29 height 15
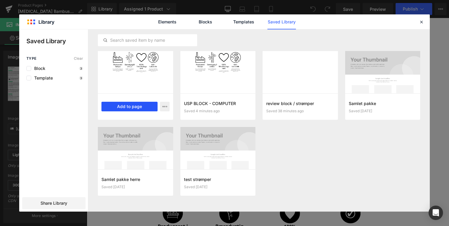
click at [132, 109] on button "Add to page" at bounding box center [129, 107] width 56 height 10
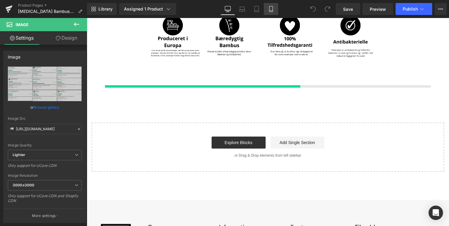
scroll to position [1009, 0]
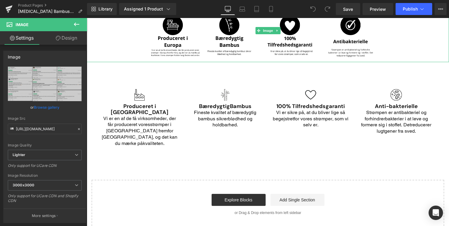
click at [99, 16] on div "Library Assigned 1 Product Product Preview [MEDICAL_DATA] STRØMPER Manage assig…" at bounding box center [268, 9] width 362 height 18
click at [101, 9] on span "Library" at bounding box center [105, 8] width 14 height 5
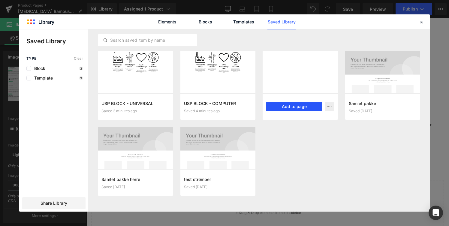
click at [304, 106] on button "Add to page" at bounding box center [294, 107] width 56 height 10
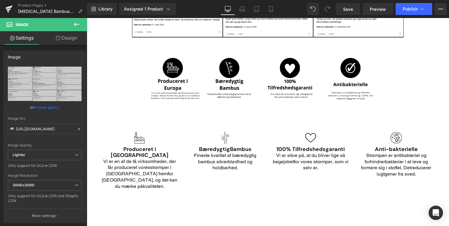
scroll to position [953, 0]
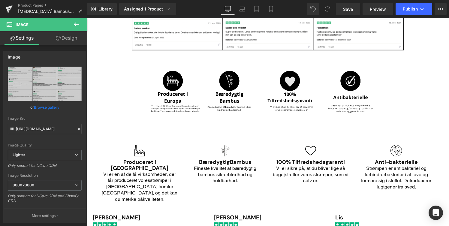
click at [239, 76] on img "Main content" at bounding box center [268, 86] width 236 height 63
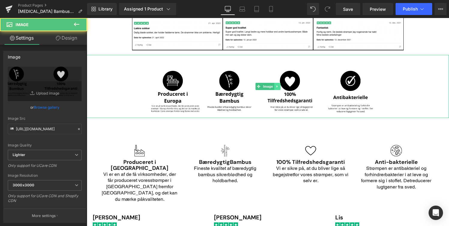
click at [276, 85] on icon "Main content" at bounding box center [276, 86] width 1 height 2
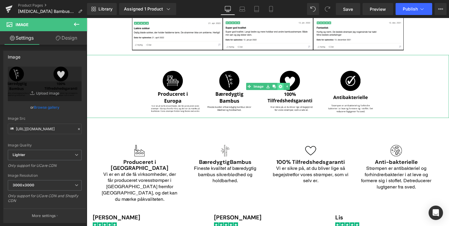
click at [281, 83] on link "Main content" at bounding box center [280, 86] width 6 height 7
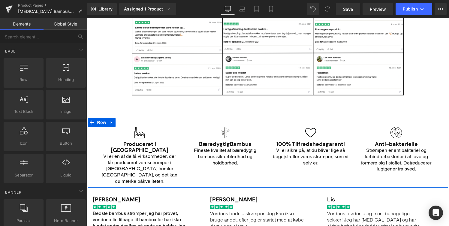
scroll to position [905, 0]
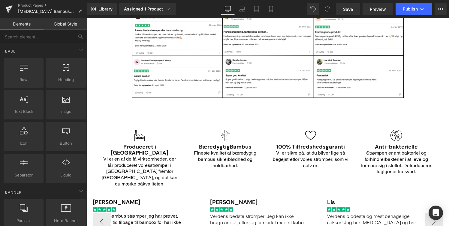
click at [183, 190] on div "[PERSON_NAME] Heading Image Bedste bambus strømper jeg har prøvet, vender altid…" at bounding box center [268, 217] width 350 height 54
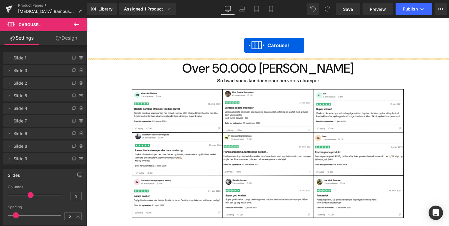
scroll to position [749, 0]
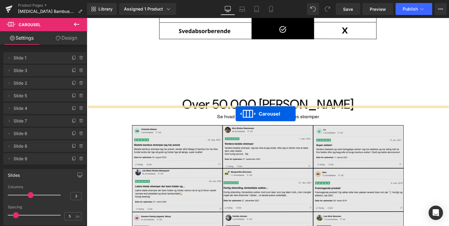
drag, startPoint x: 256, startPoint y: 167, endPoint x: 236, endPoint y: 114, distance: 56.9
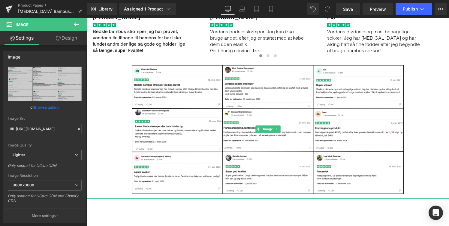
click at [118, 144] on div "Main content" at bounding box center [268, 129] width 362 height 139
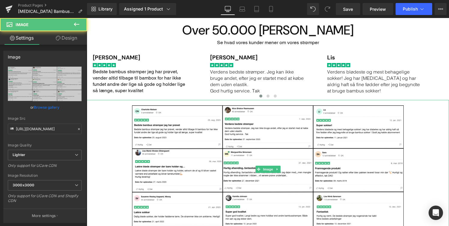
scroll to position [819, 0]
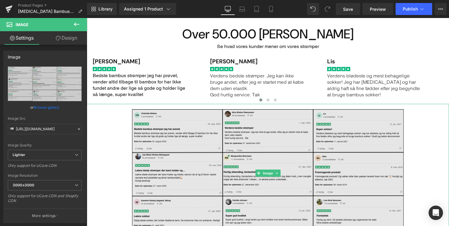
click at [199, 104] on img "Main content" at bounding box center [268, 173] width 272 height 139
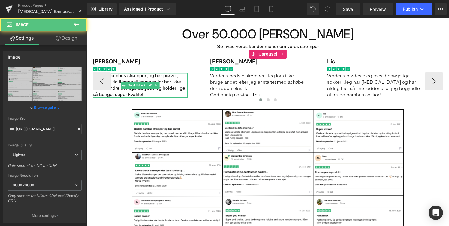
click at [133, 73] on div "Main content" at bounding box center [140, 74] width 95 height 2
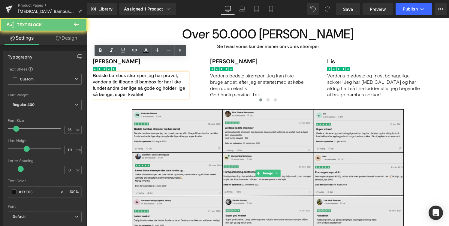
click at [147, 111] on img "Main content" at bounding box center [268, 173] width 272 height 139
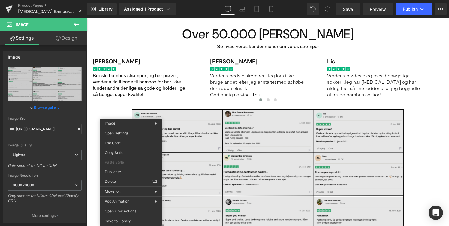
click at [204, 157] on img "Main content" at bounding box center [268, 173] width 272 height 139
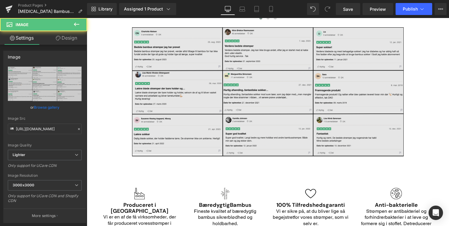
scroll to position [904, 0]
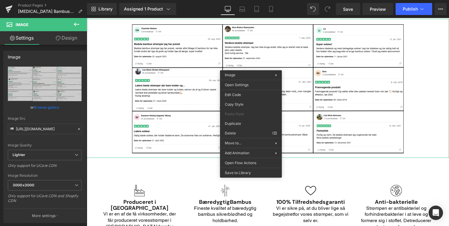
click at [120, 116] on div "Main content" at bounding box center [268, 88] width 362 height 139
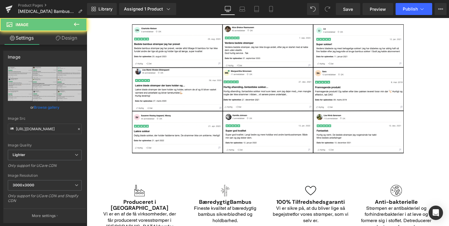
click at [108, 112] on div "Main content" at bounding box center [268, 88] width 362 height 139
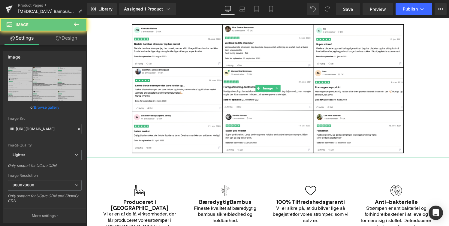
click at [108, 112] on div "Main content" at bounding box center [268, 88] width 362 height 139
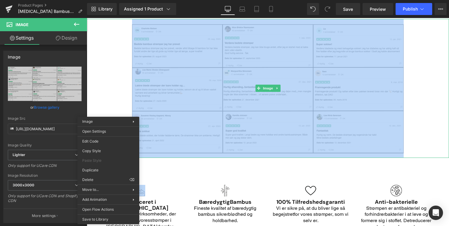
click at [108, 112] on div "Main content" at bounding box center [268, 88] width 362 height 139
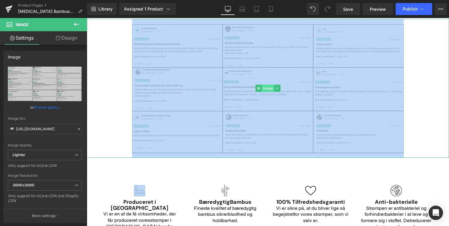
click at [266, 85] on span "Image" at bounding box center [268, 88] width 13 height 7
click at [276, 87] on icon "Main content" at bounding box center [276, 88] width 1 height 2
click at [280, 87] on icon "Main content" at bounding box center [280, 88] width 3 height 3
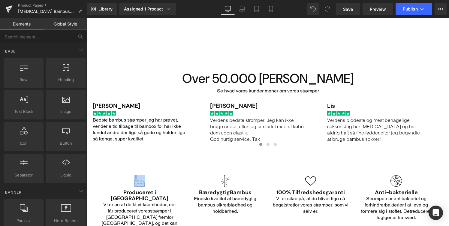
scroll to position [773, 0]
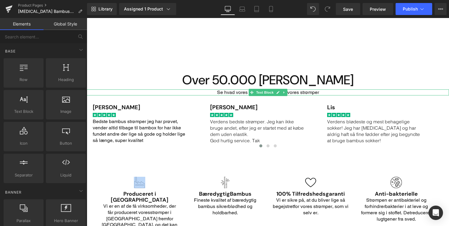
click at [219, 89] on p "Se hvad vores kunder mener om vores strømper" at bounding box center [268, 92] width 362 height 6
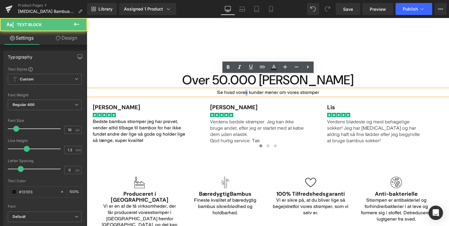
click at [219, 89] on p "Se hvad vores kunder mener om vores strømper" at bounding box center [268, 92] width 362 height 6
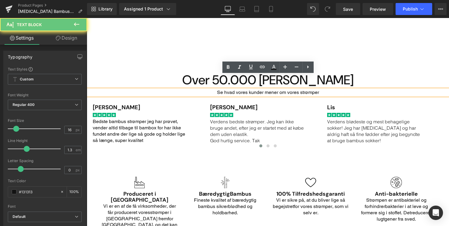
click at [227, 89] on p "Se hvad vores kunder mener om vores strømper" at bounding box center [268, 92] width 362 height 6
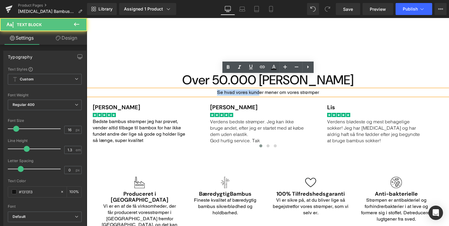
drag, startPoint x: 226, startPoint y: 79, endPoint x: 171, endPoint y: 79, distance: 54.3
click at [171, 89] on p "Se hvad vores kunder mener om vores strømper" at bounding box center [268, 92] width 362 height 6
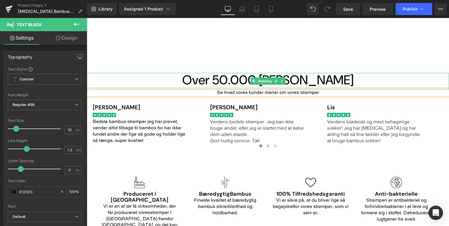
click at [159, 73] on h1 "Over 50.000 [PERSON_NAME]" at bounding box center [268, 80] width 362 height 14
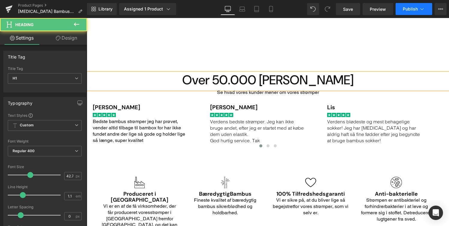
click at [415, 10] on span "Publish" at bounding box center [410, 9] width 15 height 5
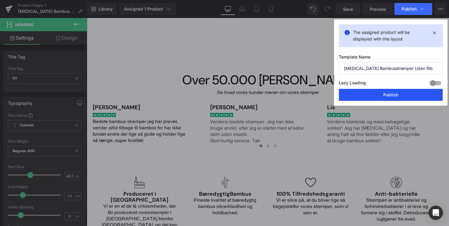
click at [393, 96] on button "Publish" at bounding box center [391, 95] width 104 height 12
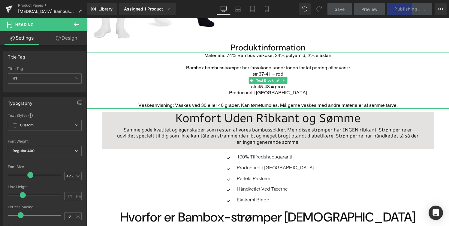
scroll to position [0, 0]
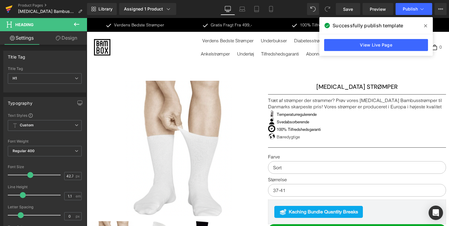
click at [9, 7] on icon at bounding box center [9, 7] width 7 height 4
